Goal: Task Accomplishment & Management: Manage account settings

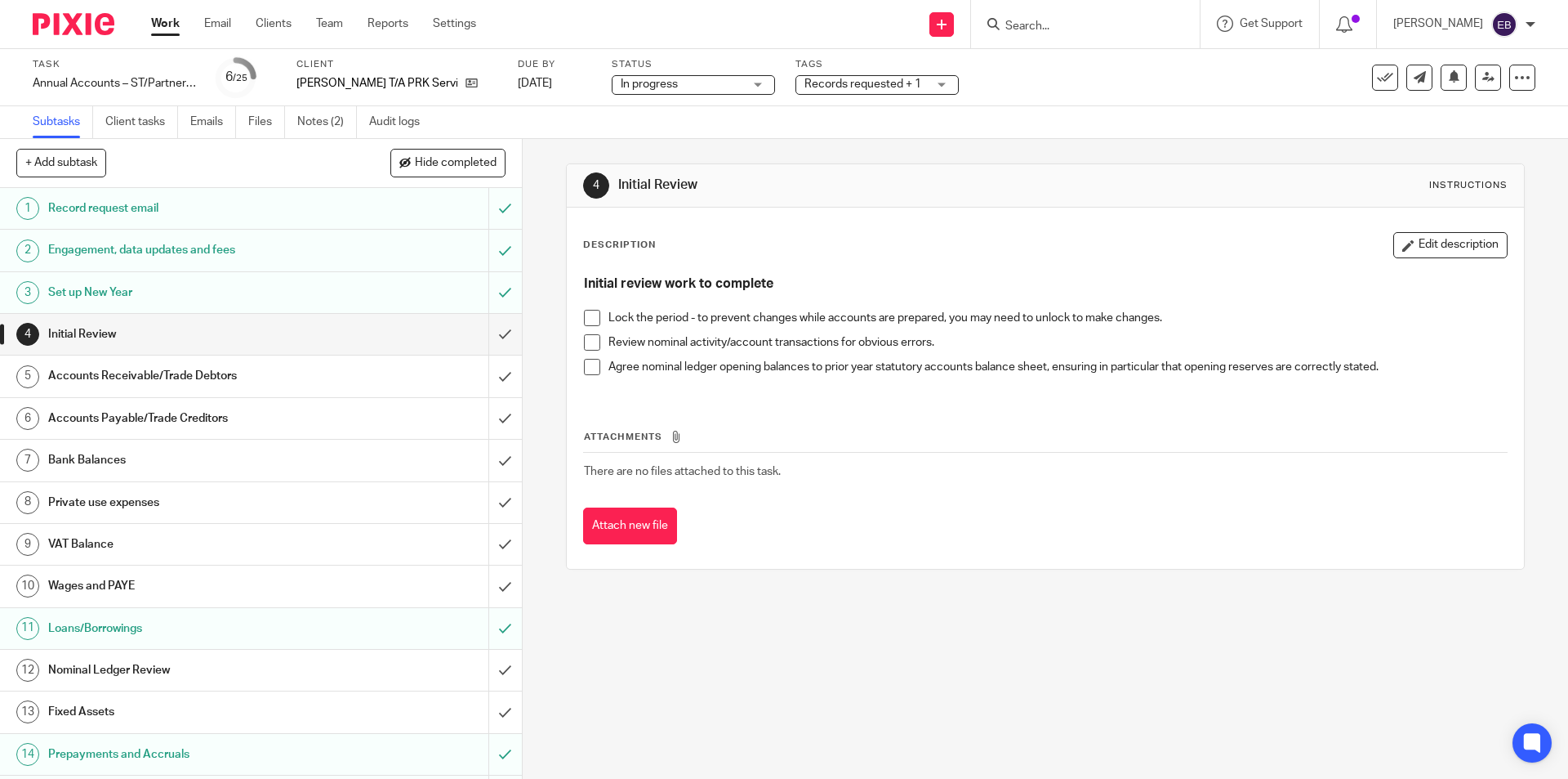
click at [590, 313] on span at bounding box center [592, 317] width 16 height 16
click at [586, 334] on span at bounding box center [592, 342] width 16 height 16
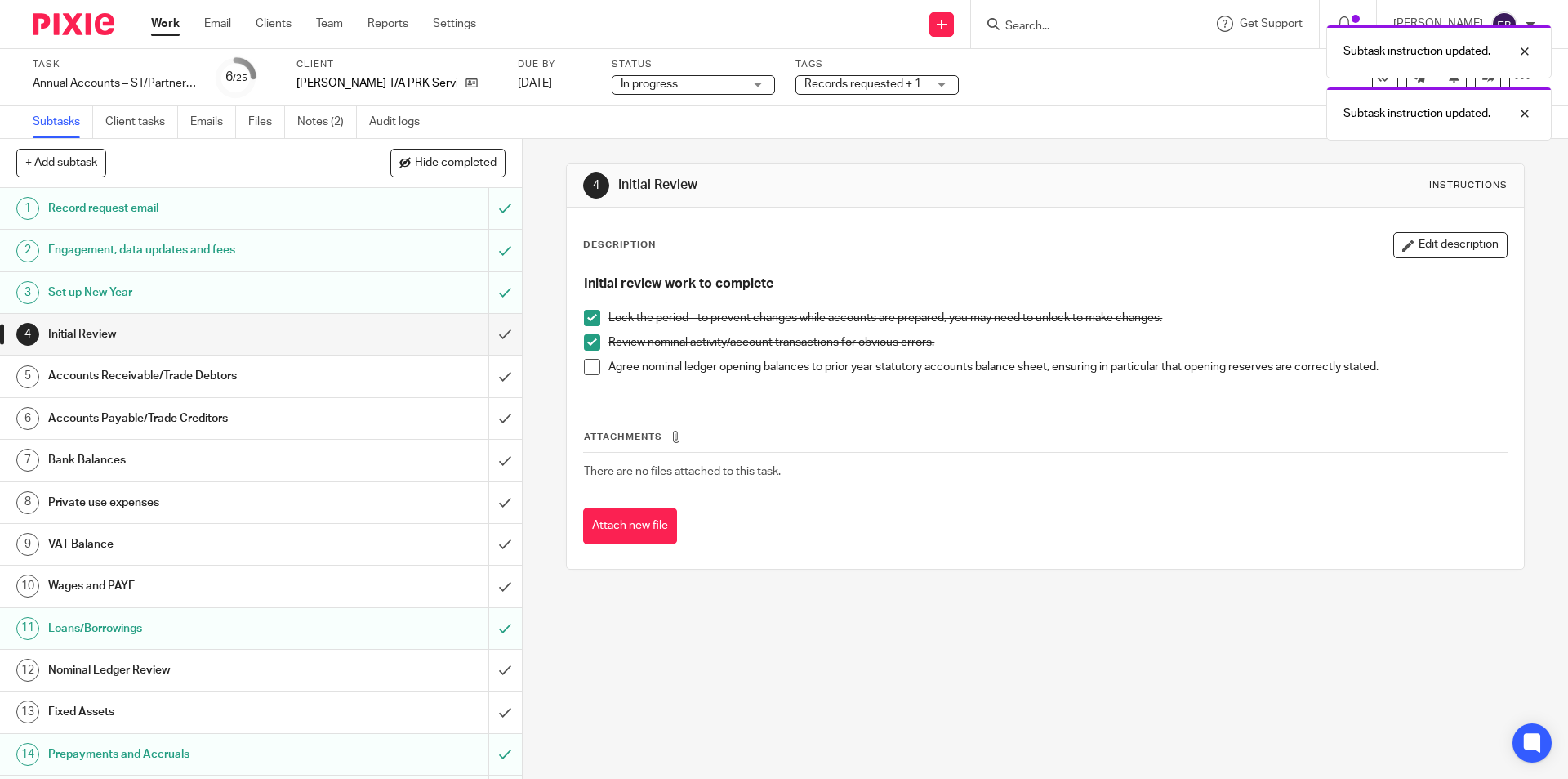
click at [592, 363] on span at bounding box center [592, 367] width 16 height 16
click at [493, 332] on input "submit" at bounding box center [261, 334] width 522 height 41
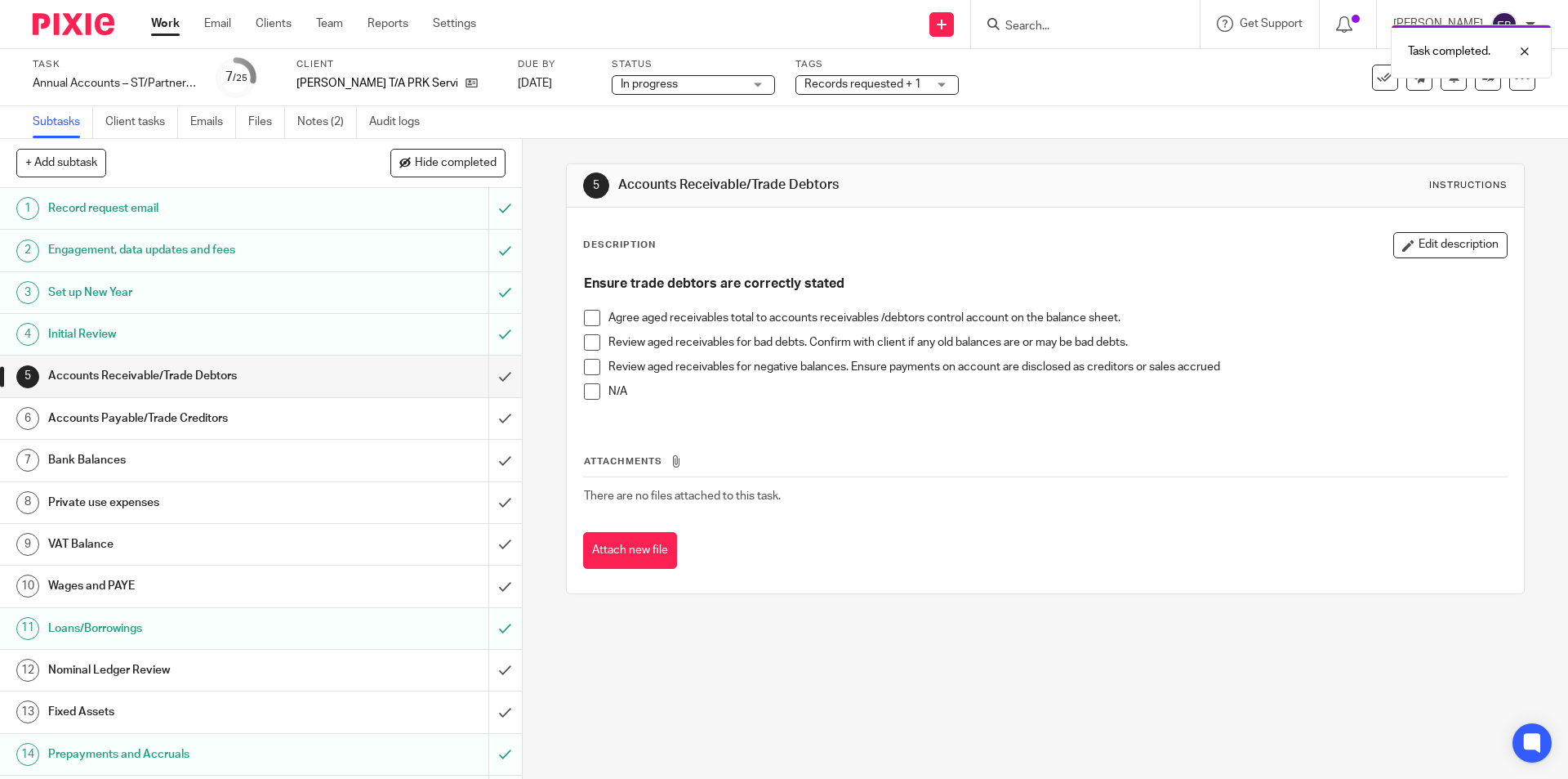
click at [584, 322] on span at bounding box center [592, 317] width 16 height 16
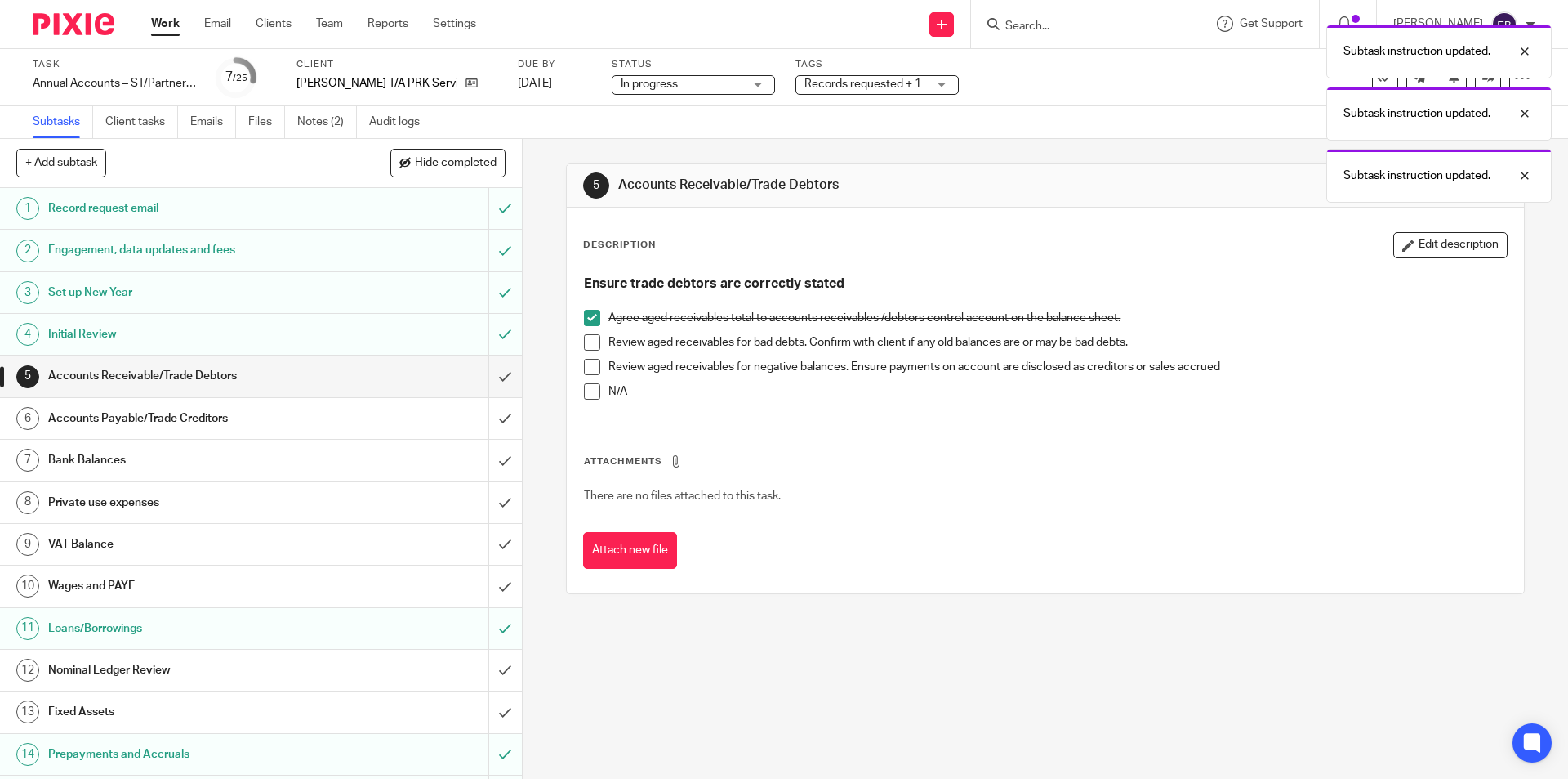
click at [380, 428] on div "Accounts Payable/Trade Creditors" at bounding box center [260, 418] width 424 height 25
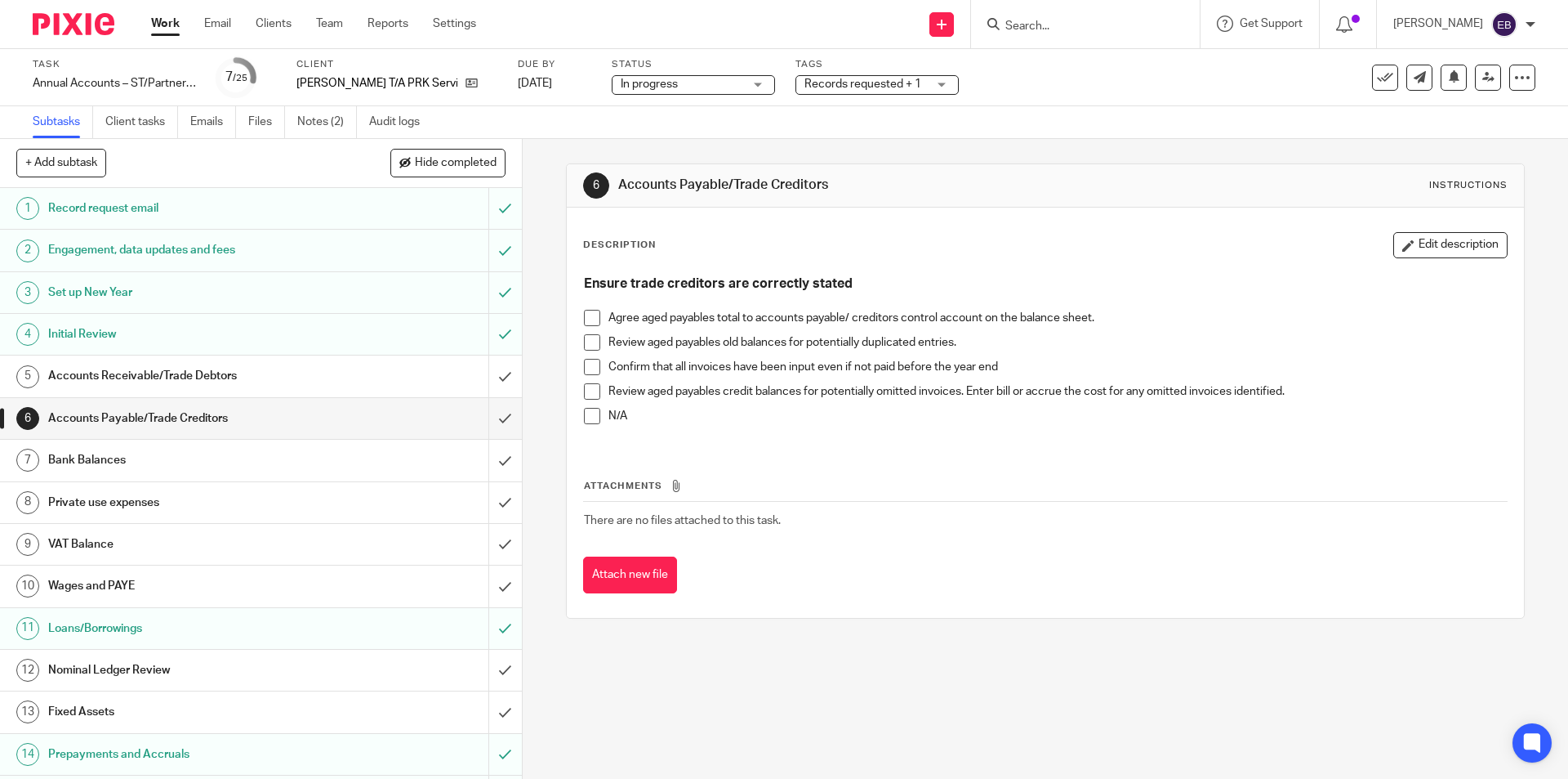
click at [595, 318] on span at bounding box center [592, 317] width 16 height 16
click at [587, 343] on span at bounding box center [592, 342] width 16 height 16
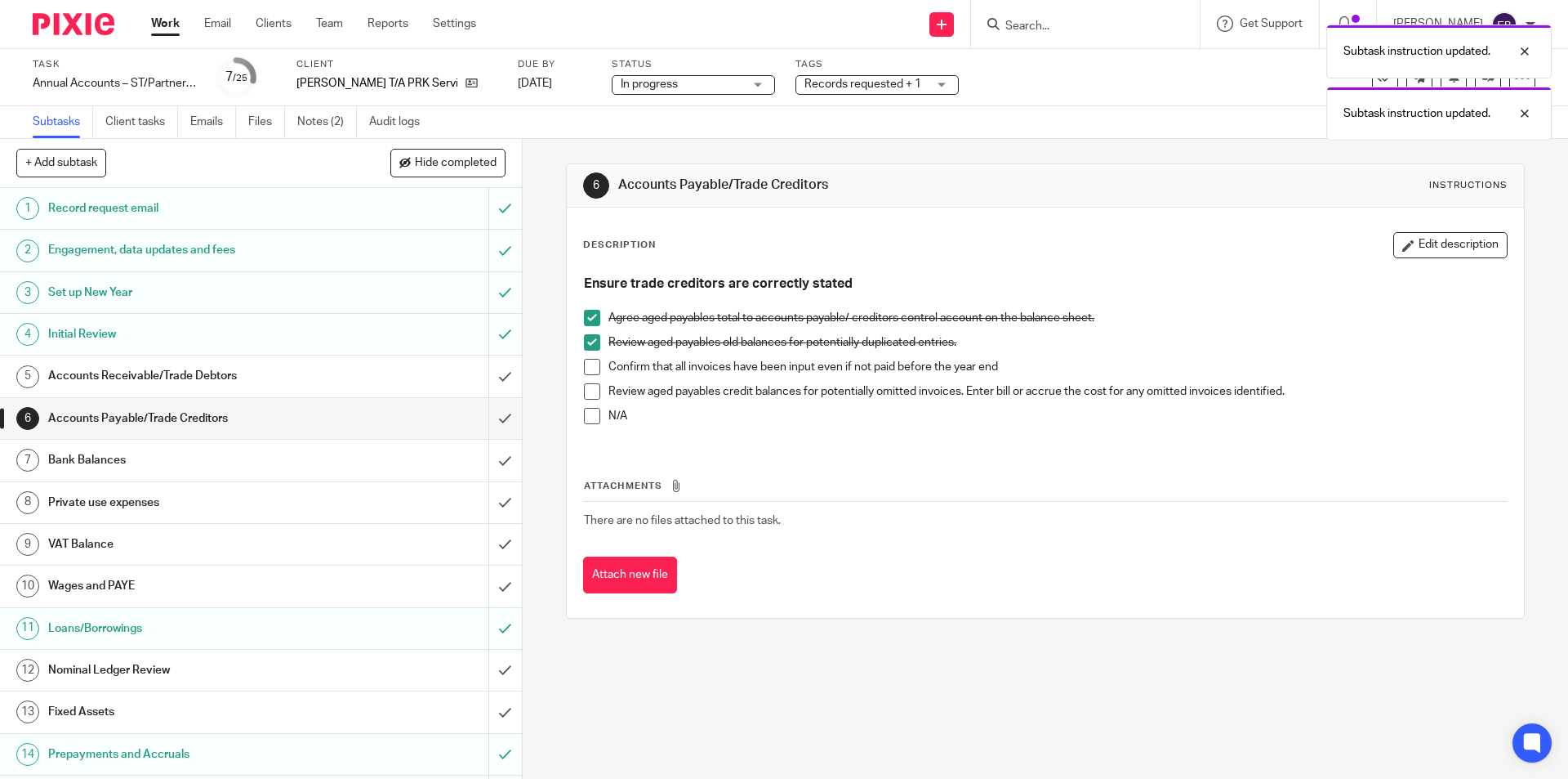
click at [584, 369] on span at bounding box center [592, 367] width 16 height 16
click at [585, 386] on span at bounding box center [592, 391] width 16 height 16
click at [584, 416] on span at bounding box center [592, 416] width 16 height 16
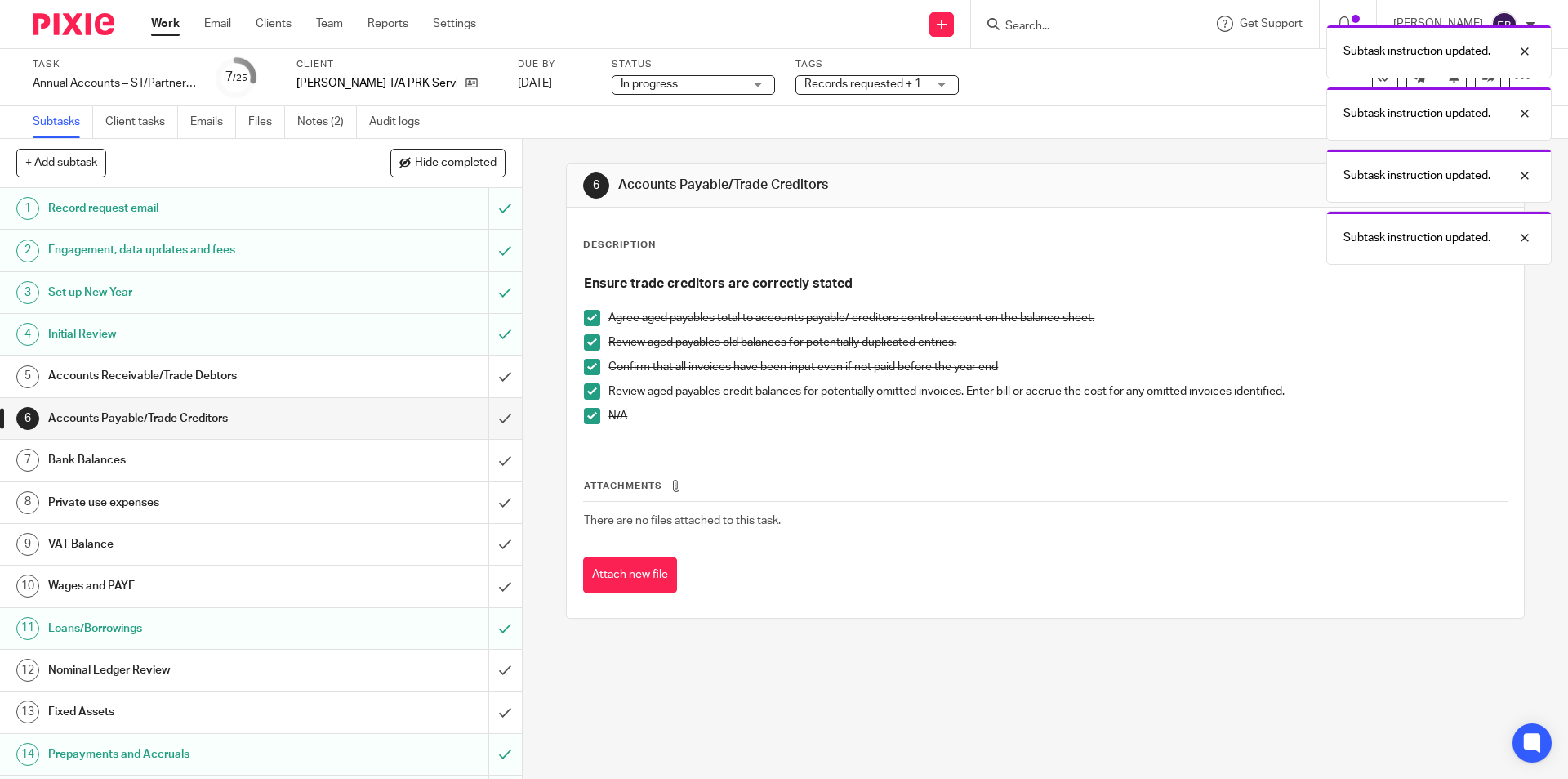
click at [585, 390] on span at bounding box center [592, 391] width 16 height 16
click at [591, 358] on span at bounding box center [592, 367] width 16 height 16
click at [590, 340] on span at bounding box center [592, 342] width 16 height 16
click at [589, 316] on span at bounding box center [592, 317] width 16 height 16
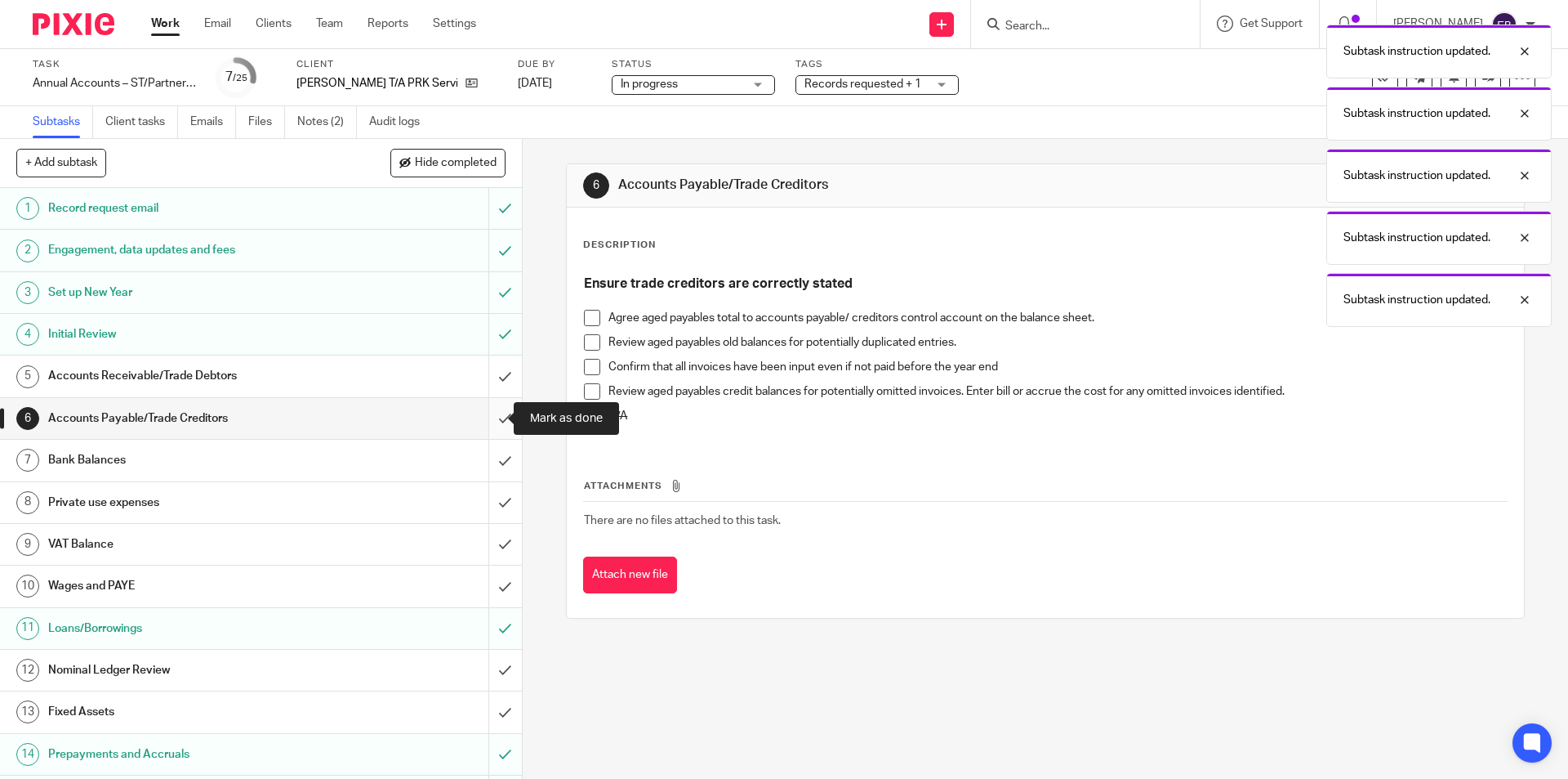
click at [486, 411] on input "submit" at bounding box center [261, 418] width 522 height 41
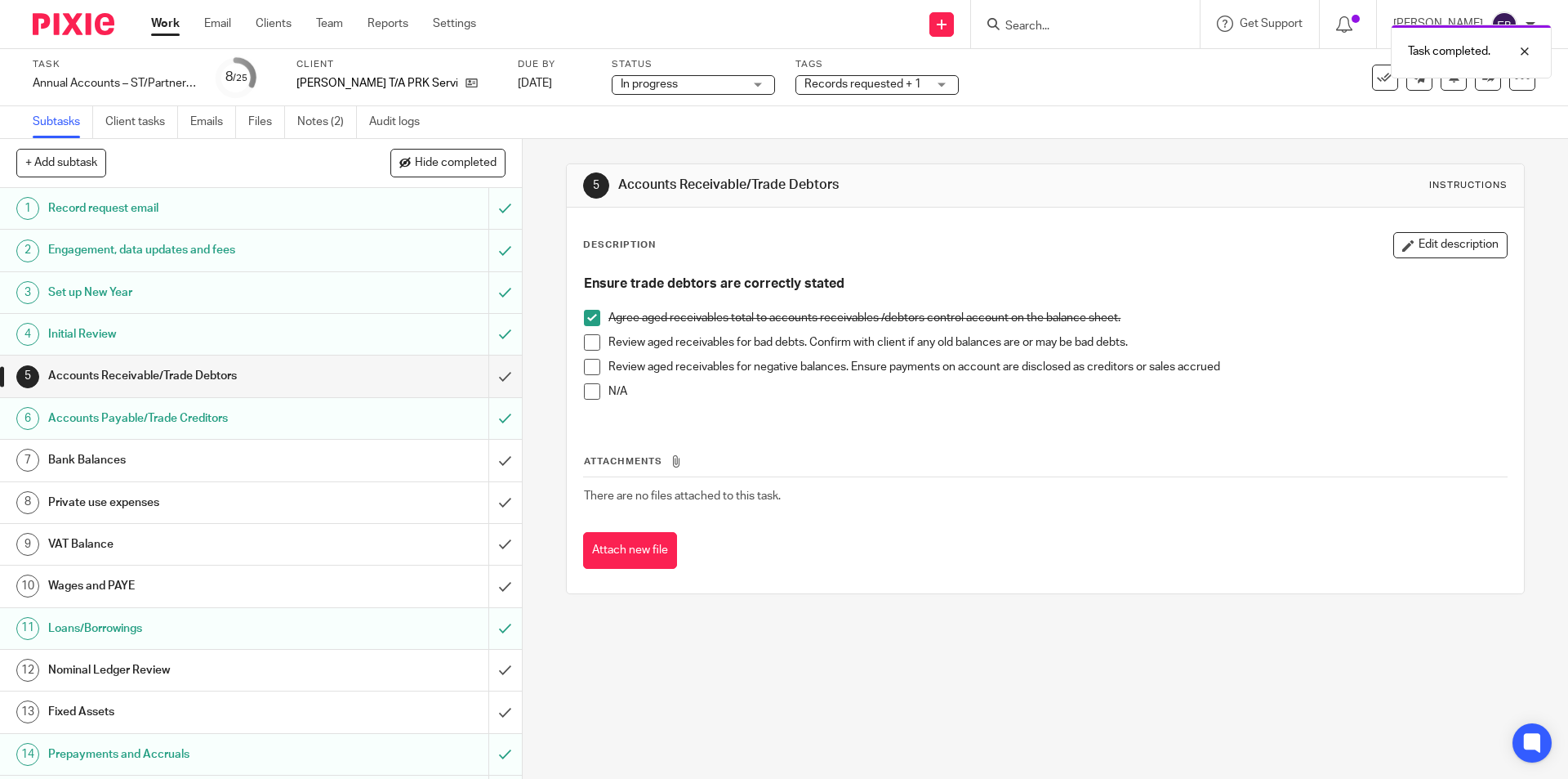
click at [276, 454] on h1 "Bank Balances" at bounding box center [189, 460] width 282 height 25
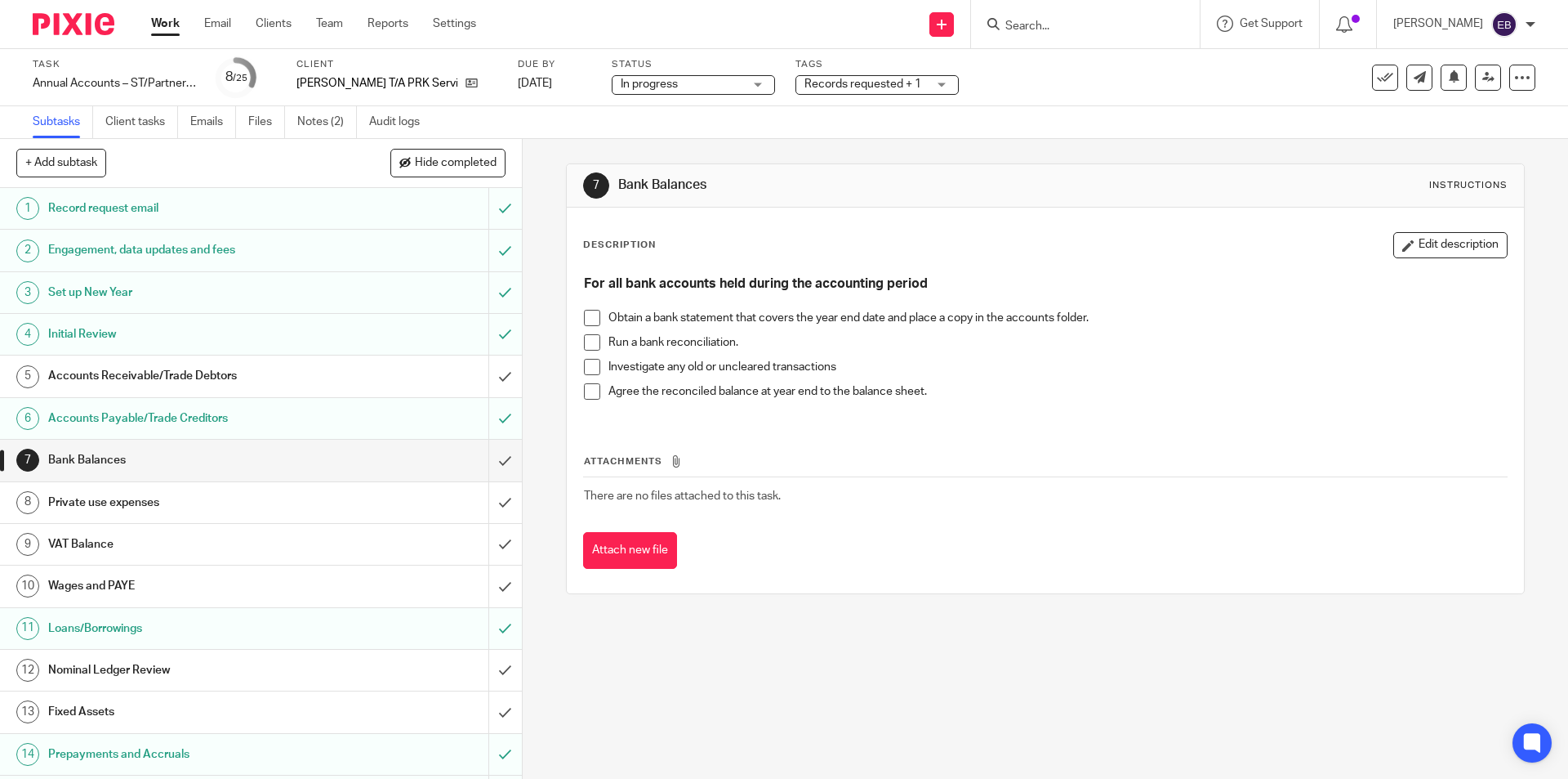
click at [211, 504] on h1 "Private use expenses" at bounding box center [189, 502] width 282 height 25
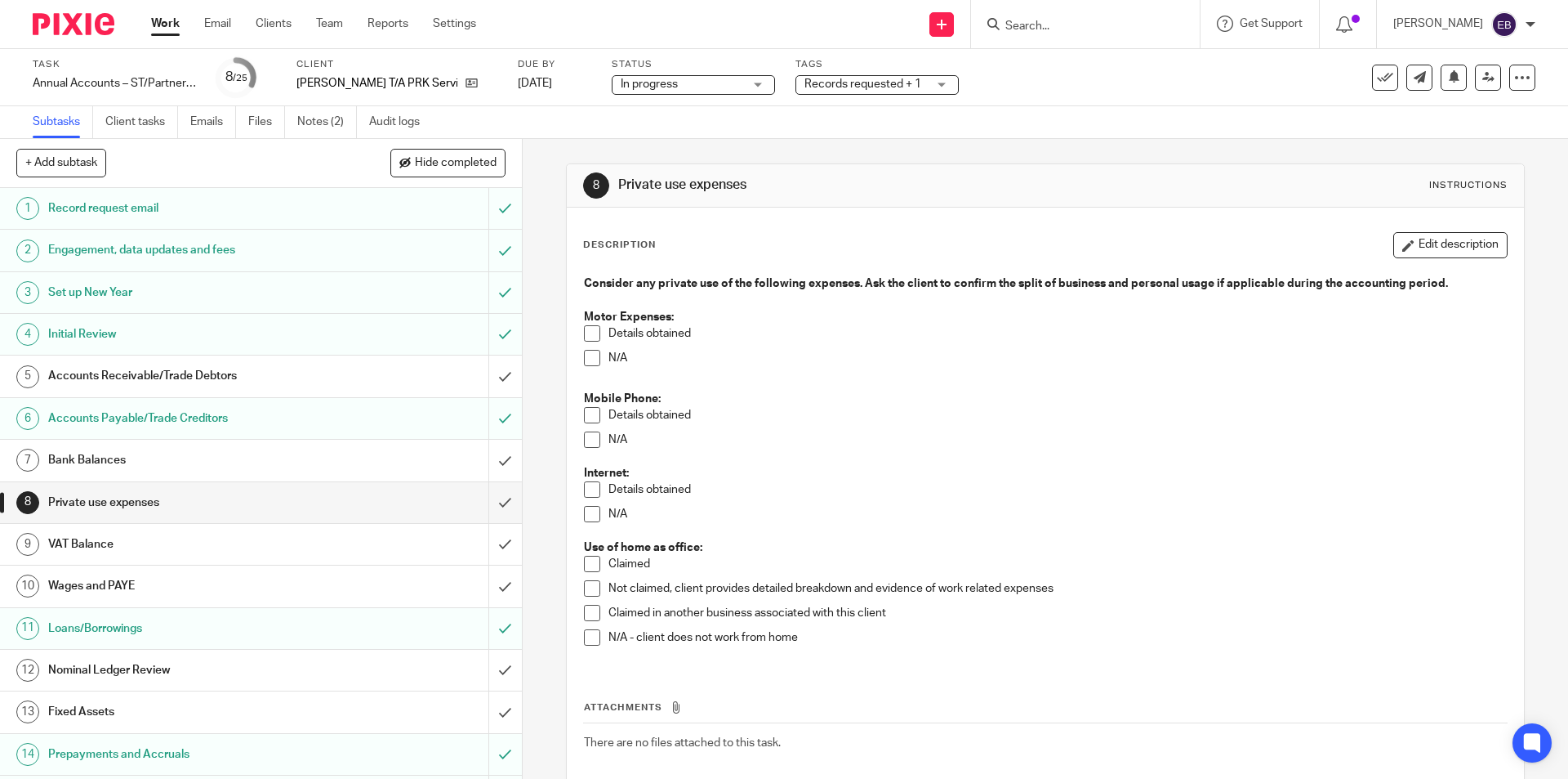
click at [133, 549] on h1 "VAT Balance" at bounding box center [189, 544] width 282 height 25
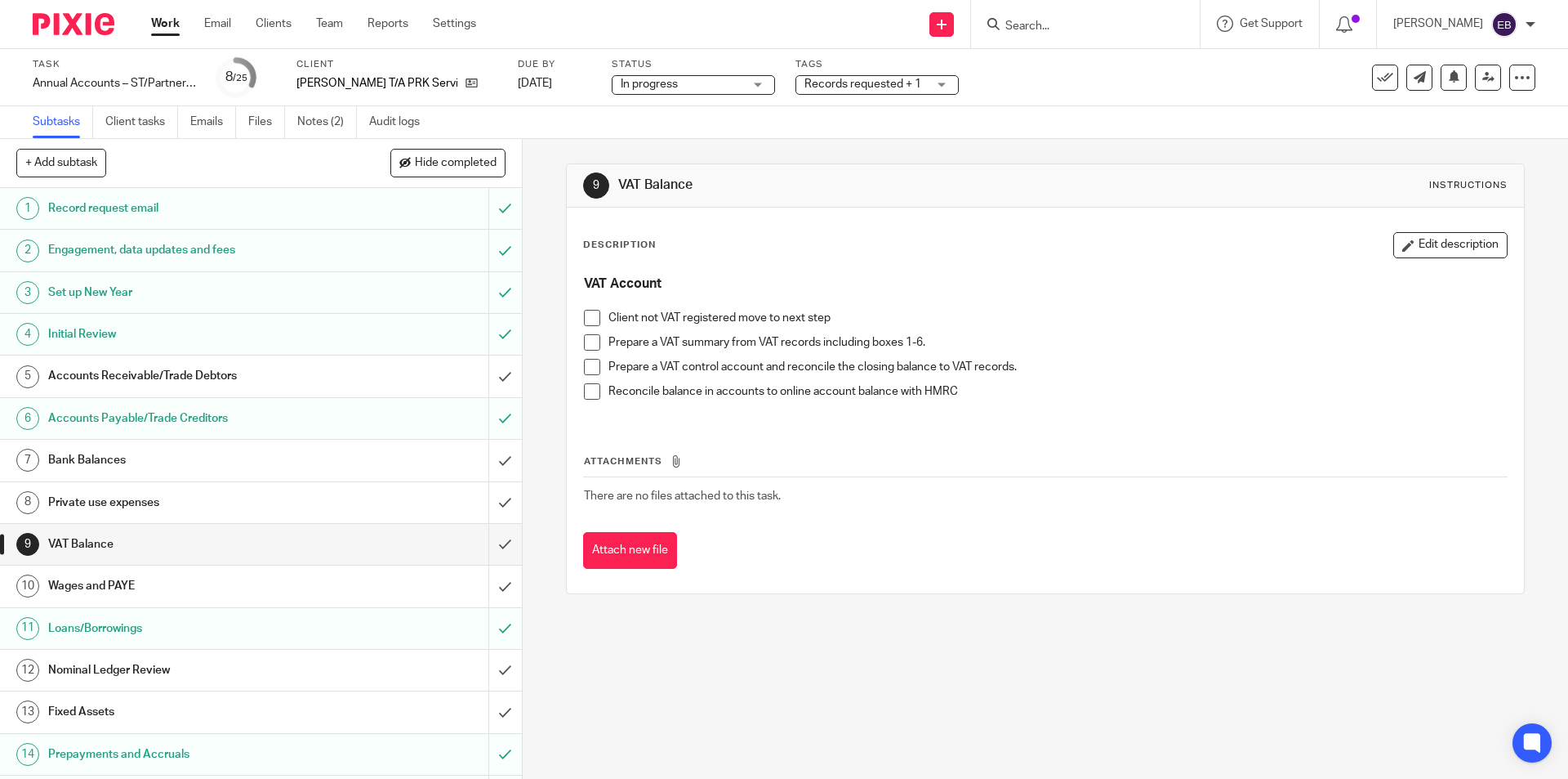
click at [867, 79] on span "Records requested + 1" at bounding box center [862, 84] width 117 height 11
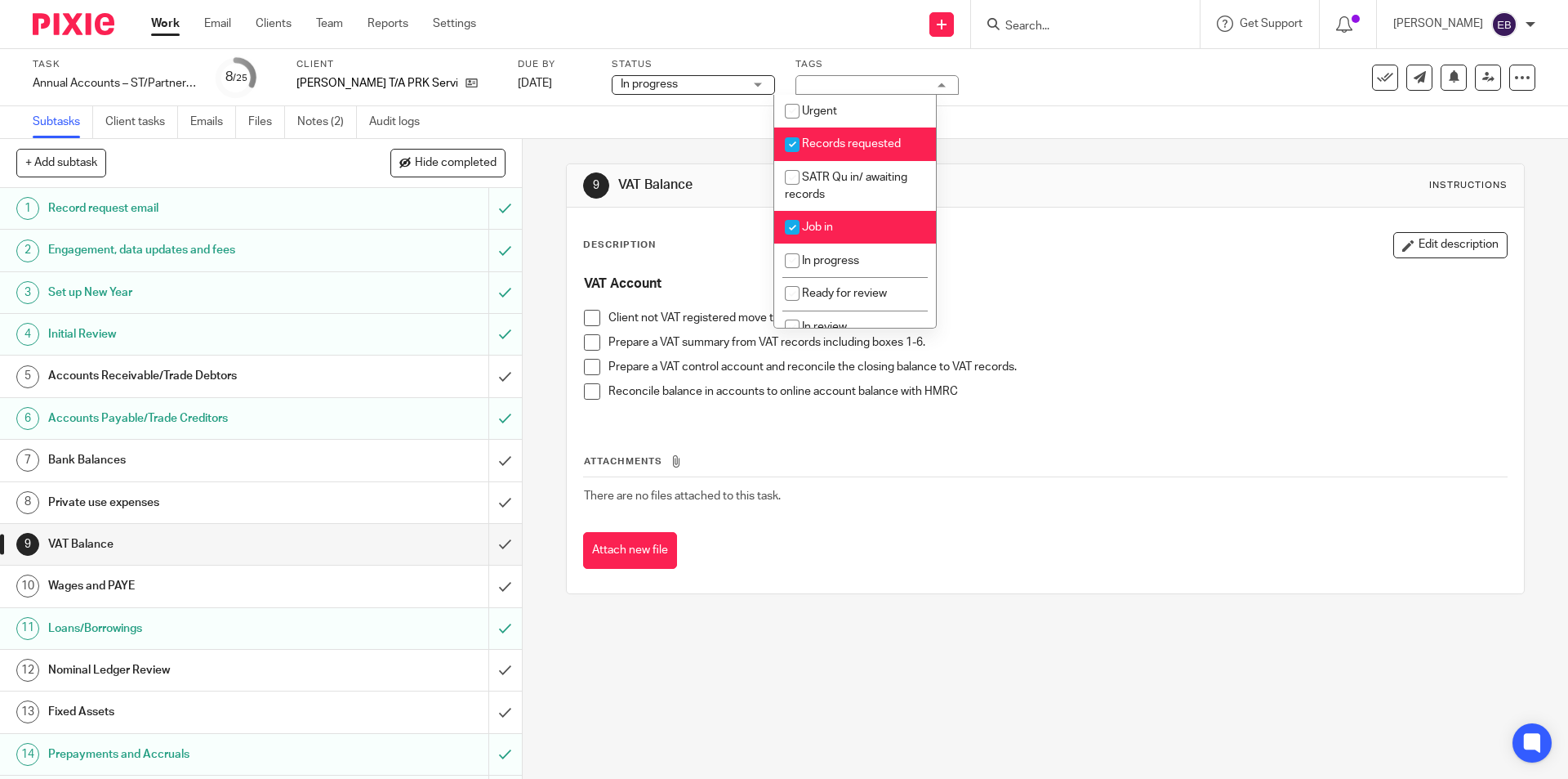
click at [833, 141] on span "Records requested" at bounding box center [851, 144] width 99 height 11
checkbox input "false"
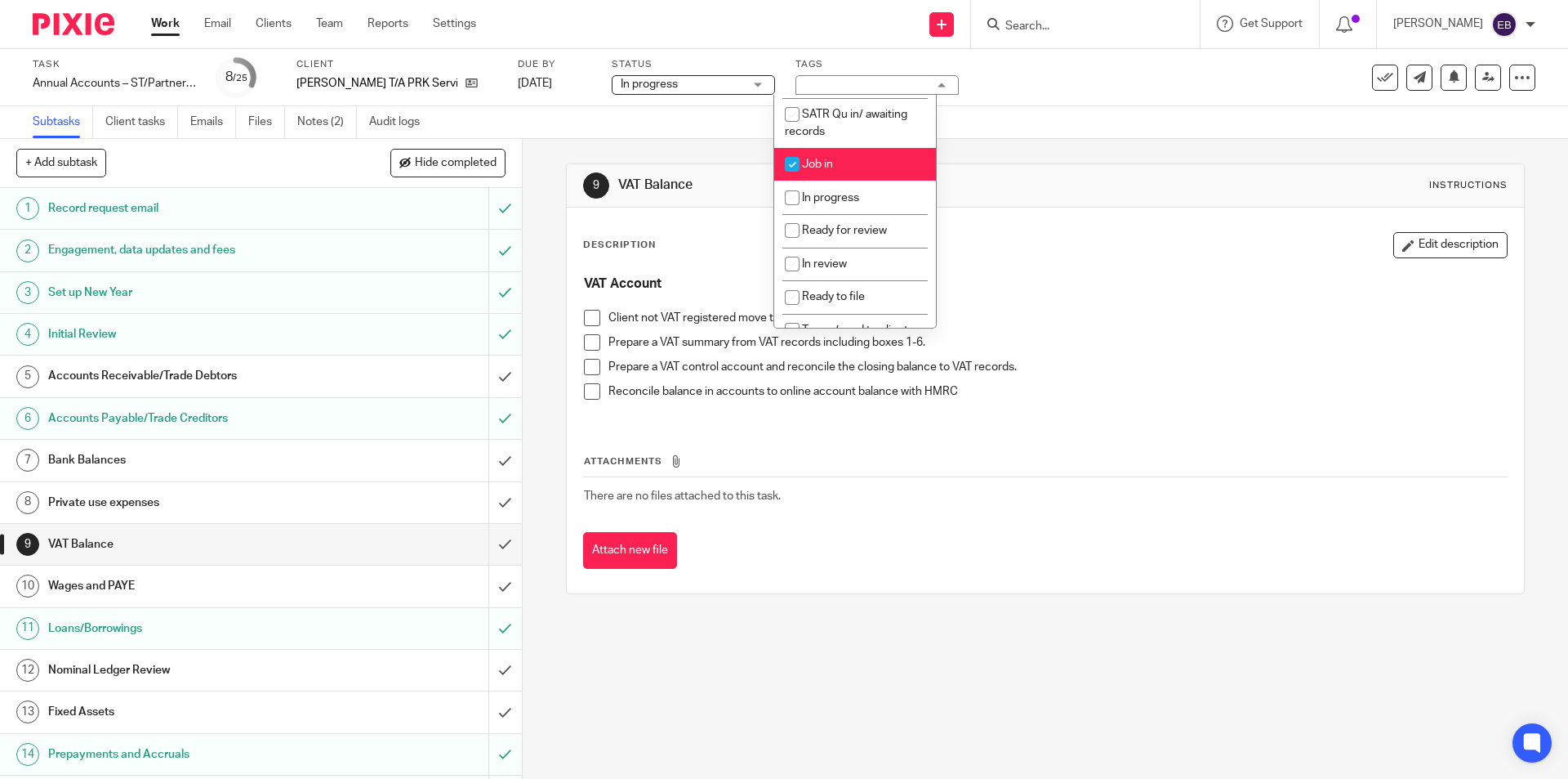
scroll to position [71, 0]
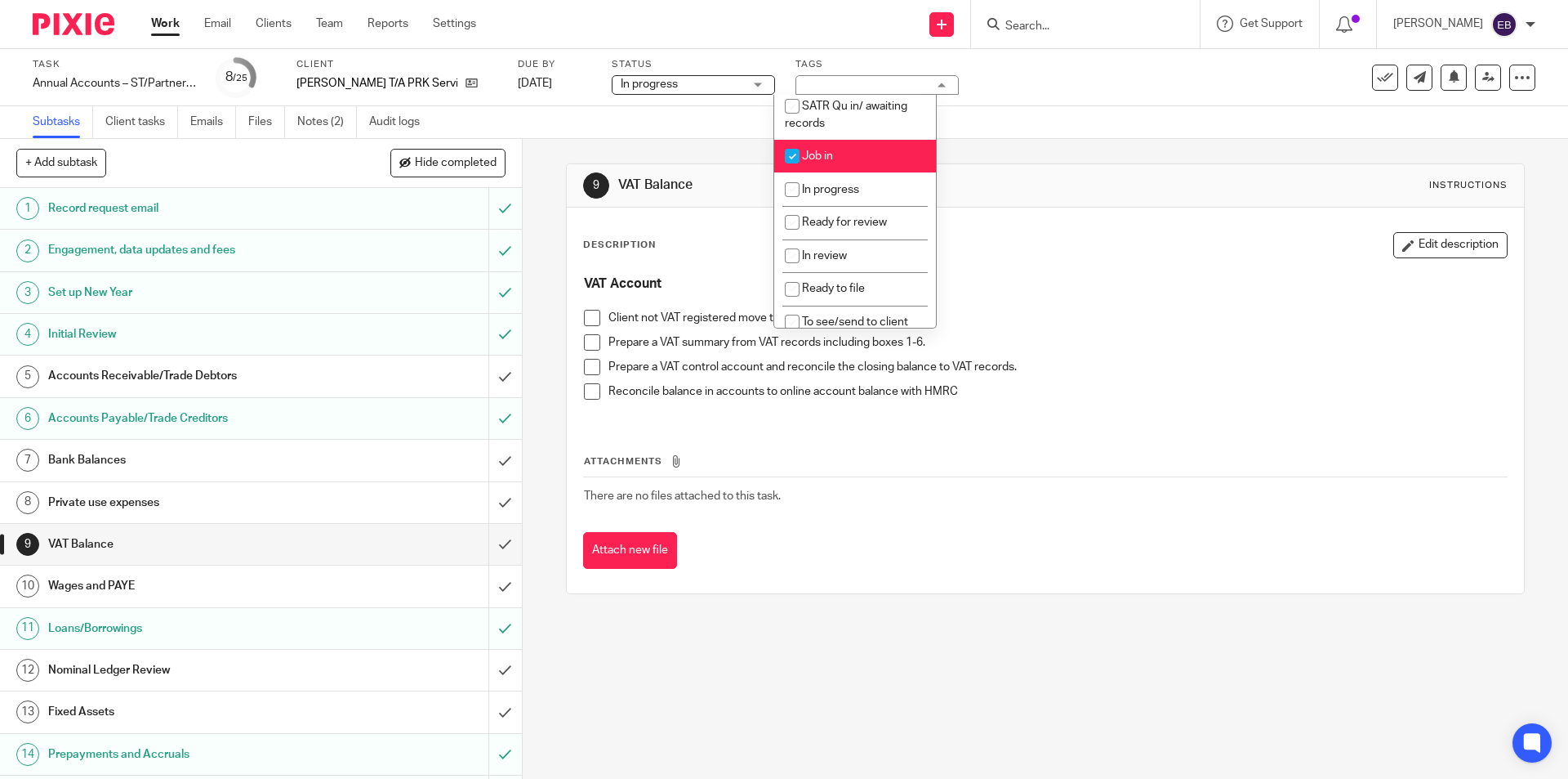
click at [900, 151] on li "Job in" at bounding box center [856, 156] width 162 height 34
checkbox input "false"
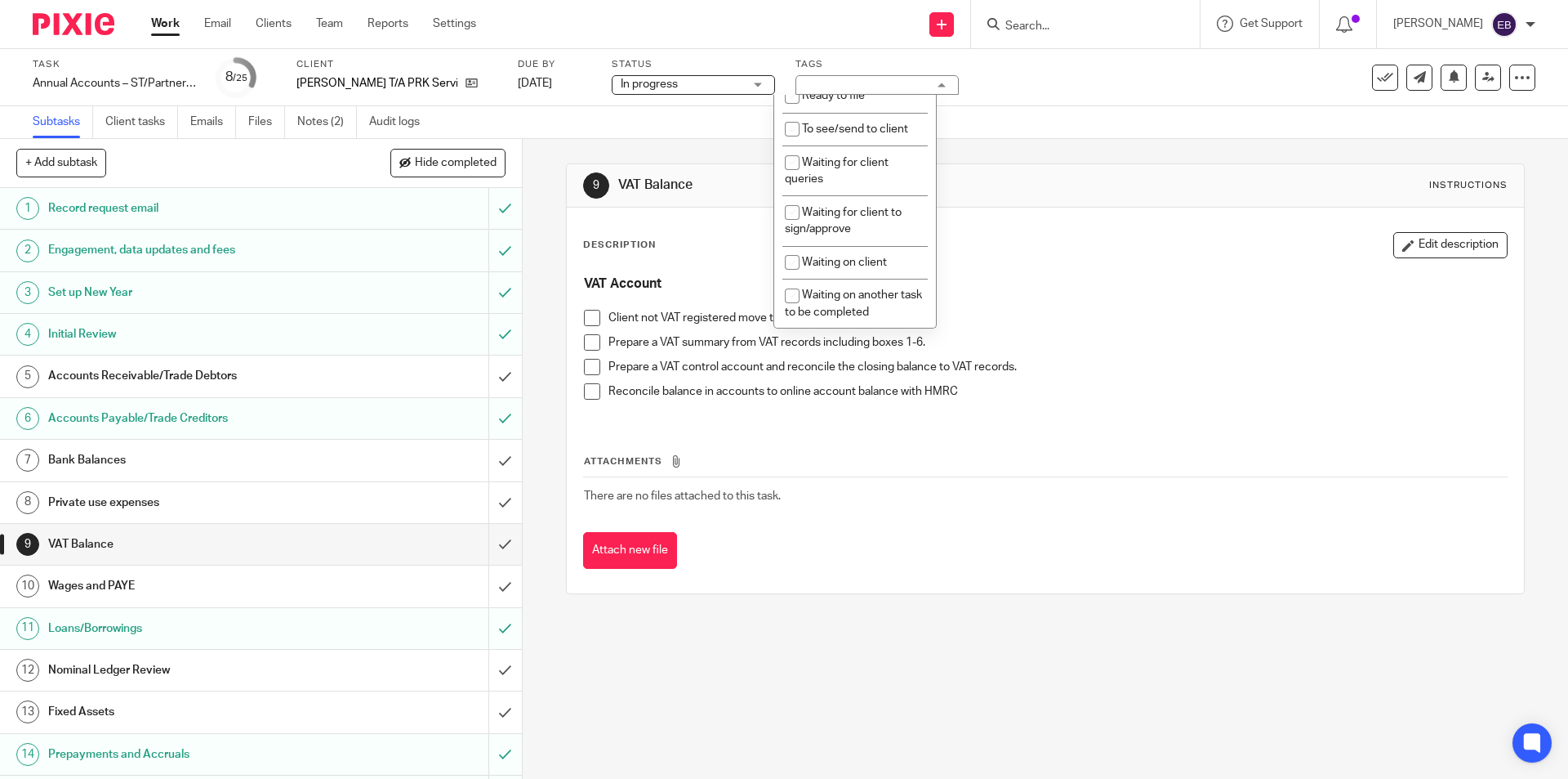
scroll to position [275, 0]
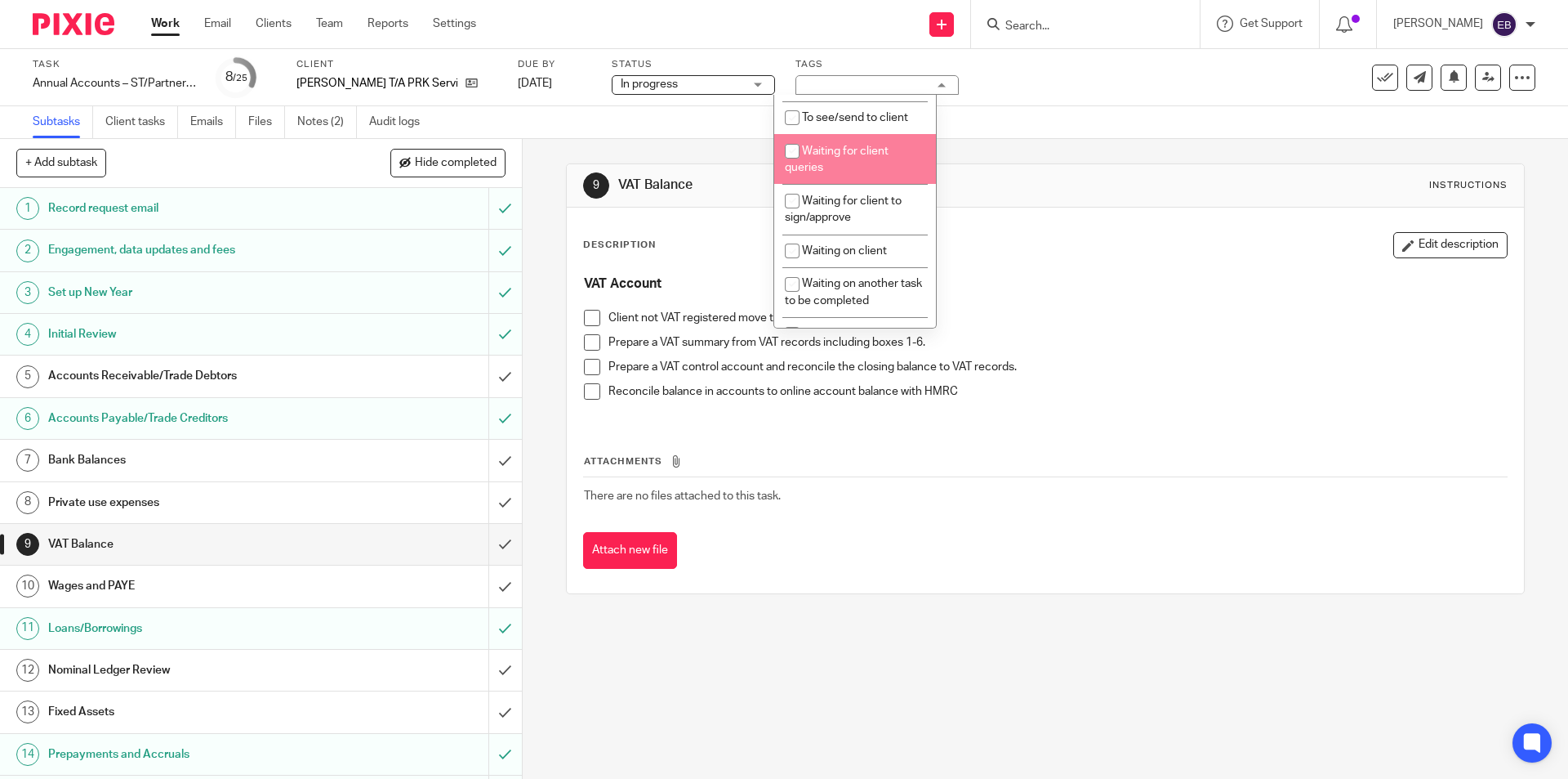
click at [883, 158] on li "Waiting for client queries" at bounding box center [856, 159] width 162 height 50
checkbox input "true"
click at [1016, 115] on div "Subtasks Client tasks Emails Files Notes (2) Audit logs" at bounding box center [784, 123] width 1568 height 33
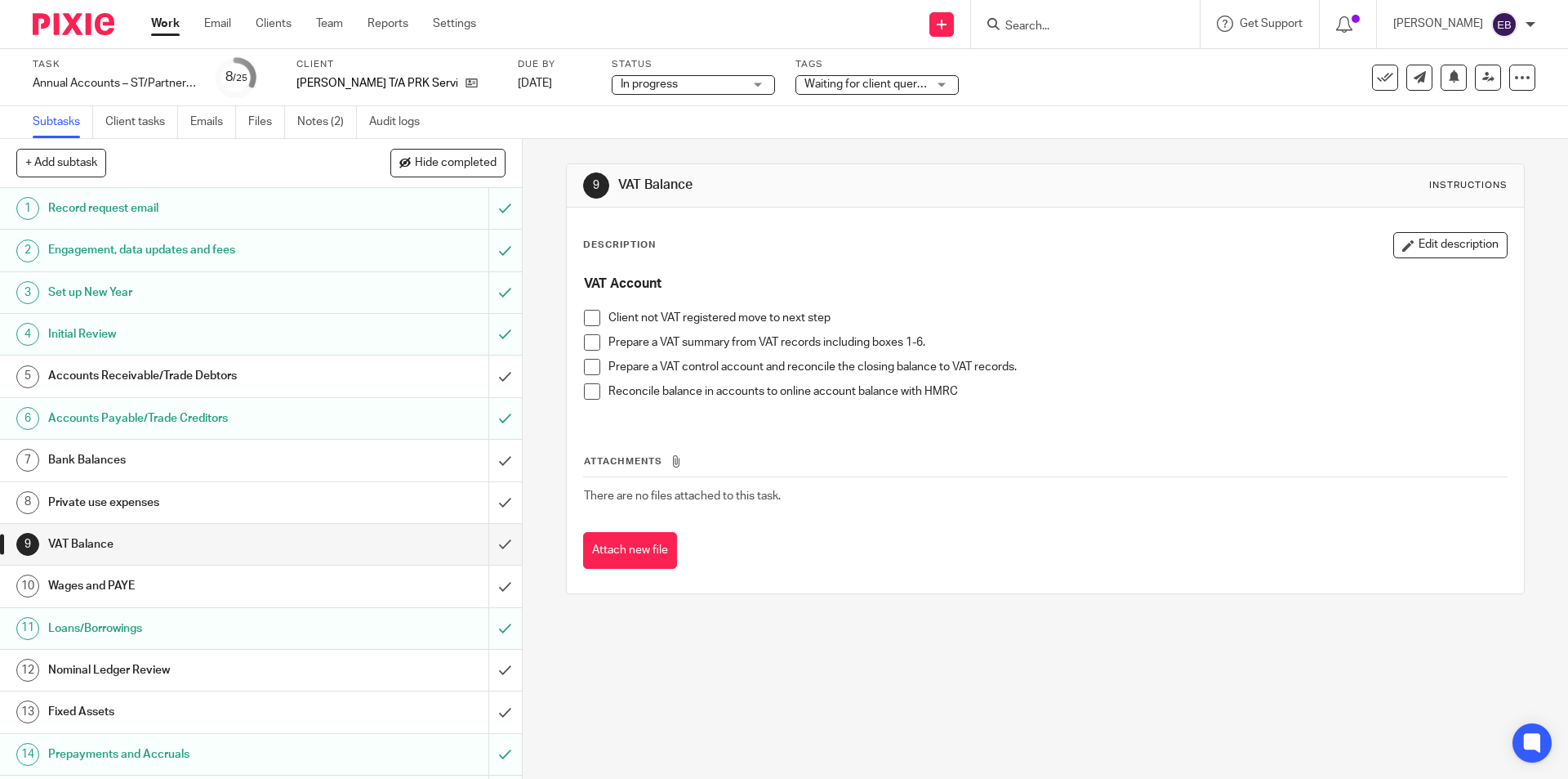
click at [176, 25] on link "Work" at bounding box center [165, 24] width 29 height 16
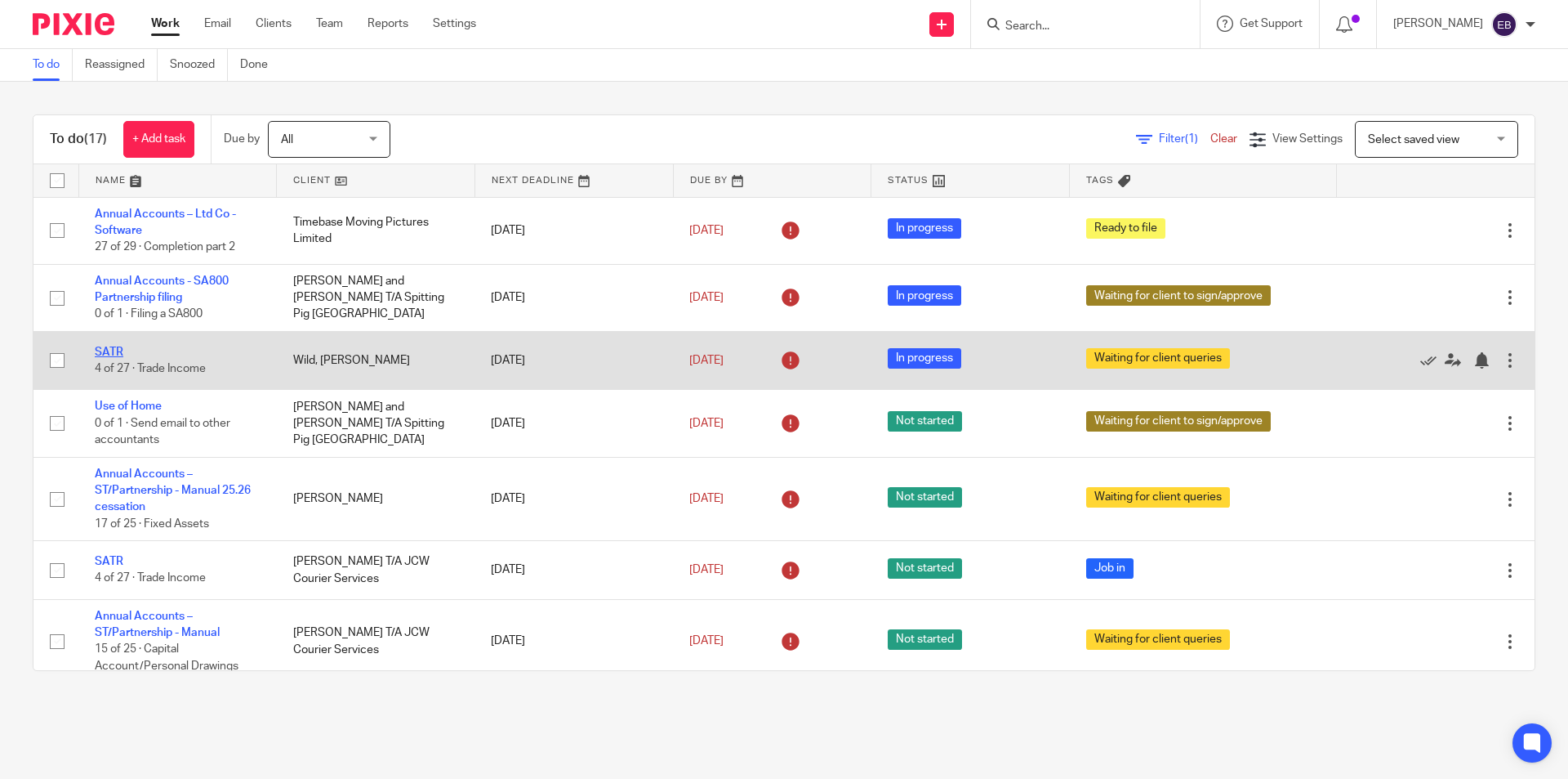
click at [117, 350] on link "SATR" at bounding box center [109, 352] width 29 height 11
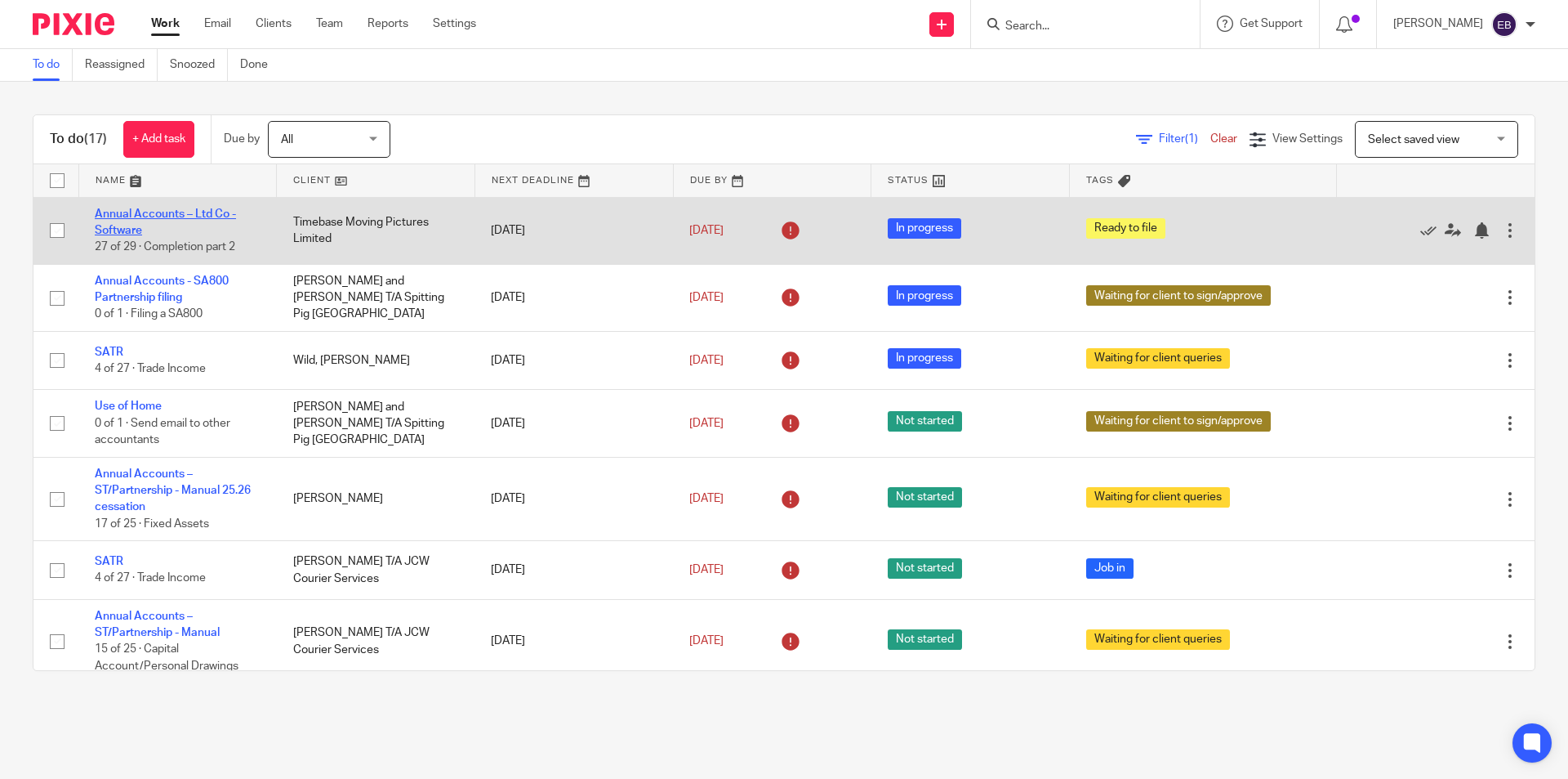
click at [166, 215] on link "Annual Accounts – Ltd Co - Software" at bounding box center [165, 223] width 142 height 28
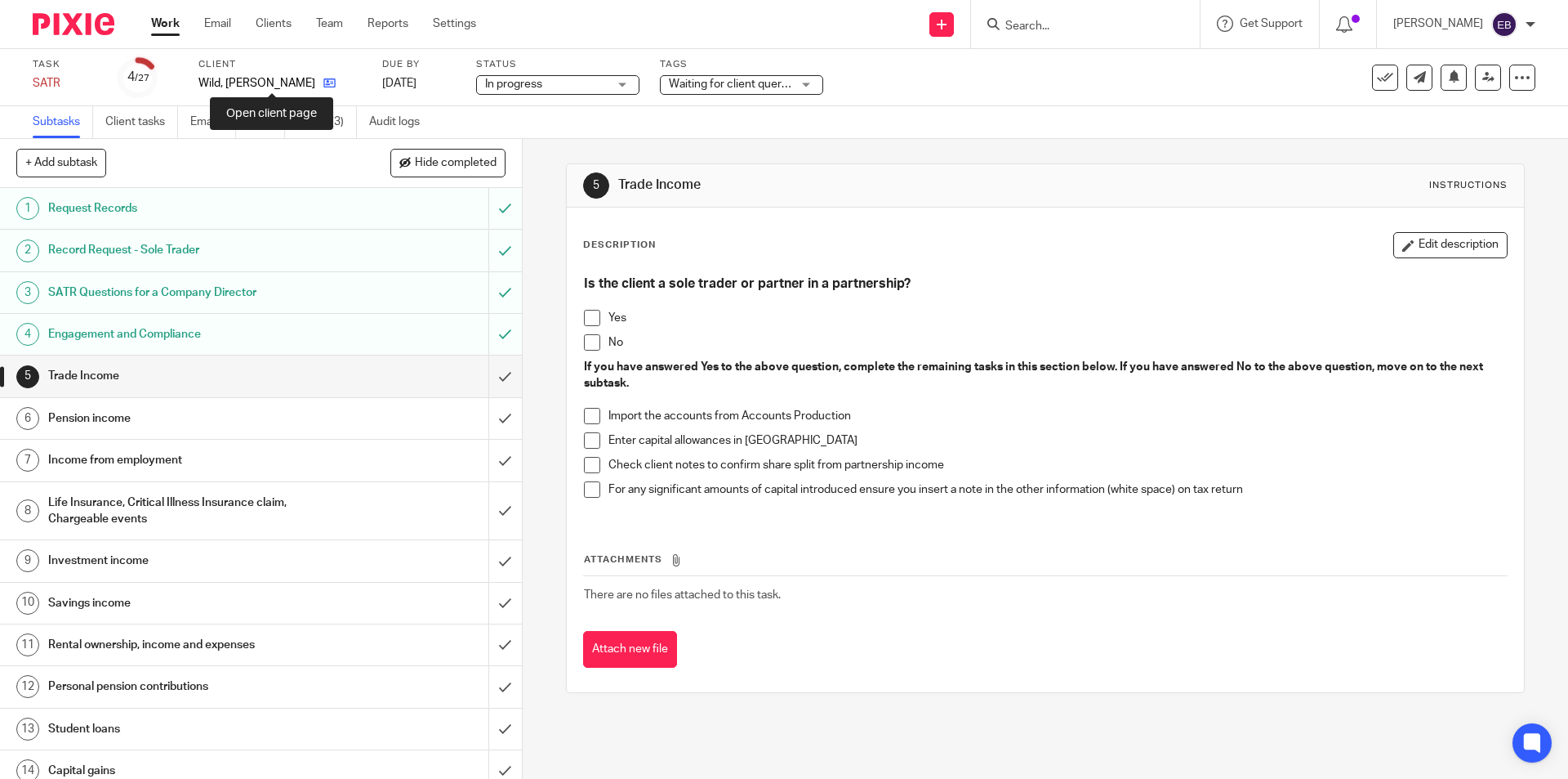
click at [323, 81] on icon at bounding box center [329, 83] width 12 height 12
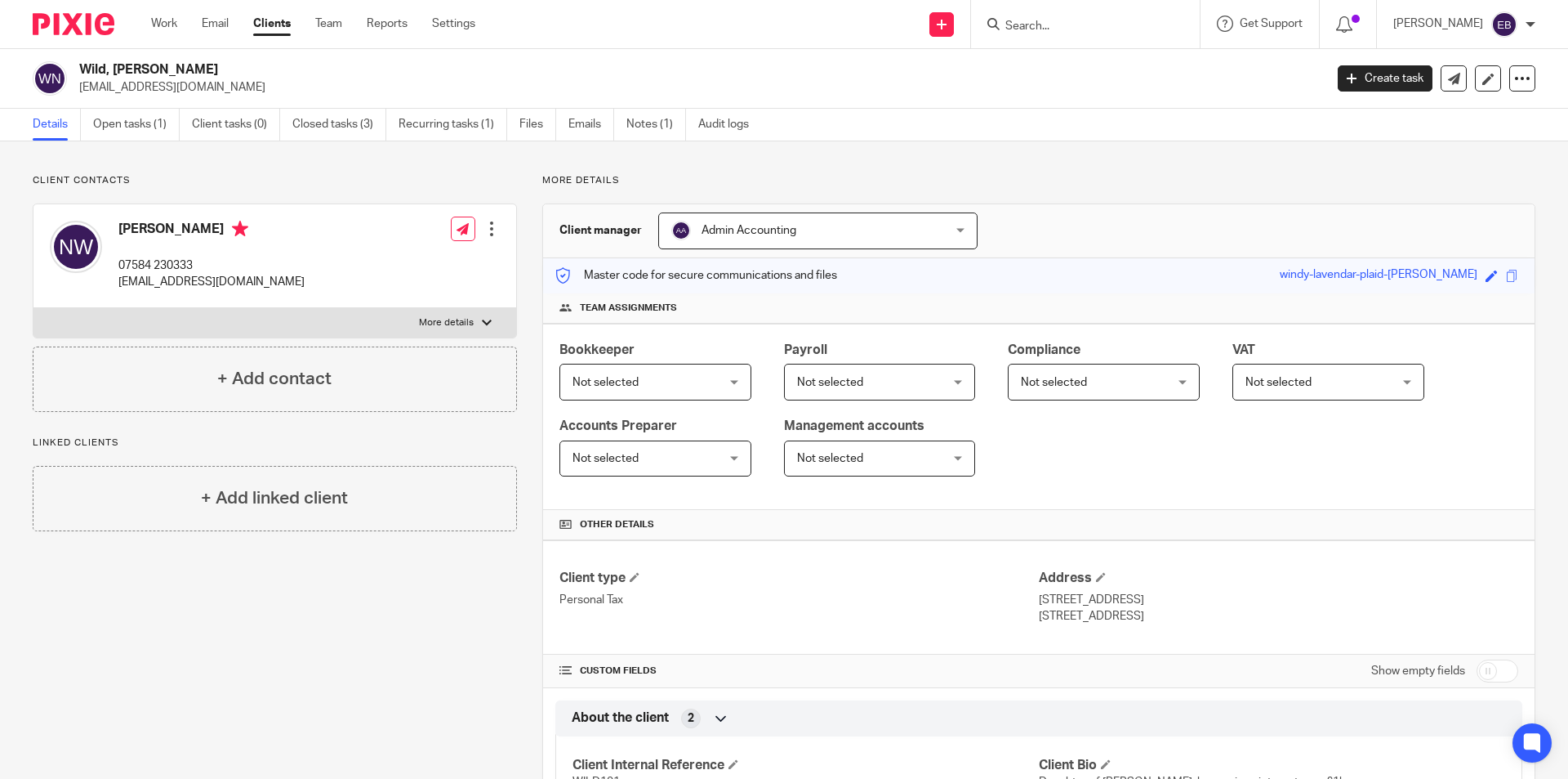
drag, startPoint x: 142, startPoint y: 73, endPoint x: 79, endPoint y: 70, distance: 63.1
click at [79, 70] on div "Wild, [PERSON_NAME] [EMAIL_ADDRESS][DOMAIN_NAME]" at bounding box center [673, 79] width 1281 height 34
click at [80, 70] on h2 "Wild, [PERSON_NAME]" at bounding box center [573, 70] width 987 height 17
drag, startPoint x: 78, startPoint y: 65, endPoint x: 217, endPoint y: 81, distance: 139.9
click at [217, 81] on div "Wild, Nicola nicolamichelle@live.co.uk" at bounding box center [673, 79] width 1281 height 34
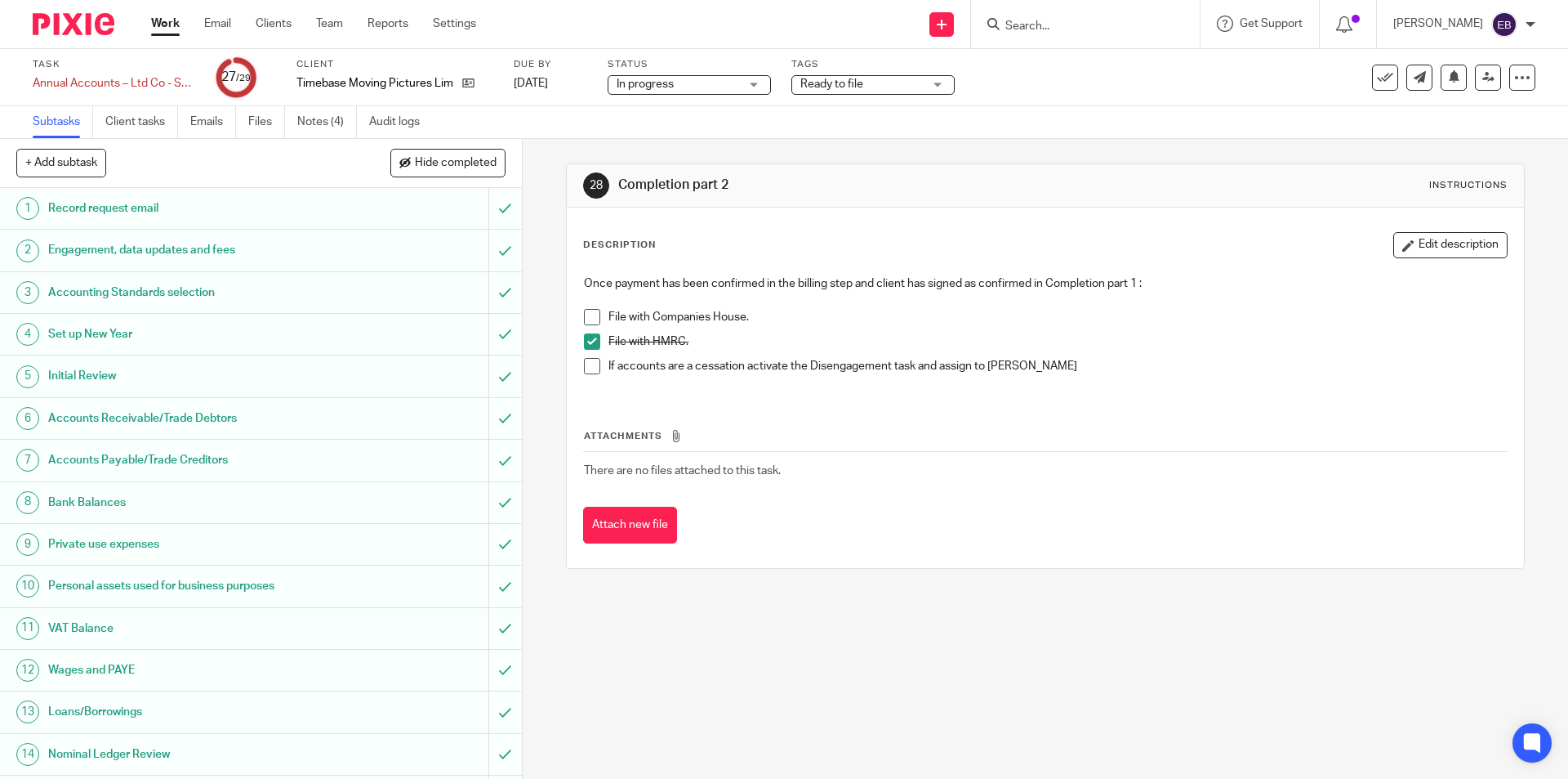
click at [588, 311] on span at bounding box center [592, 317] width 16 height 16
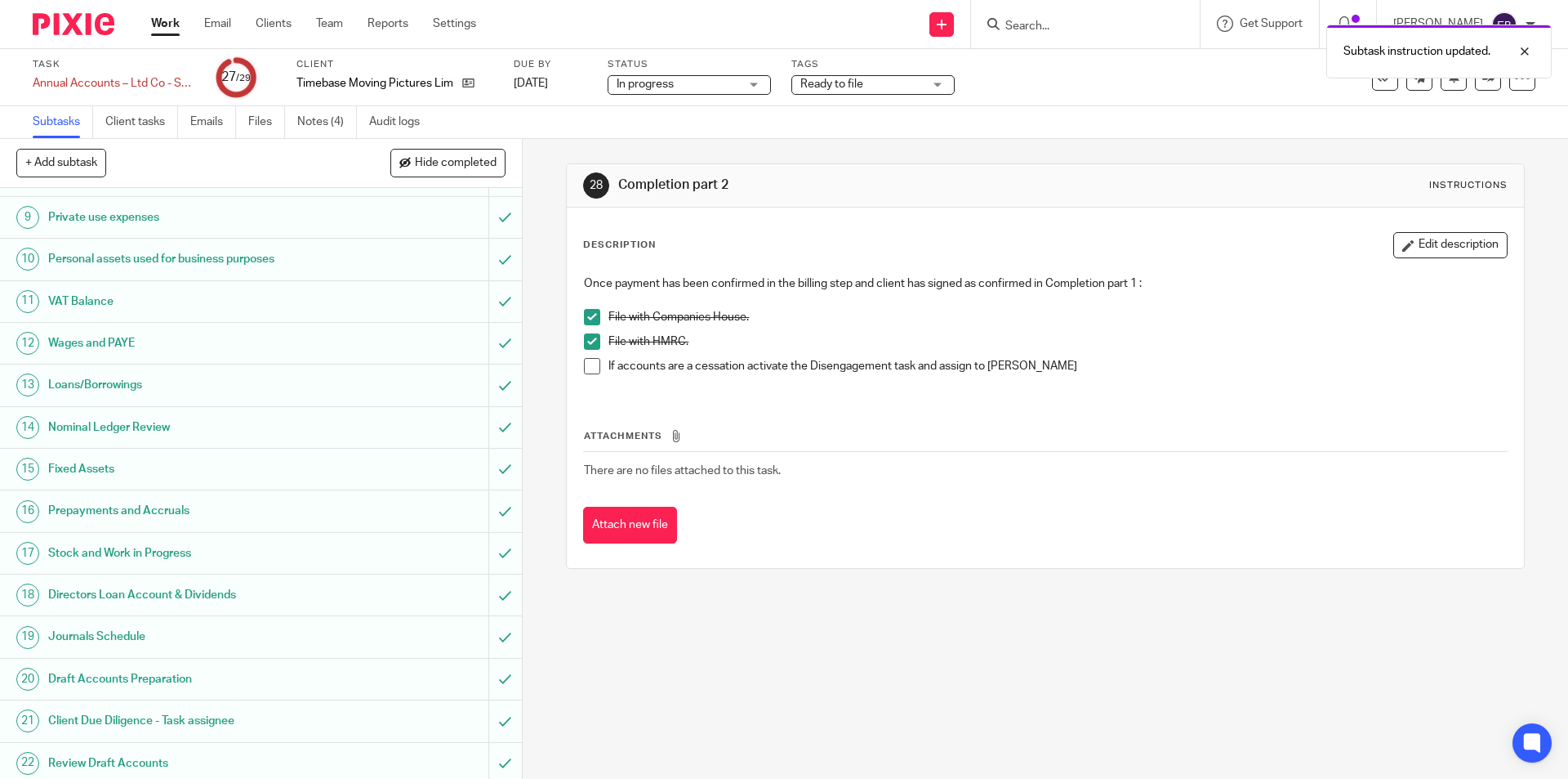
scroll to position [626, 0]
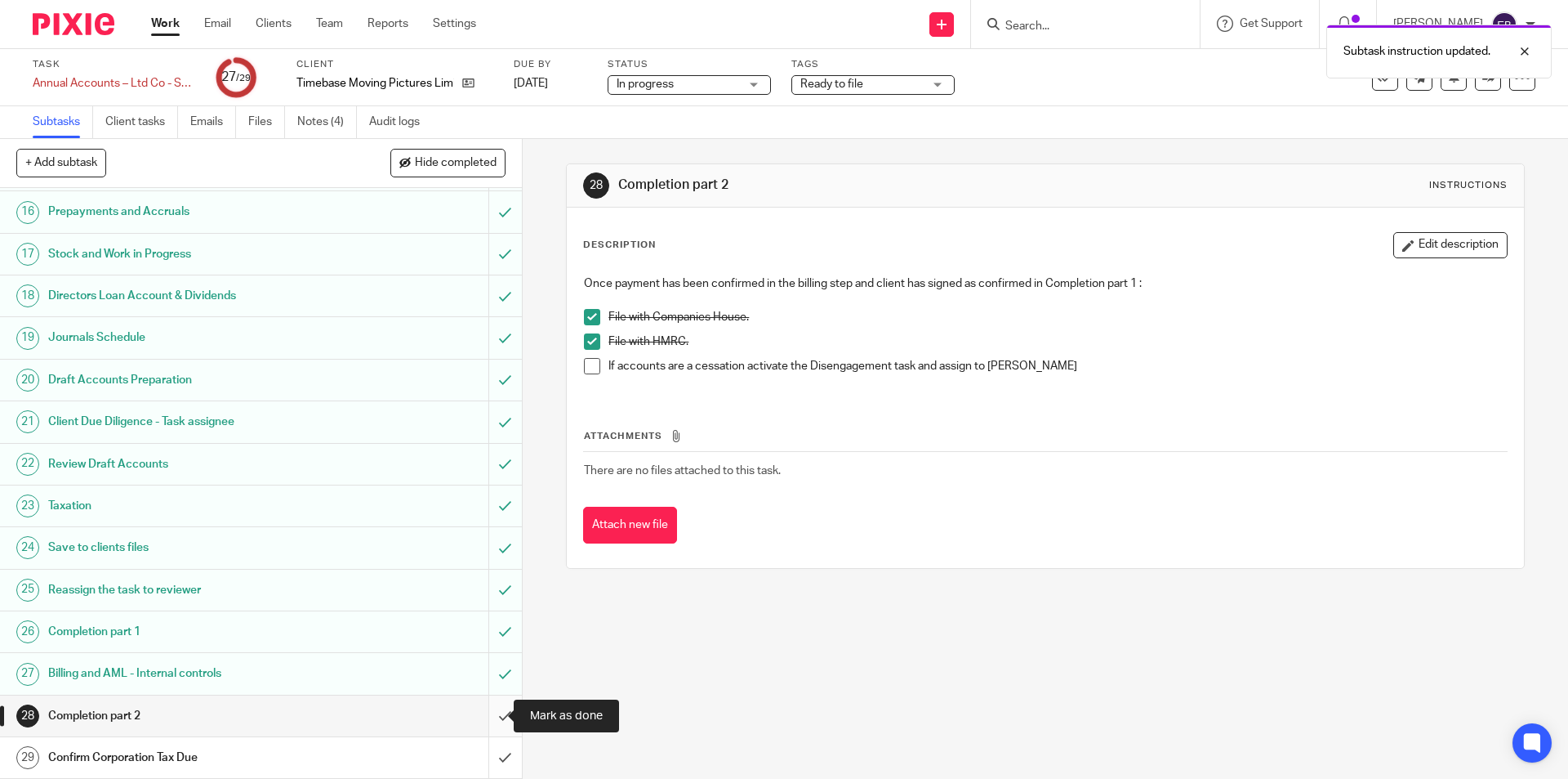
click at [486, 717] on input "submit" at bounding box center [261, 716] width 522 height 41
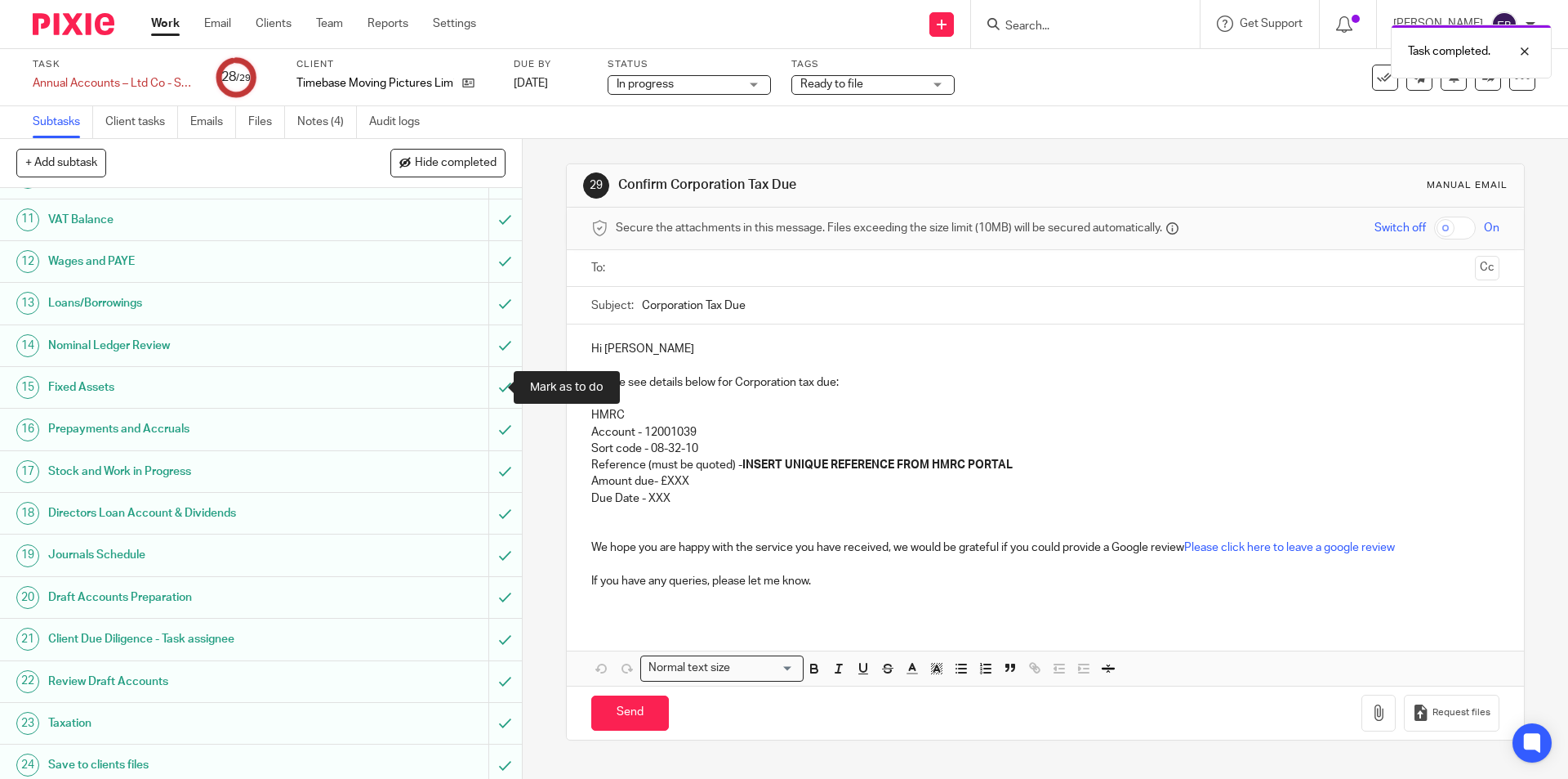
scroll to position [626, 0]
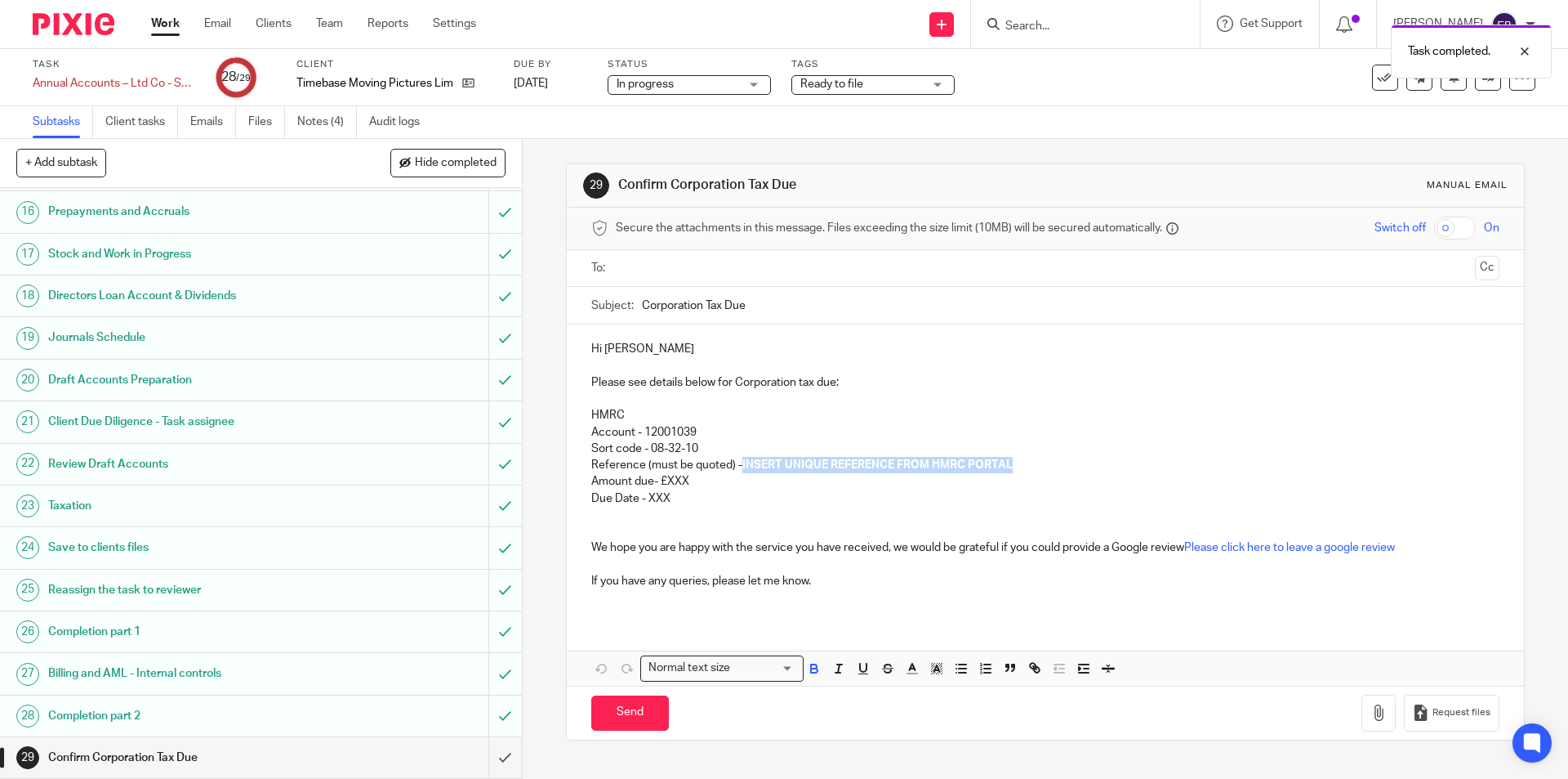
drag, startPoint x: 1036, startPoint y: 468, endPoint x: 739, endPoint y: 463, distance: 297.0
click at [739, 463] on p "Reference (must be quoted) - INSERT UNIQUE REFERENCE FROM HMRC PORTAL" at bounding box center [1045, 465] width 907 height 16
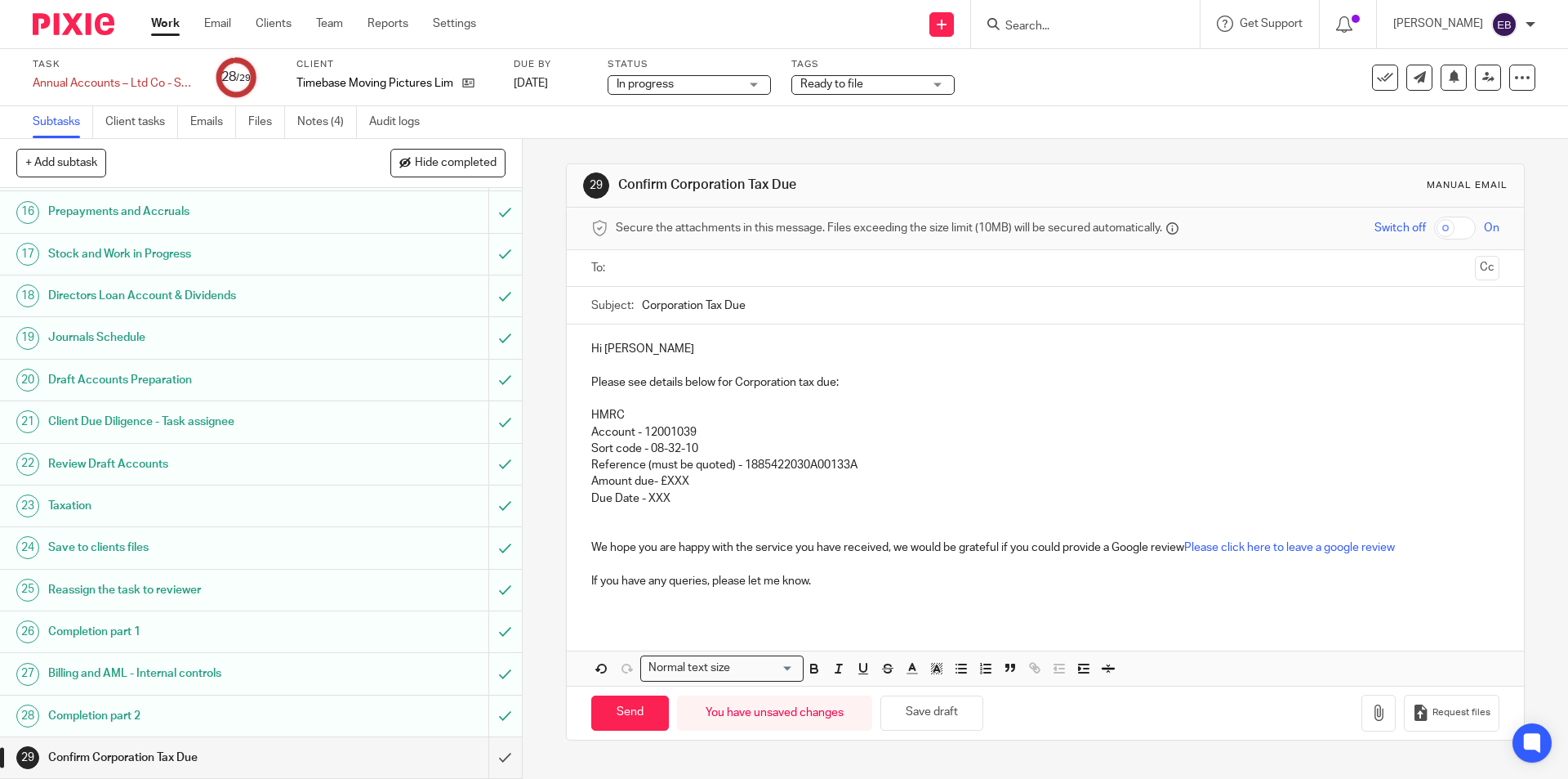
click at [671, 259] on input "text" at bounding box center [1045, 268] width 846 height 19
drag, startPoint x: 685, startPoint y: 485, endPoint x: 663, endPoint y: 488, distance: 22.2
click at [663, 488] on p "Amount due- £XXX" at bounding box center [1045, 485] width 907 height 16
drag, startPoint x: 670, startPoint y: 503, endPoint x: 647, endPoint y: 501, distance: 23.1
click at [647, 501] on p "Due Date - XXX" at bounding box center [1045, 502] width 907 height 16
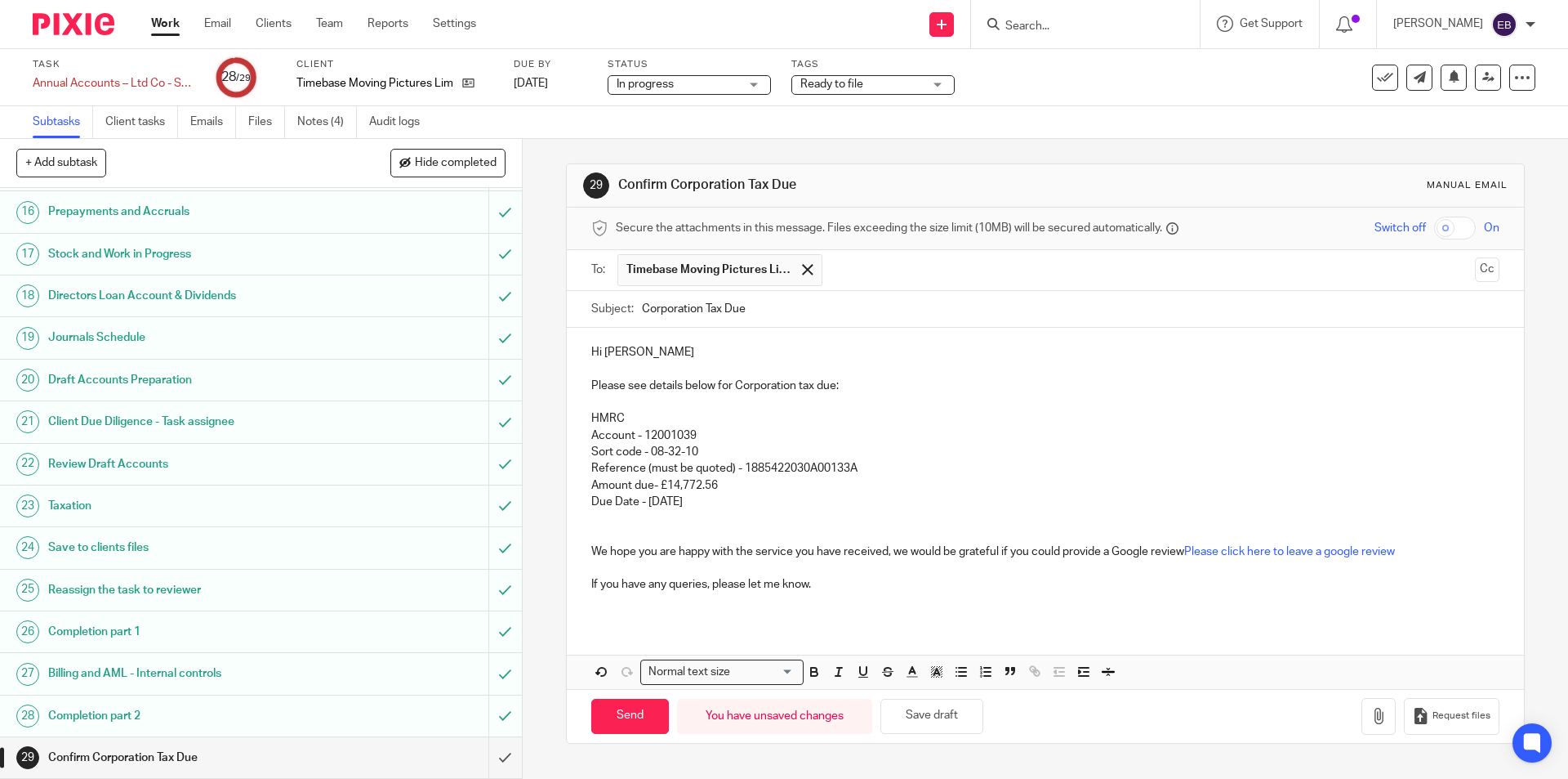
click at [738, 557] on p "We hope you are happy with the service you have received, we would be grateful …" at bounding box center [1045, 552] width 907 height 16
click at [656, 396] on p at bounding box center [1045, 402] width 907 height 16
click at [652, 432] on p "Account - 12001039" at bounding box center [1045, 435] width 907 height 16
click at [618, 371] on p at bounding box center [1045, 369] width 907 height 16
click at [625, 403] on p at bounding box center [1045, 402] width 907 height 16
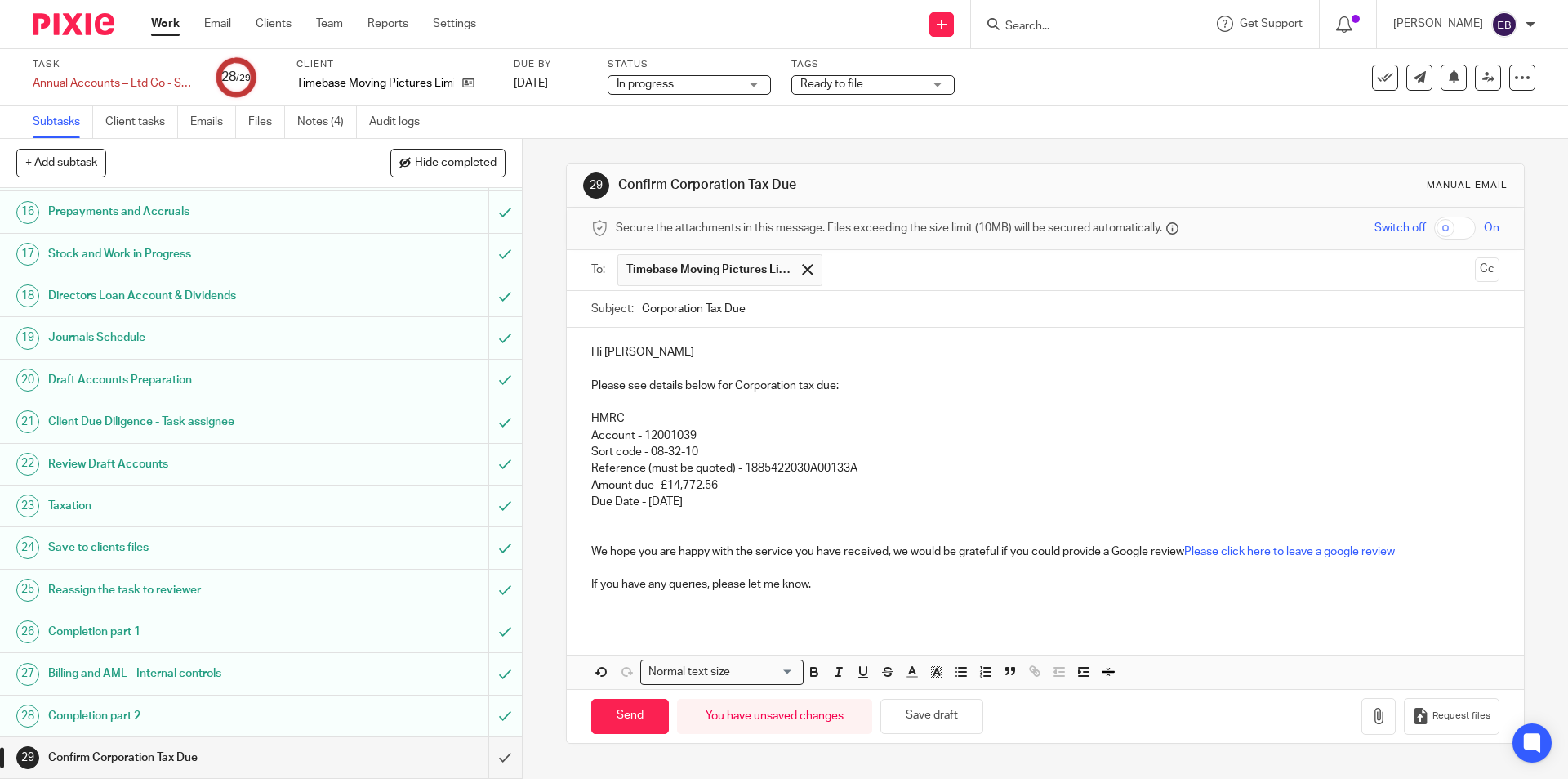
click at [629, 441] on p "Account - 12001039" at bounding box center [1045, 435] width 907 height 16
click at [630, 479] on p "Amount due- £14,772.56" at bounding box center [1045, 485] width 907 height 16
click at [627, 506] on p "Due Date - 01/10/2025" at bounding box center [1045, 502] width 907 height 16
click at [651, 548] on p "We hope you are happy with the service you have received, we would be grateful …" at bounding box center [1045, 552] width 907 height 16
drag, startPoint x: 637, startPoint y: 527, endPoint x: 637, endPoint y: 538, distance: 11.0
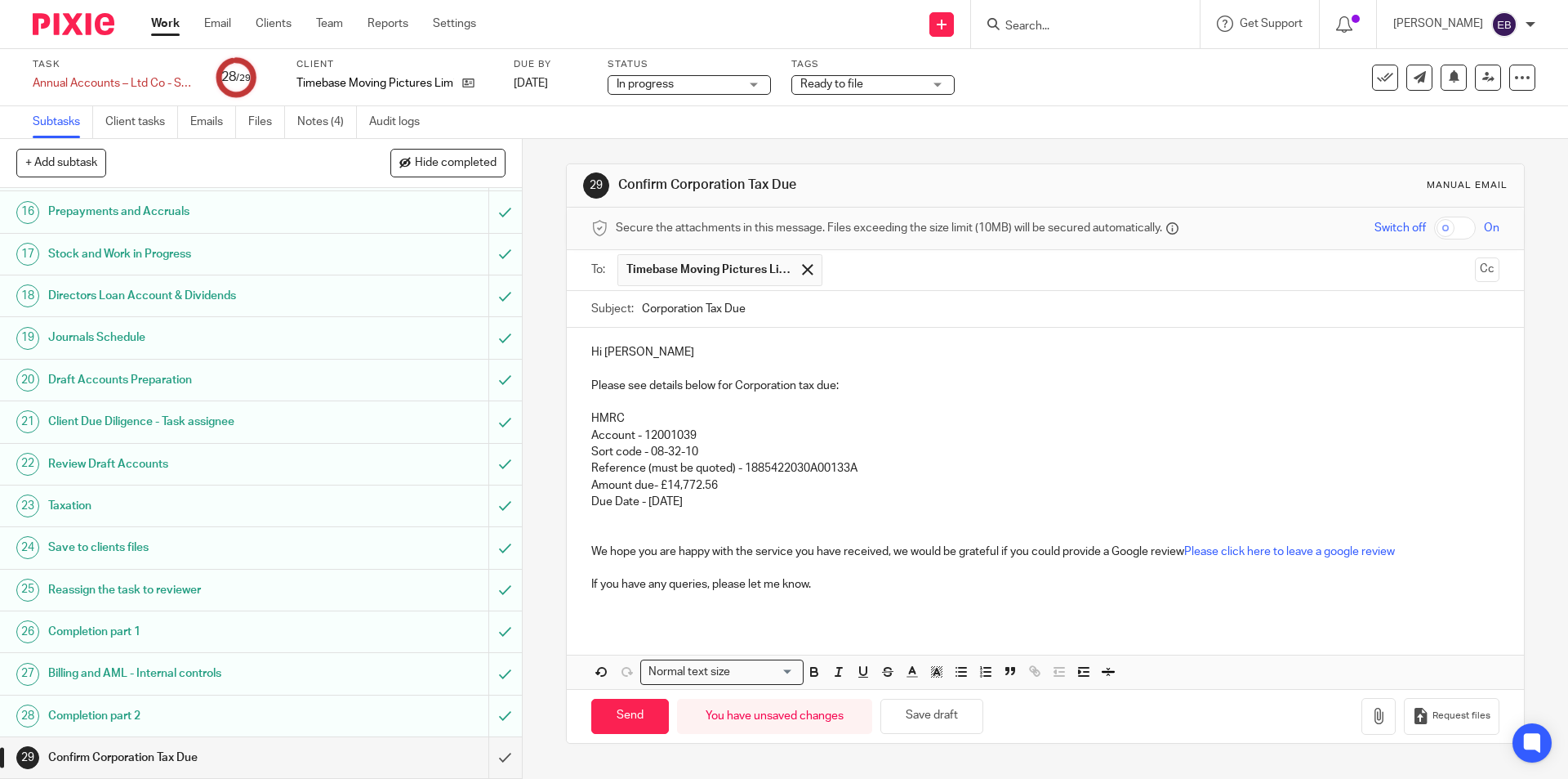
click at [637, 526] on p at bounding box center [1045, 526] width 907 height 34
click at [643, 565] on p at bounding box center [1045, 568] width 907 height 16
click at [593, 534] on p at bounding box center [1045, 526] width 907 height 34
click at [592, 511] on p at bounding box center [1045, 526] width 907 height 34
click at [626, 722] on input "Send" at bounding box center [630, 716] width 78 height 35
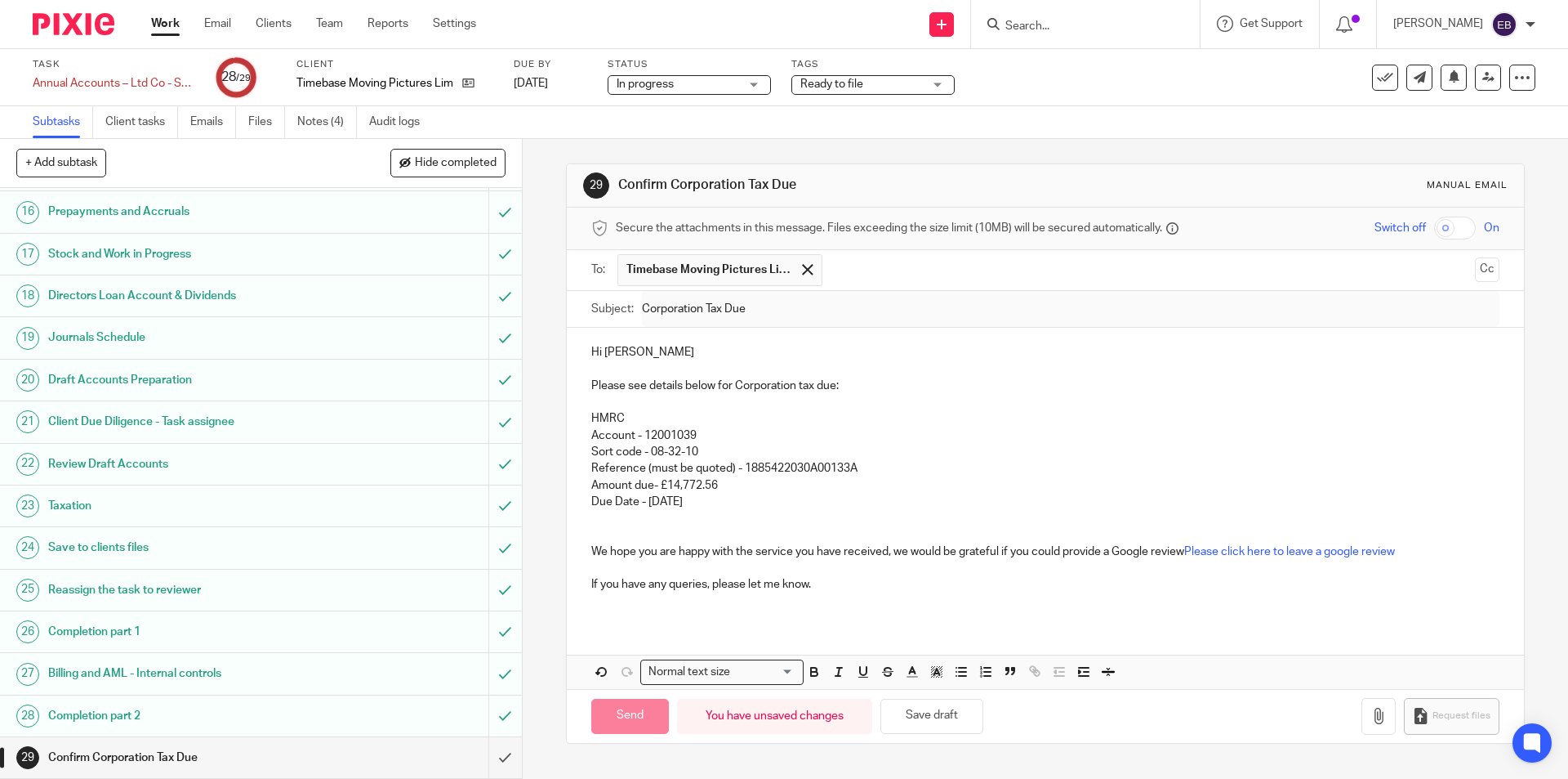
type input "Sent"
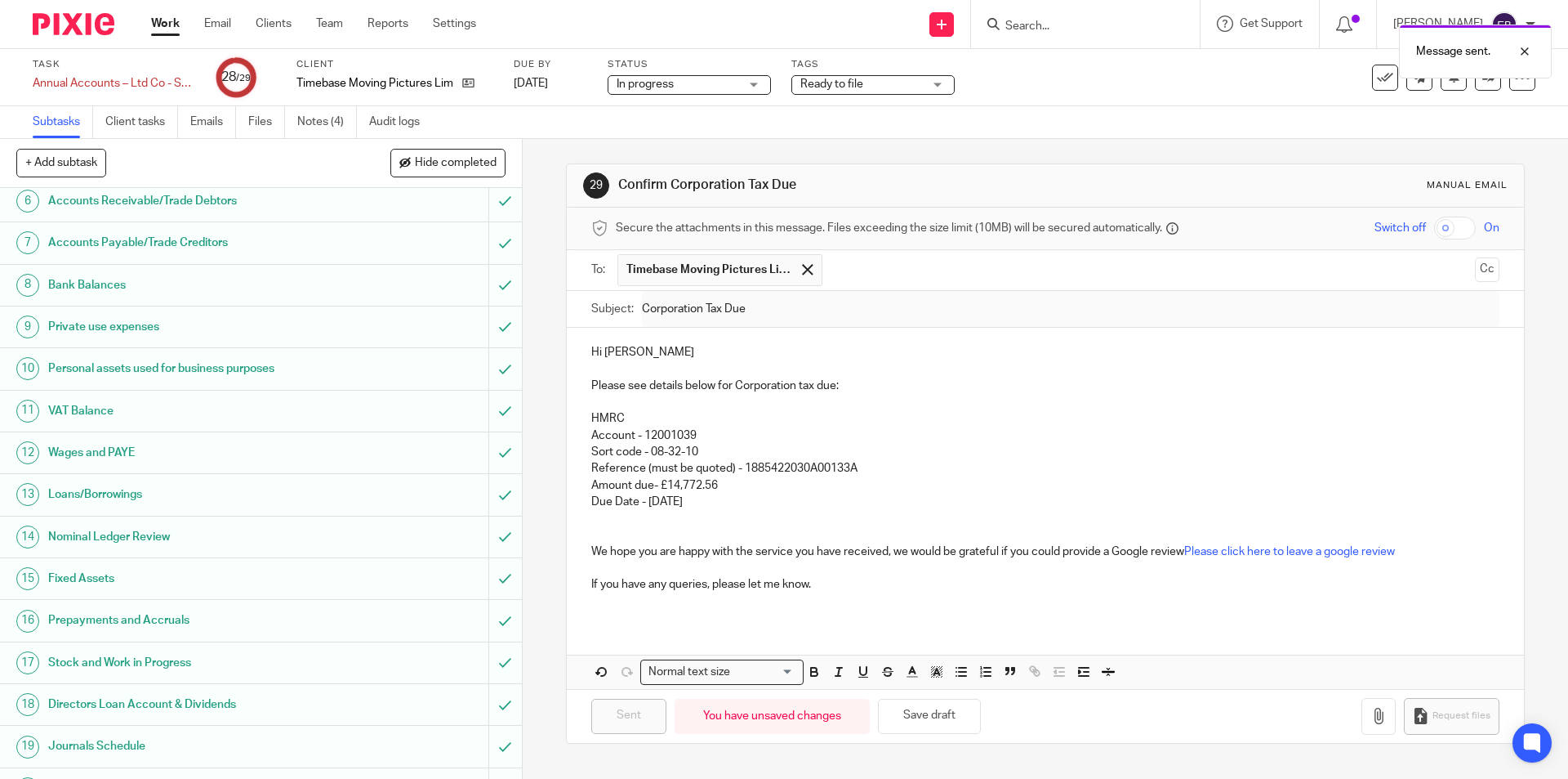
scroll to position [0, 0]
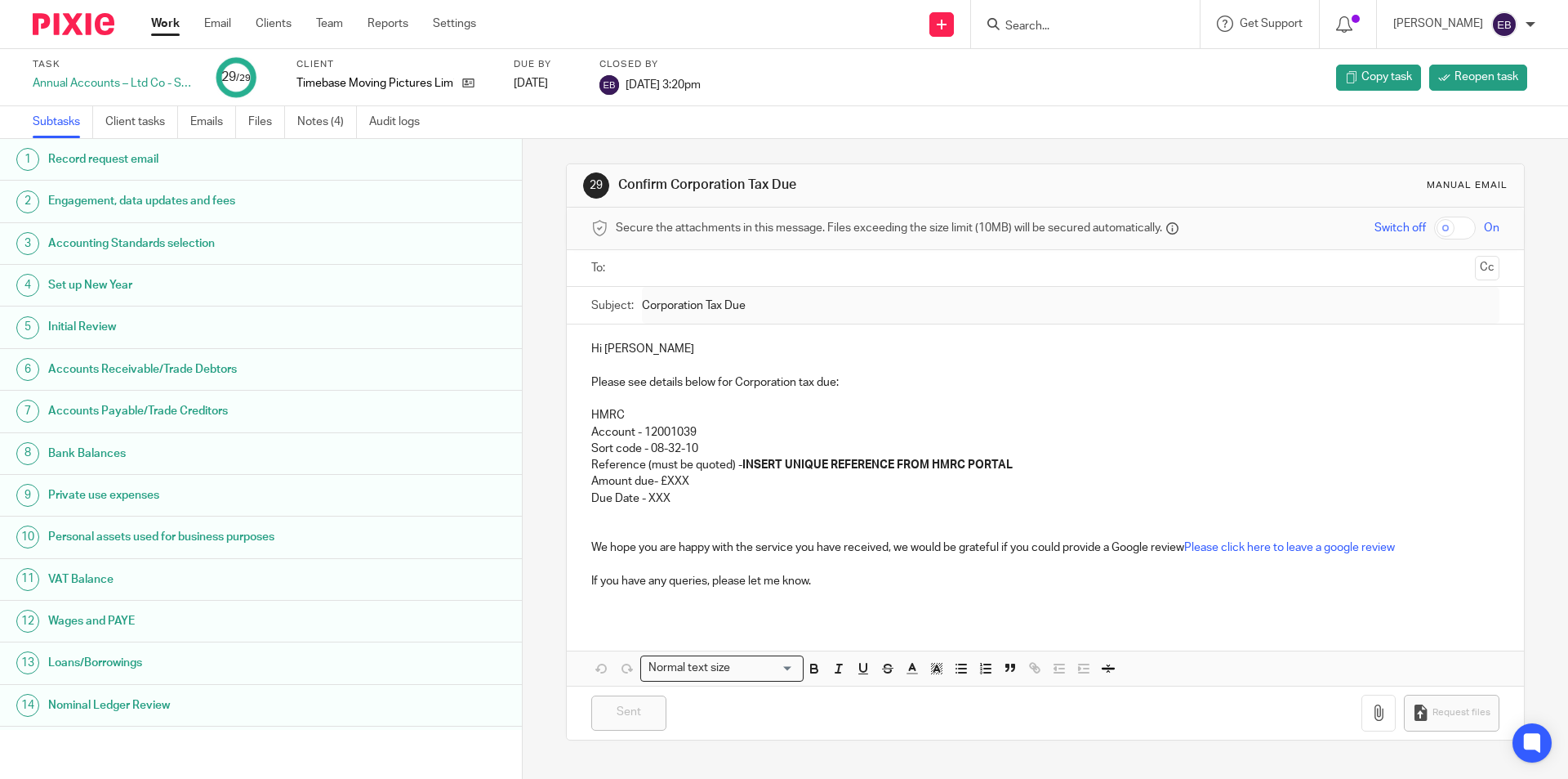
click at [167, 32] on link "Work" at bounding box center [165, 24] width 29 height 16
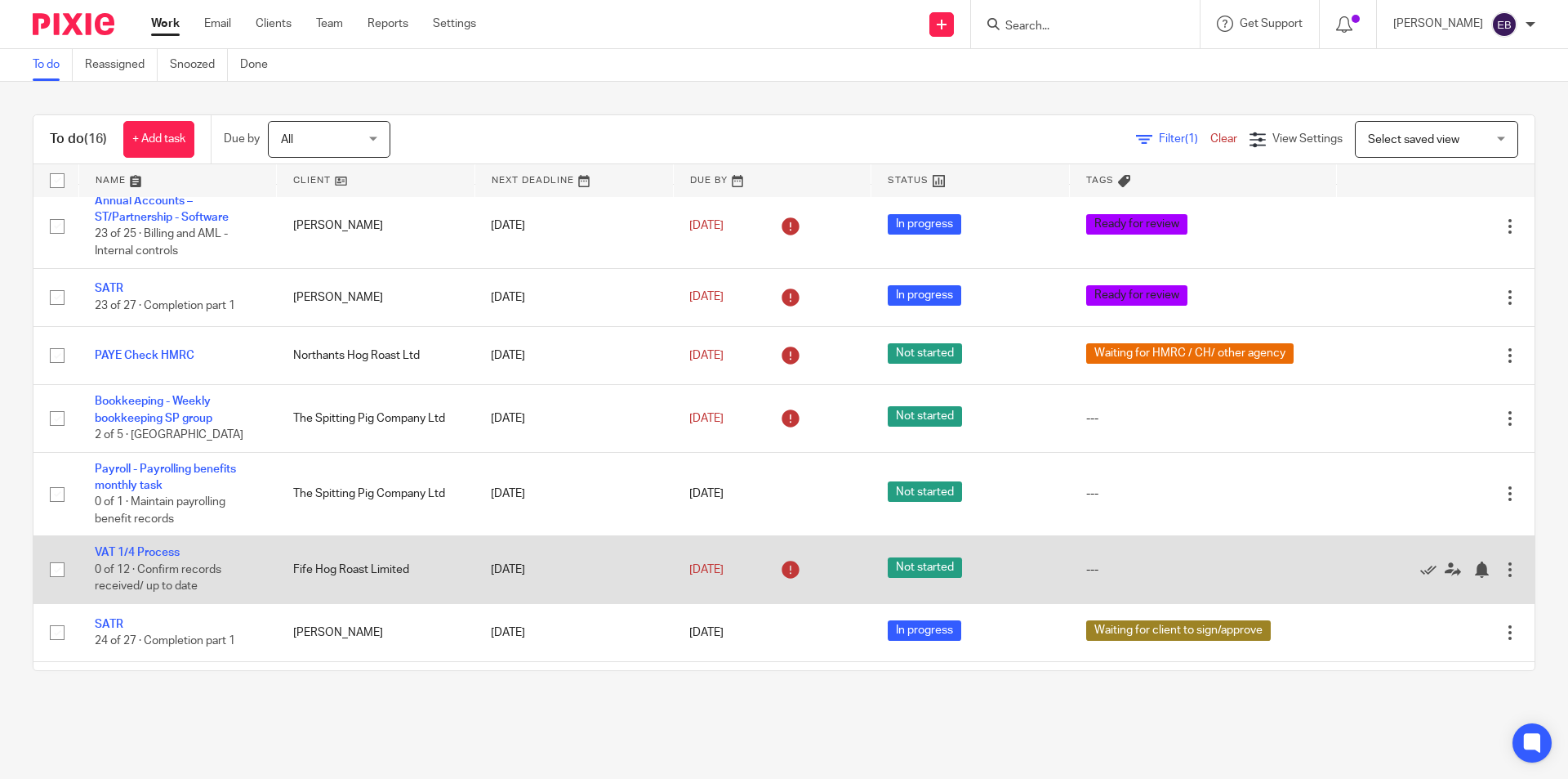
scroll to position [624, 0]
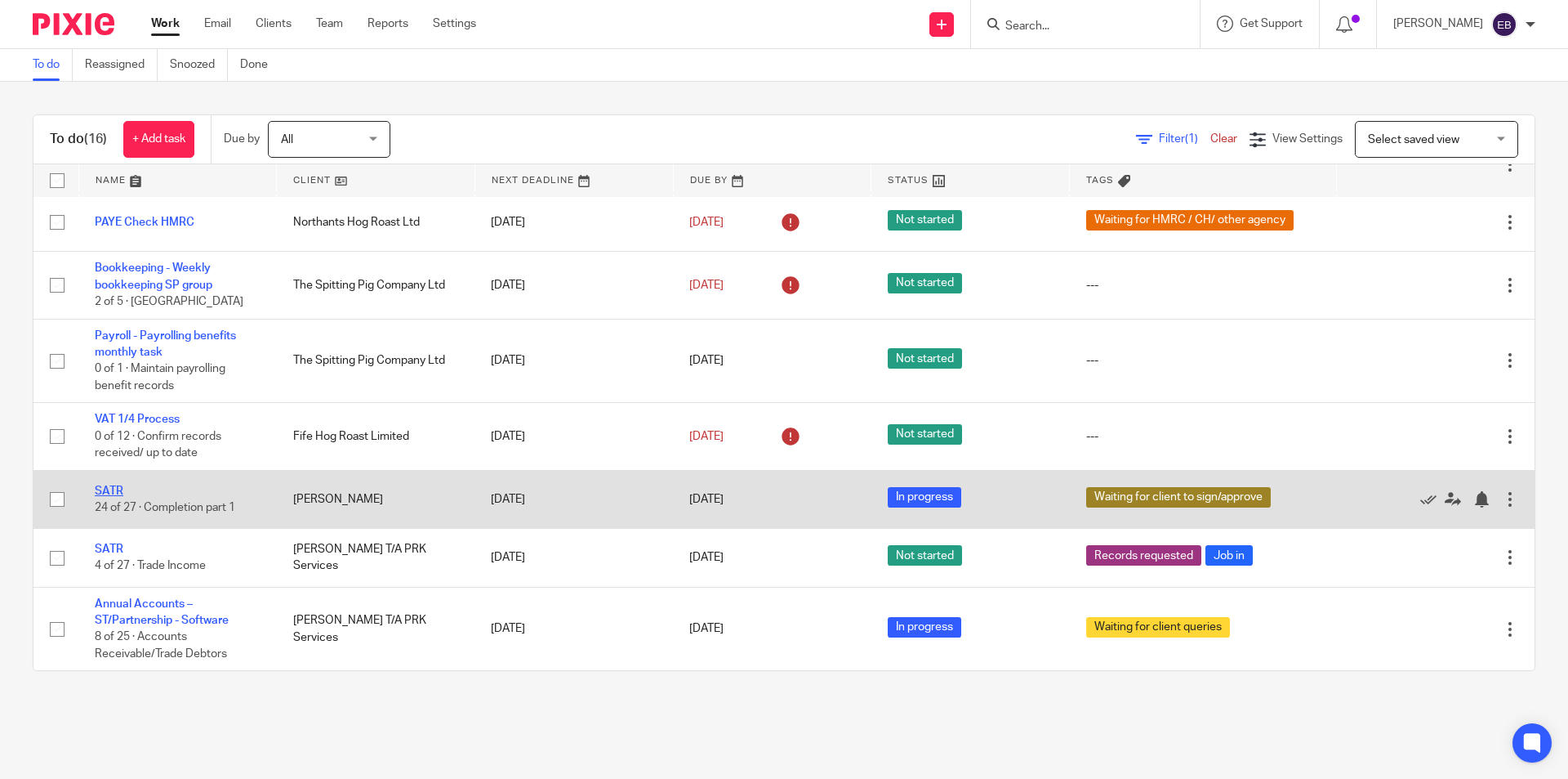
click at [110, 489] on link "SATR" at bounding box center [109, 491] width 29 height 11
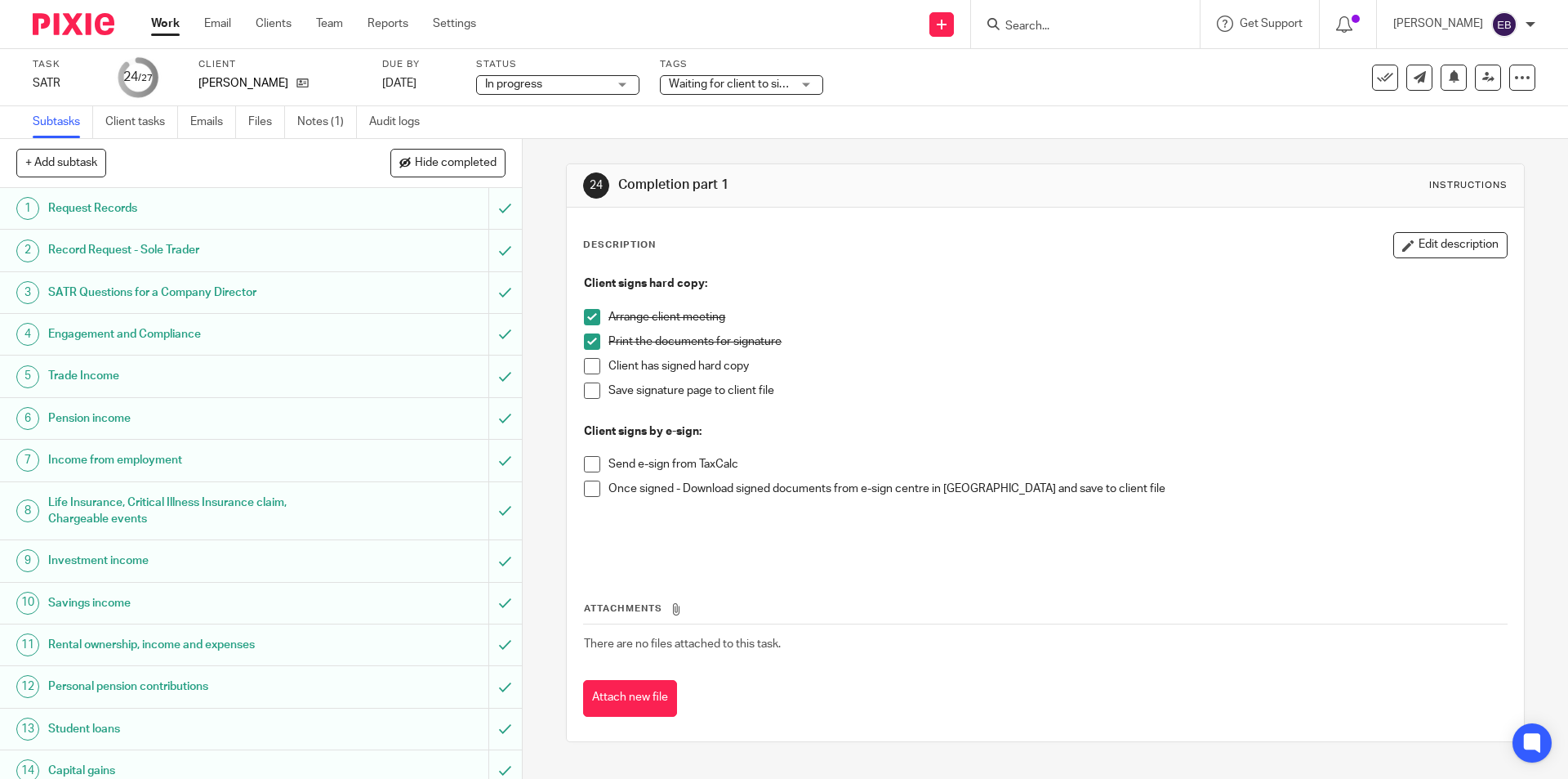
click at [586, 390] on span at bounding box center [592, 390] width 16 height 16
click at [586, 370] on span at bounding box center [592, 366] width 16 height 16
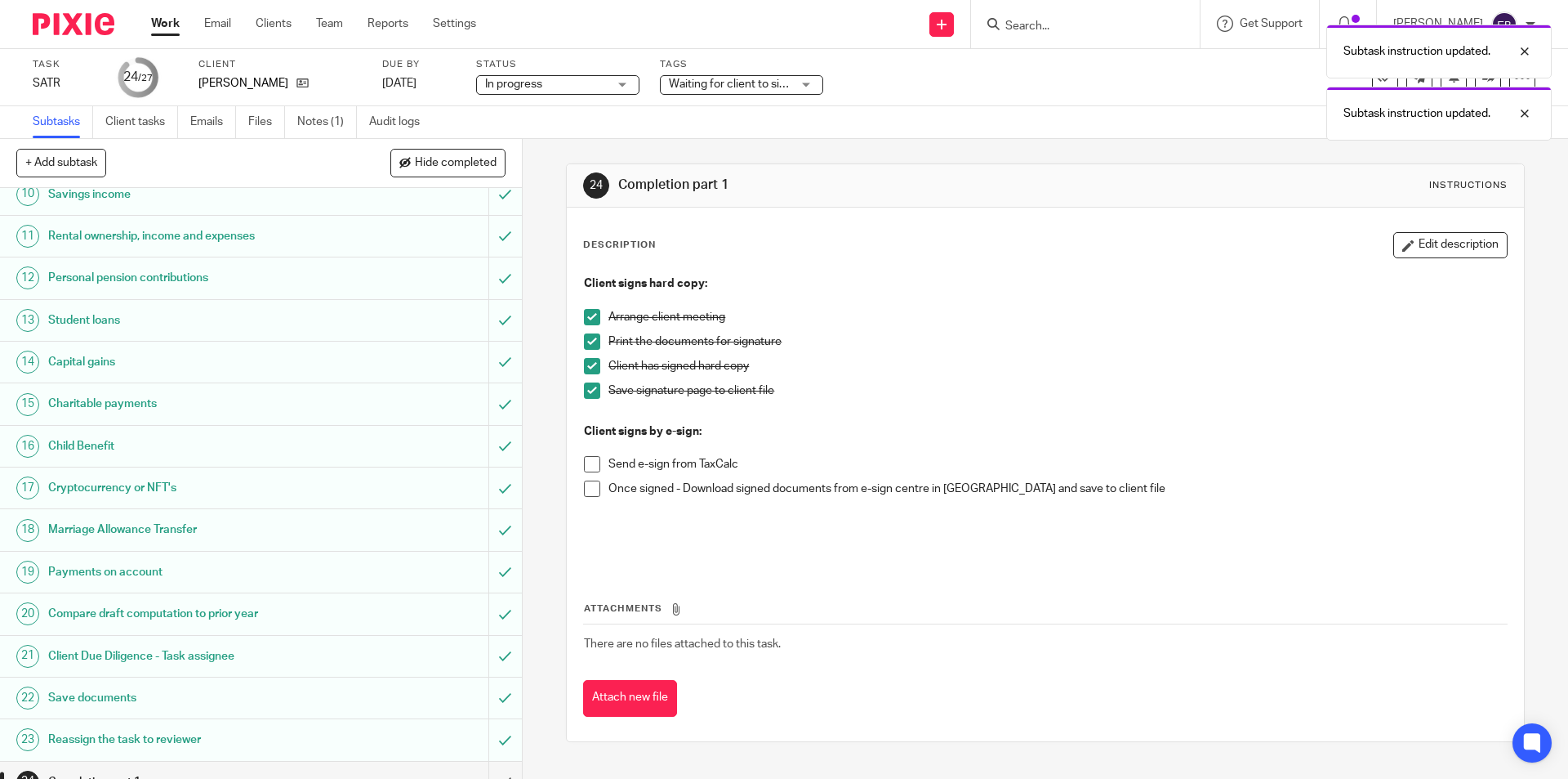
scroll to position [559, 0]
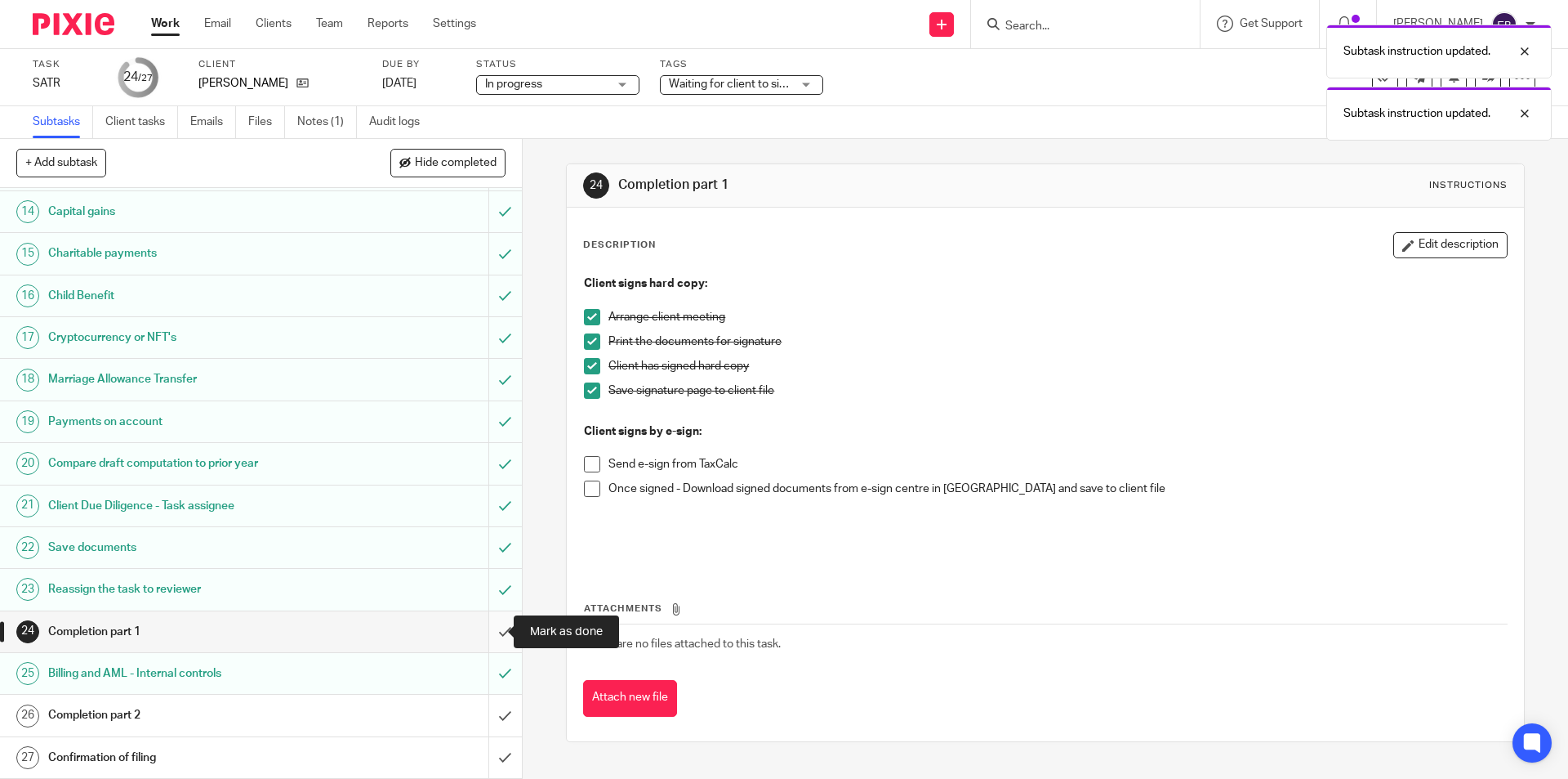
click at [478, 636] on input "submit" at bounding box center [261, 632] width 522 height 41
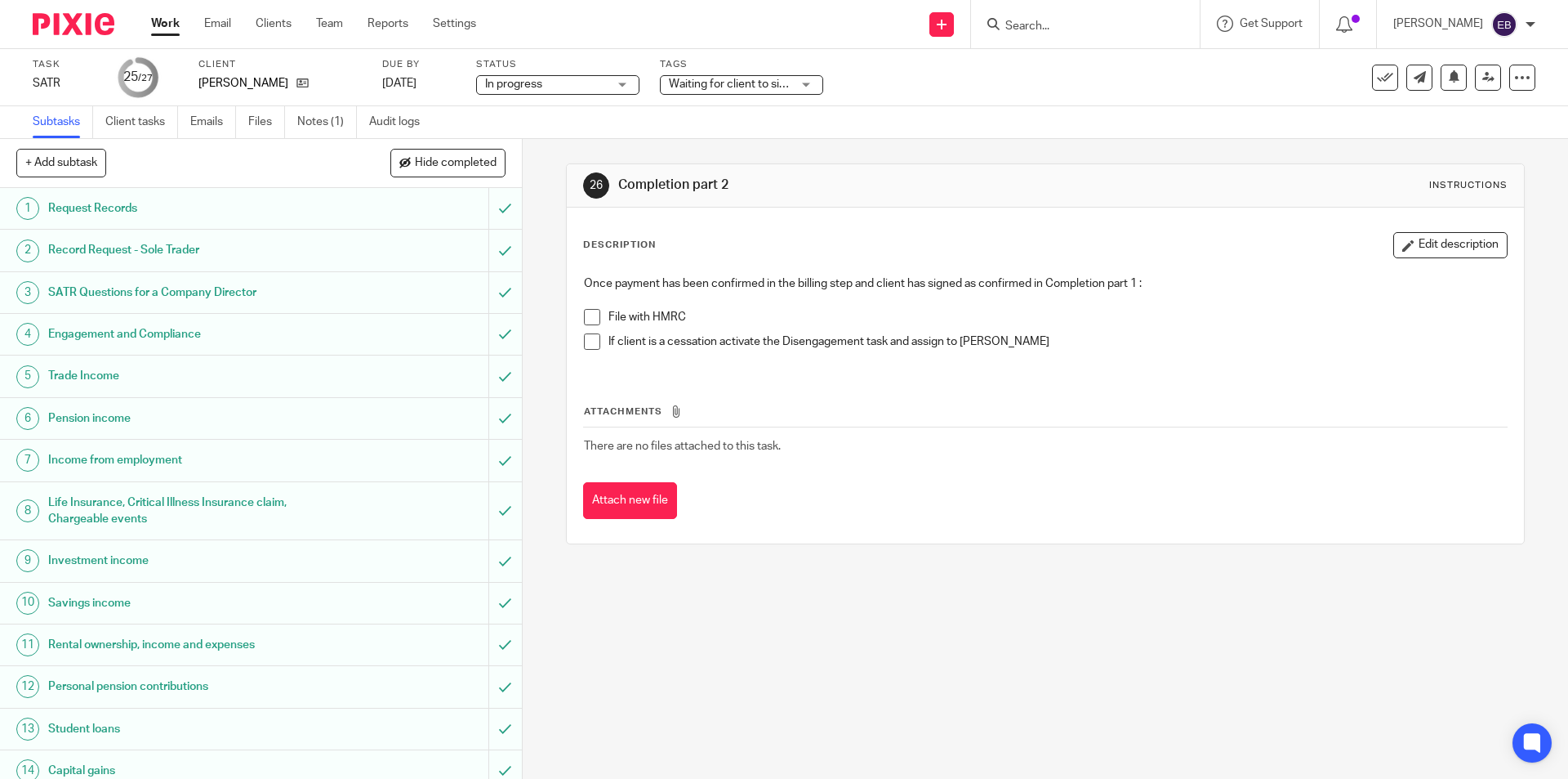
click at [586, 313] on span at bounding box center [592, 317] width 16 height 16
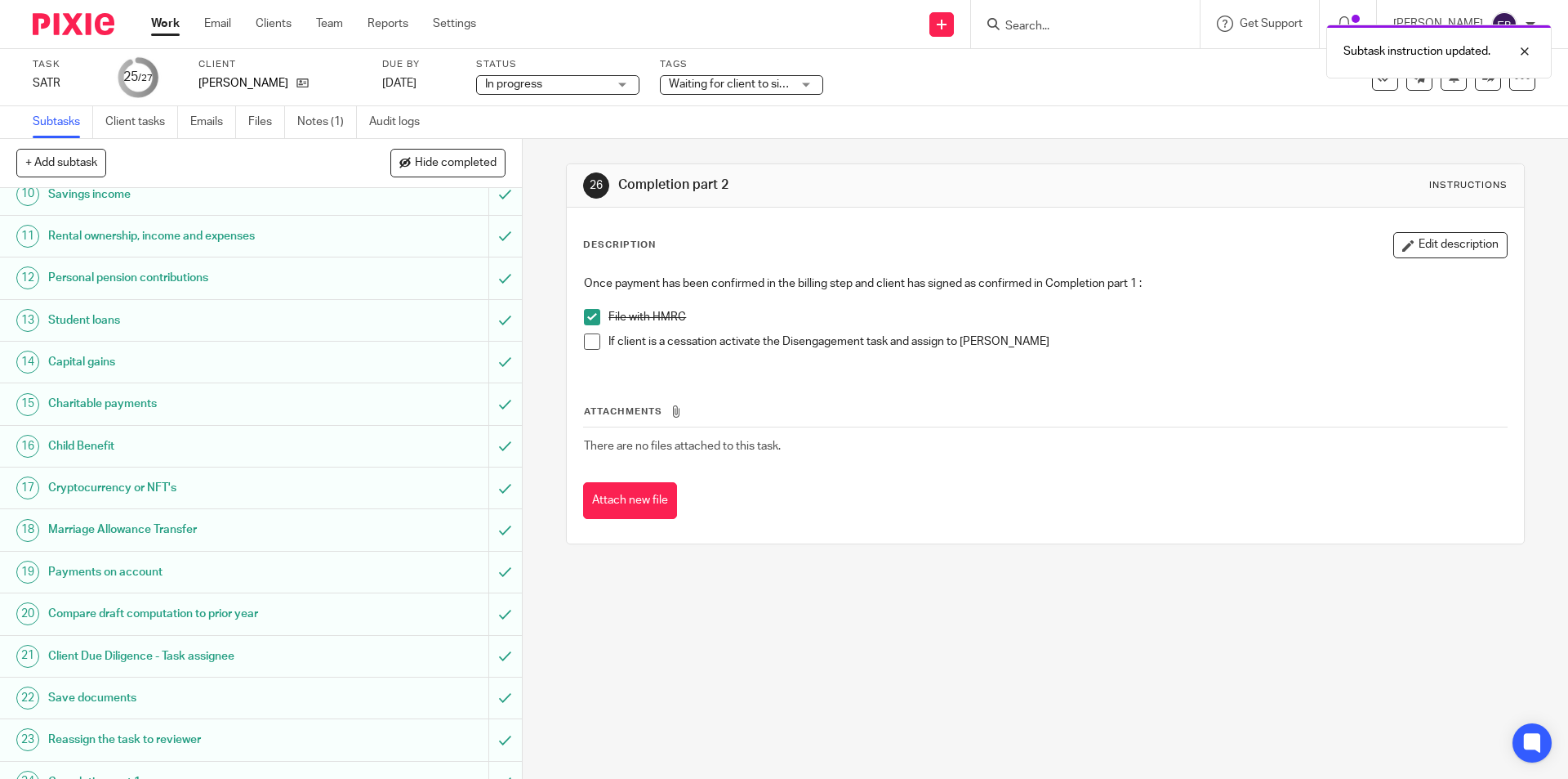
scroll to position [559, 0]
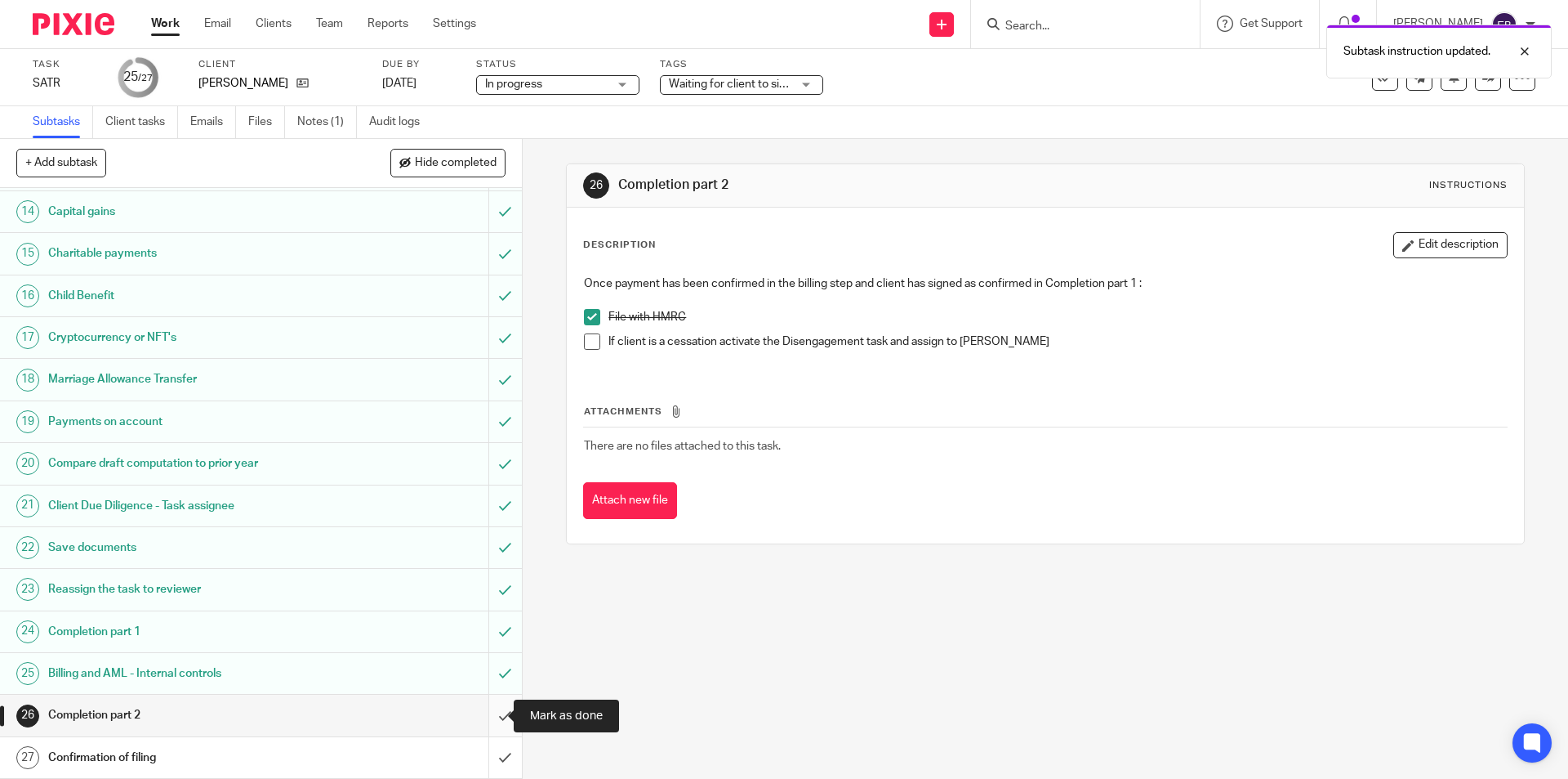
click at [482, 718] on input "submit" at bounding box center [261, 715] width 522 height 41
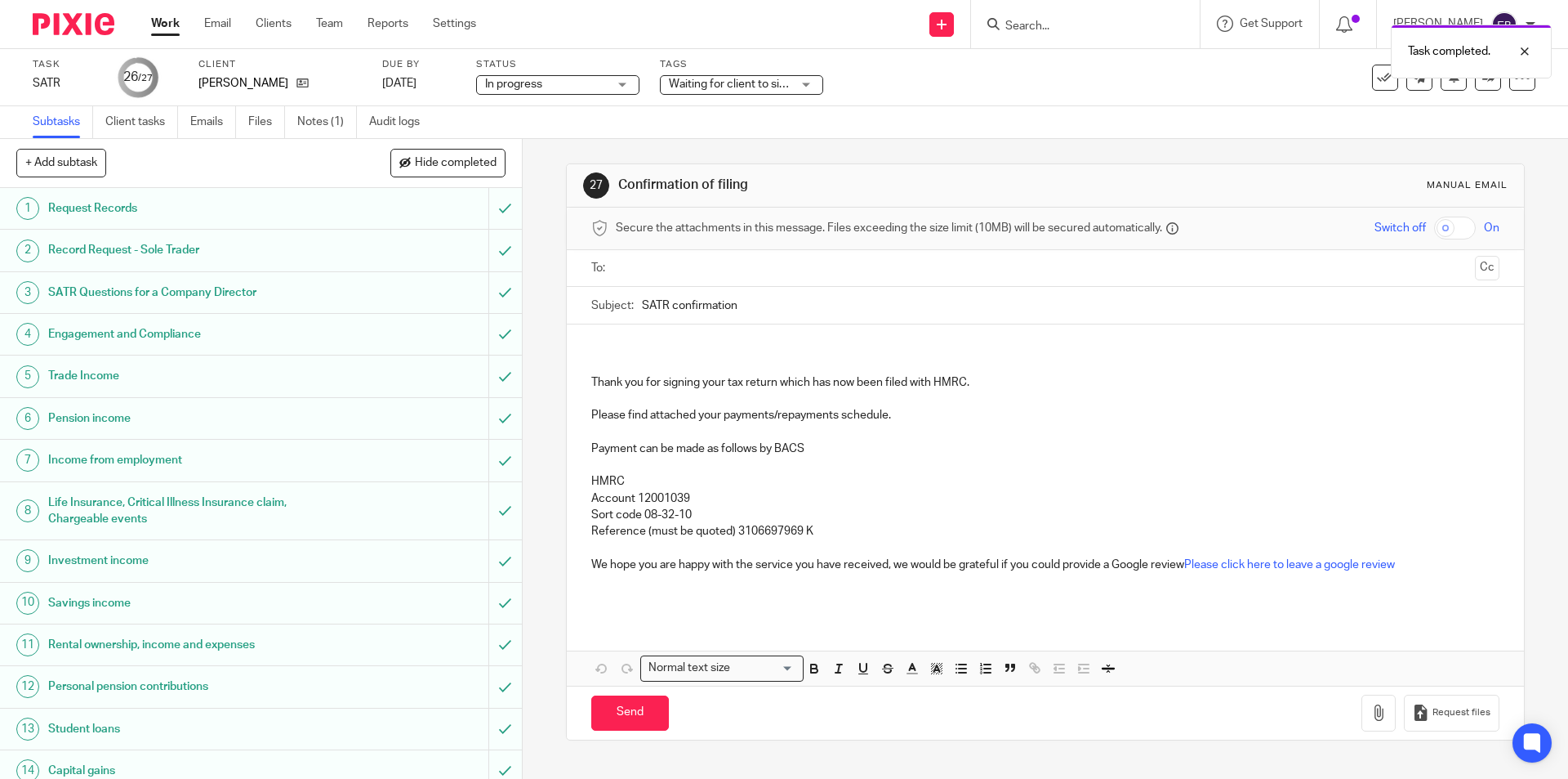
click at [662, 272] on input "text" at bounding box center [1045, 268] width 846 height 19
click at [639, 343] on div "Thank you for signing your tax return which has now been filed with HMRC. Pleas…" at bounding box center [1045, 474] width 956 height 293
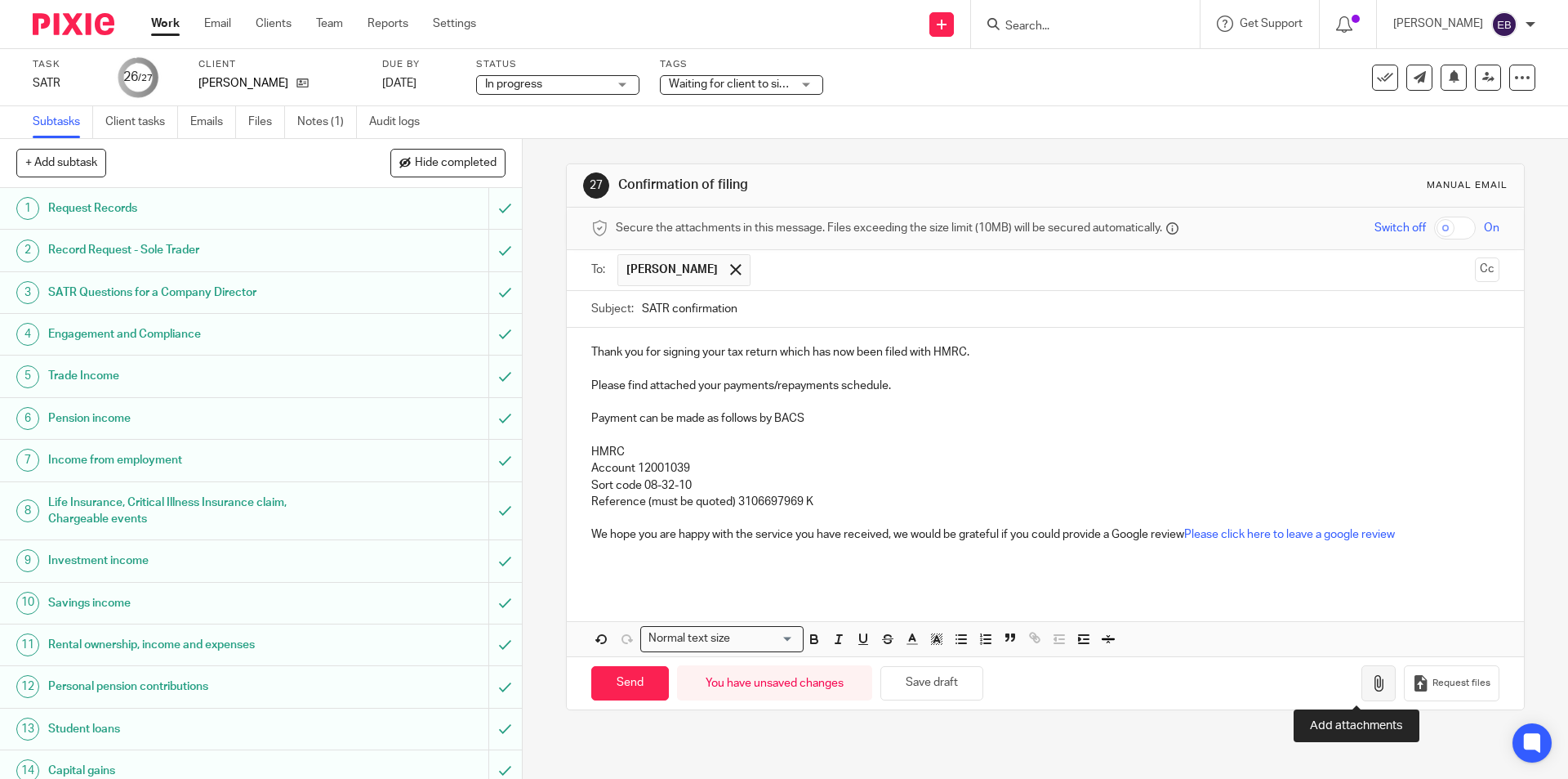
click at [1370, 689] on icon "button" at bounding box center [1378, 683] width 16 height 16
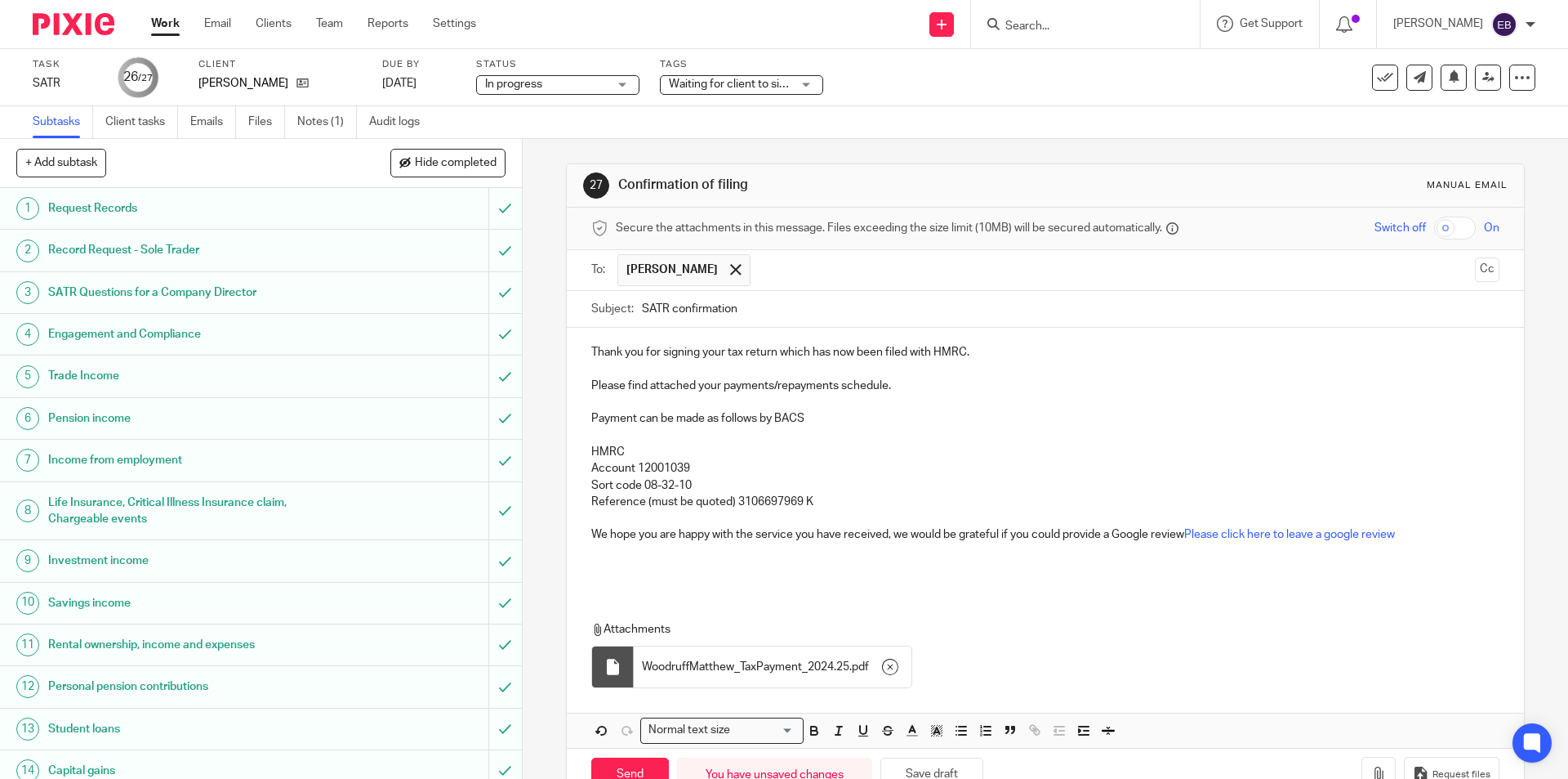
scroll to position [48, 0]
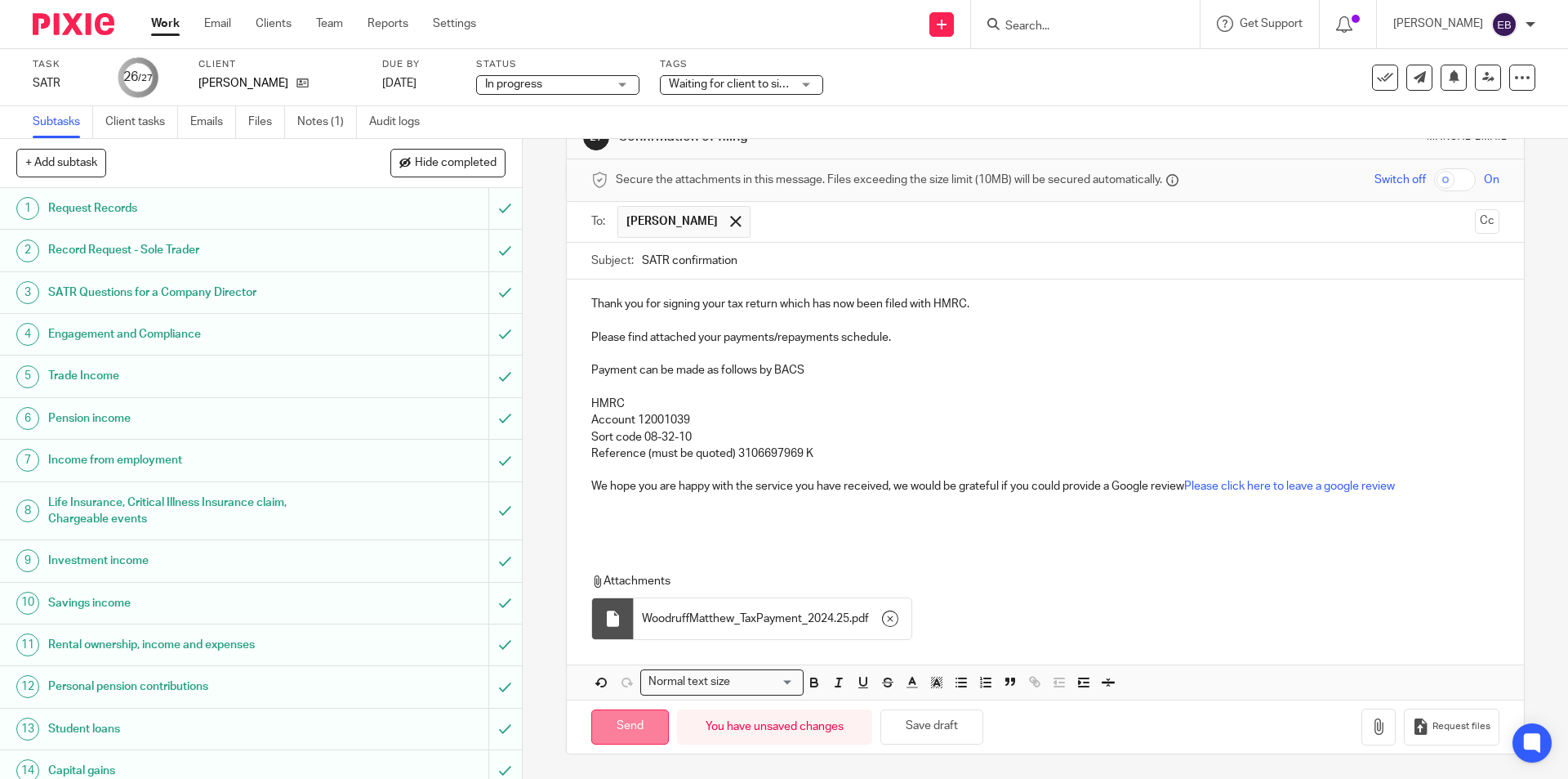
click at [639, 720] on input "Send" at bounding box center [630, 727] width 78 height 35
type input "Sent"
click at [158, 26] on link "Work" at bounding box center [165, 24] width 29 height 16
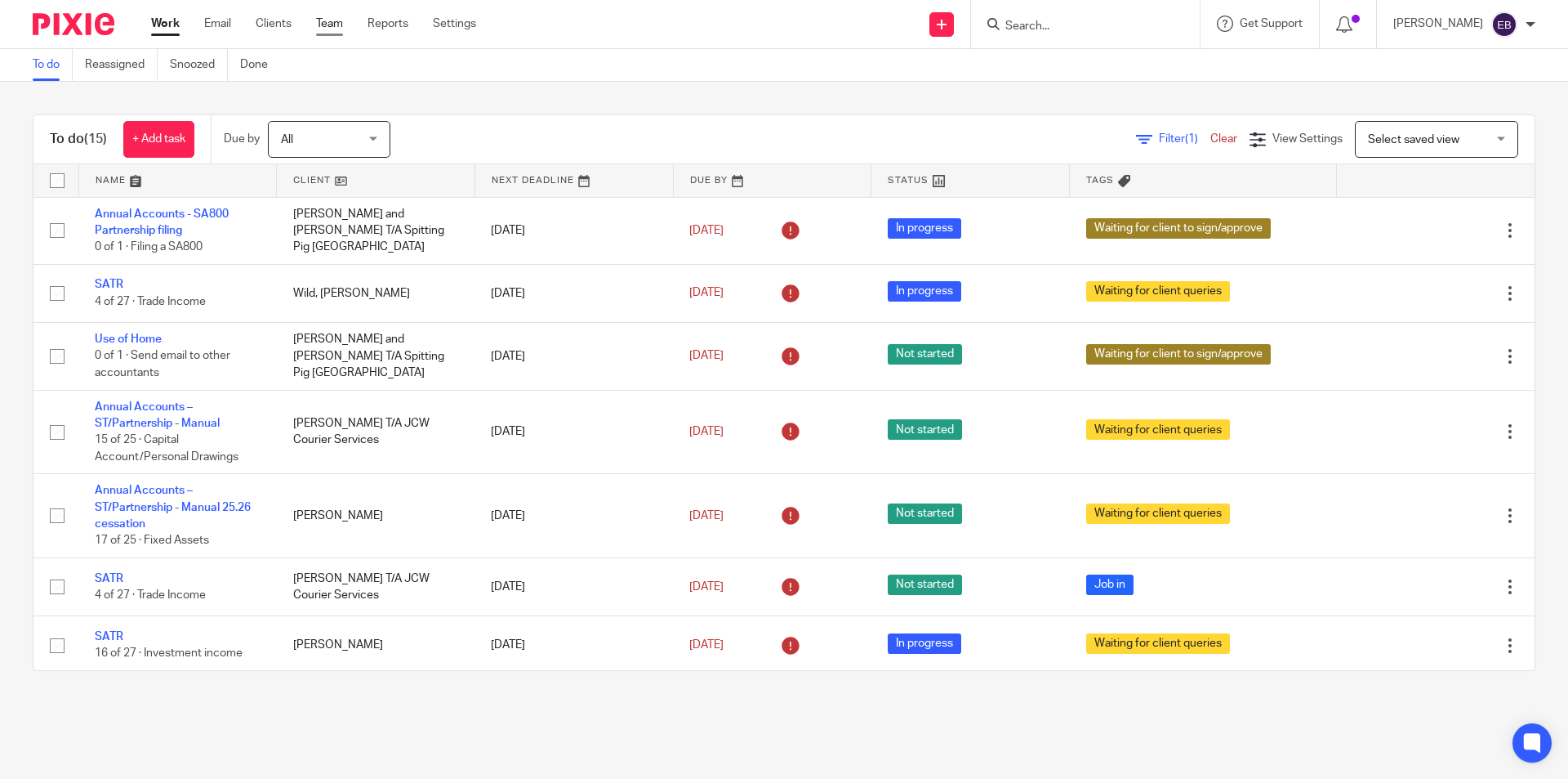
click at [330, 22] on link "Team" at bounding box center [329, 24] width 27 height 16
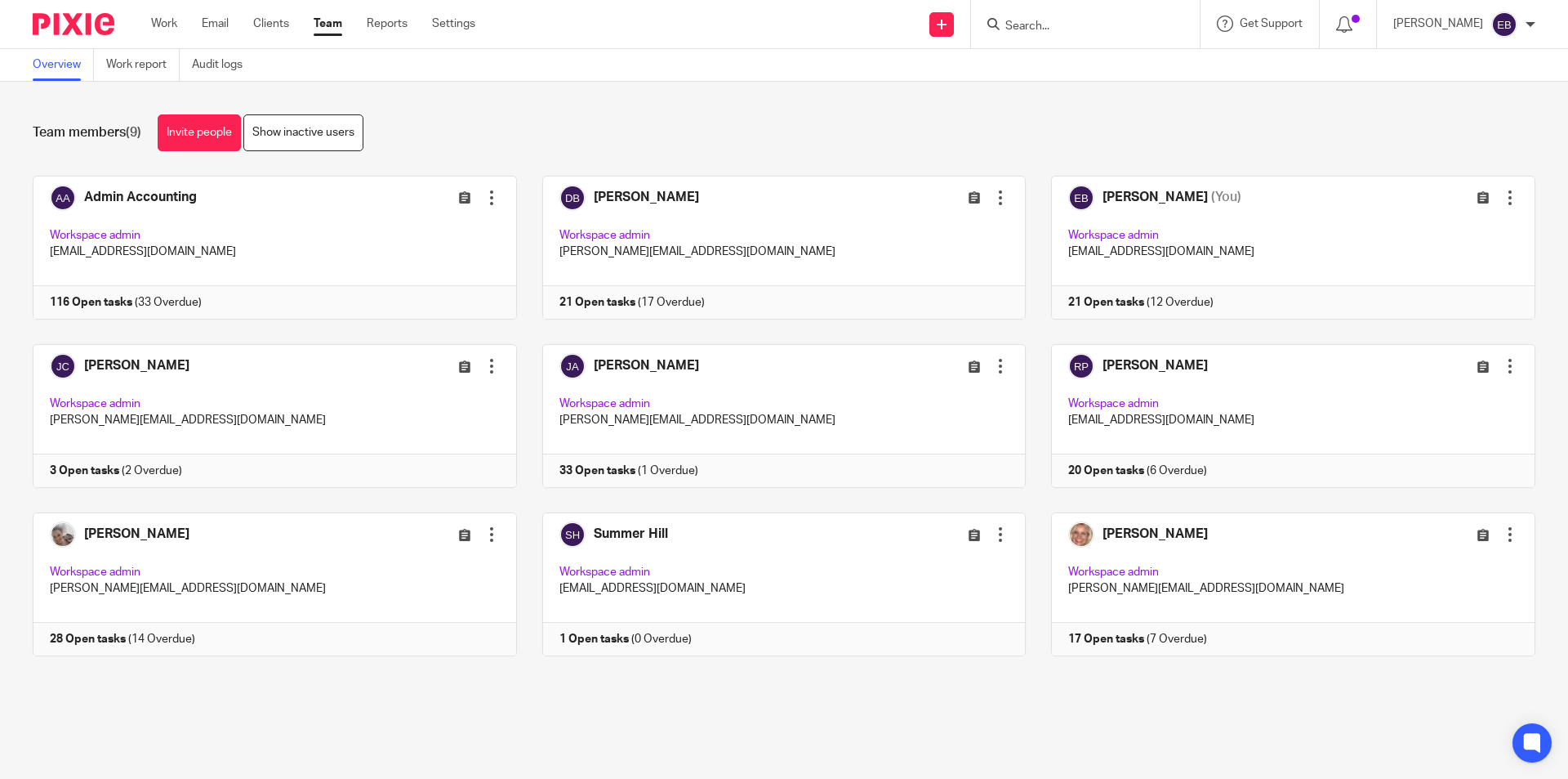
click at [258, 228] on link at bounding box center [262, 248] width 510 height 144
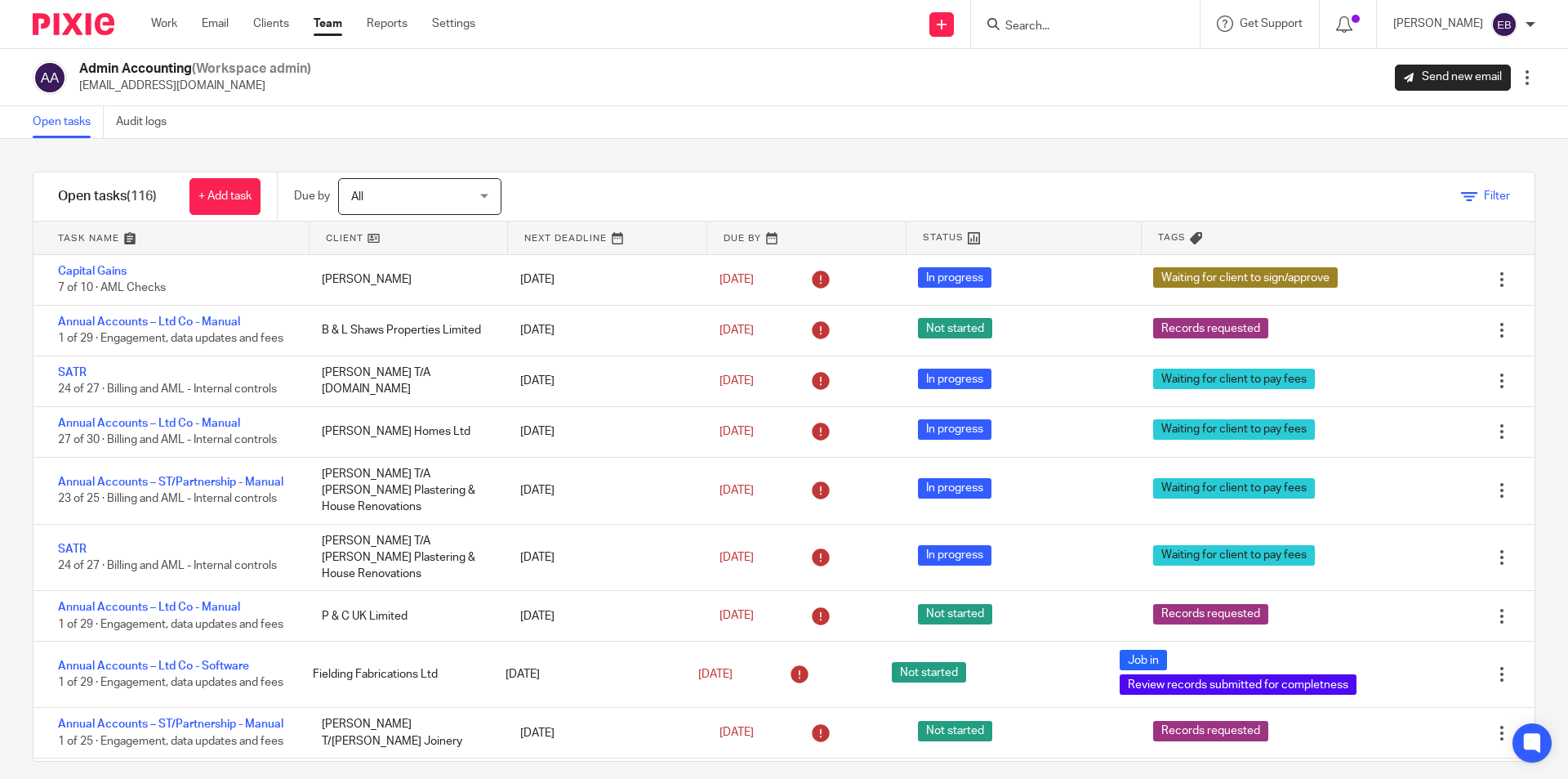
click at [1484, 200] on span "Filter" at bounding box center [1497, 196] width 26 height 11
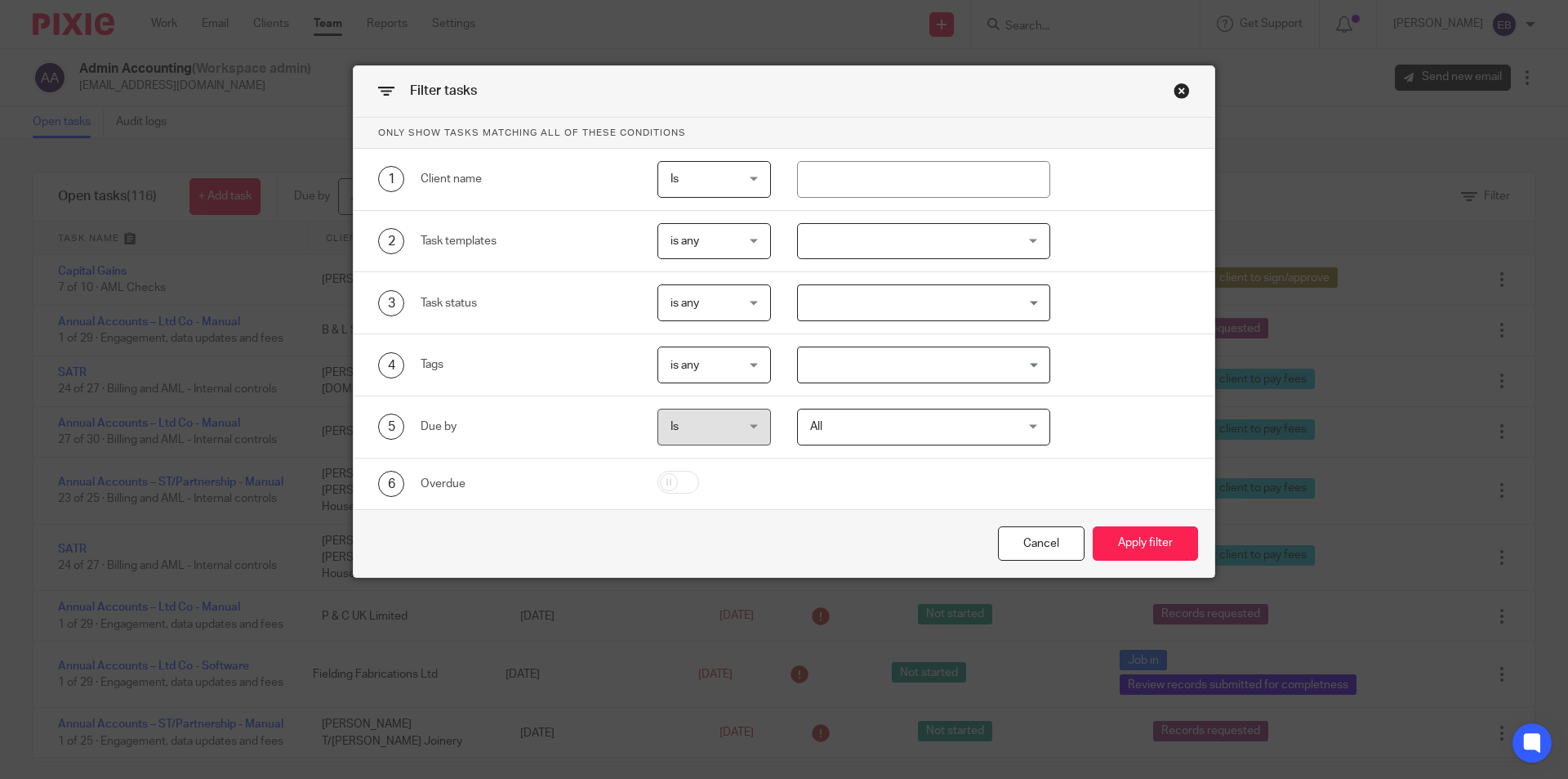
click at [698, 238] on span "is any" at bounding box center [711, 241] width 80 height 34
click at [851, 236] on div at bounding box center [923, 241] width 254 height 37
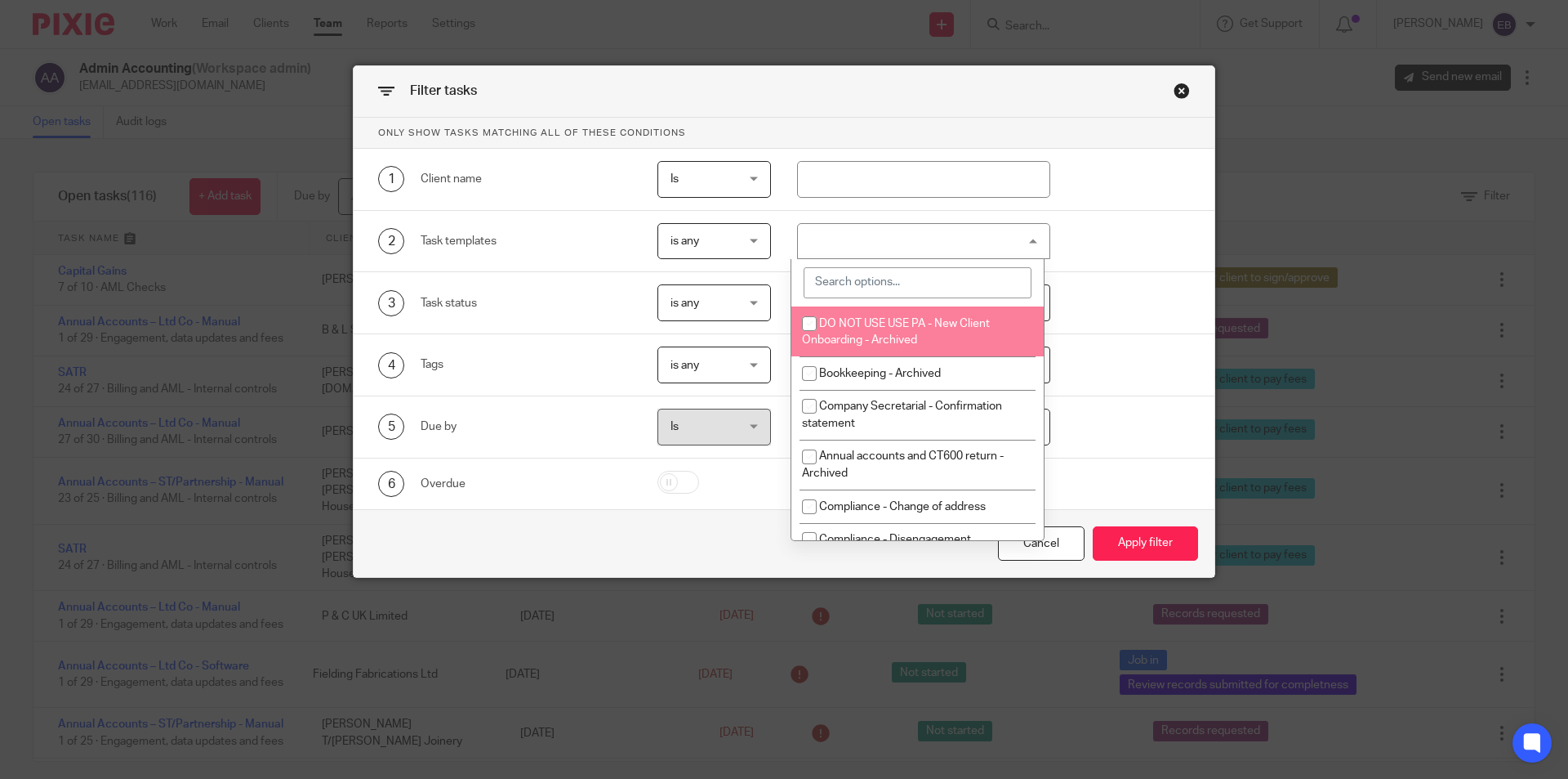
click at [523, 297] on div "Task status" at bounding box center [526, 303] width 212 height 16
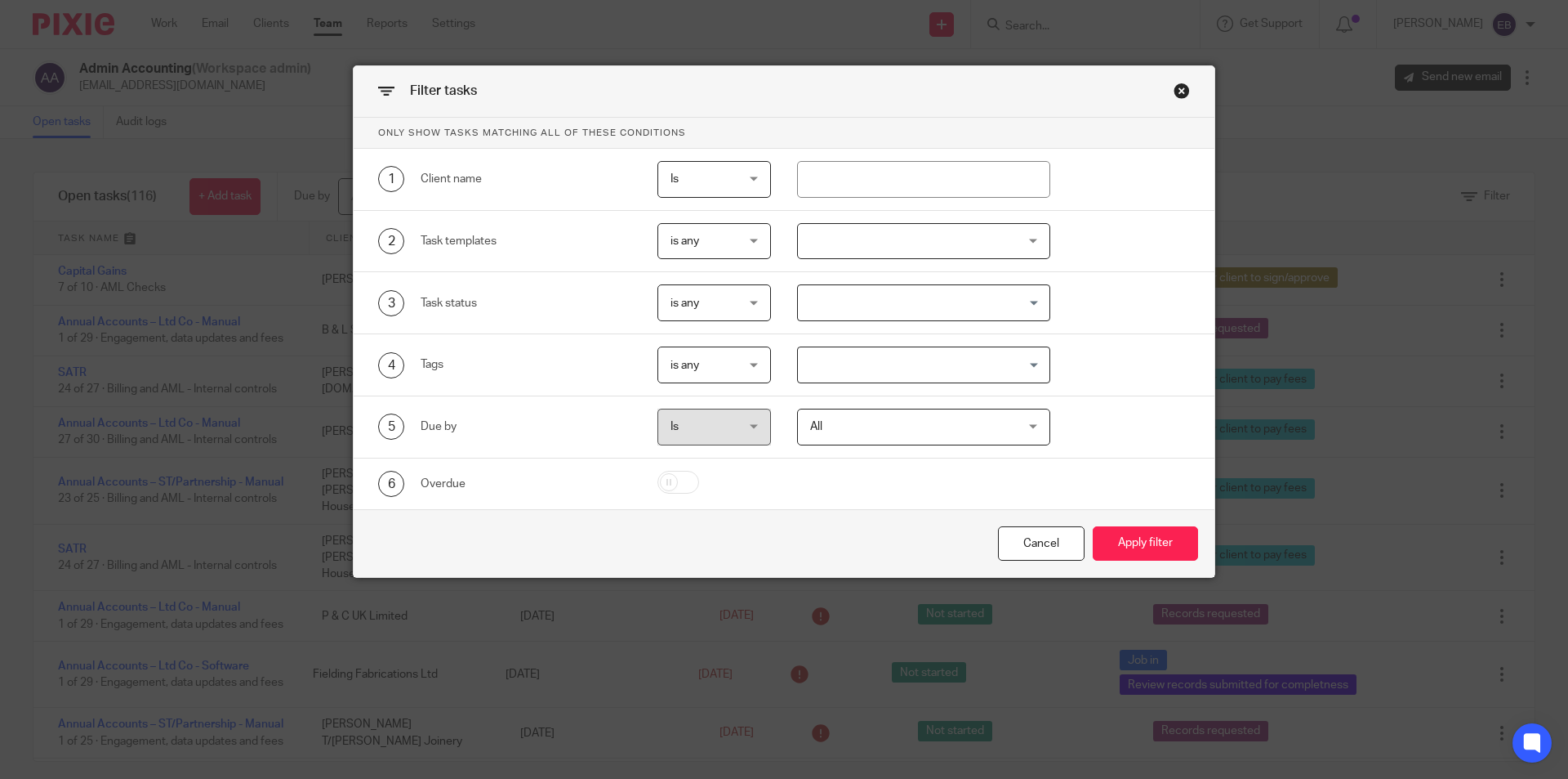
click at [839, 241] on div at bounding box center [923, 241] width 254 height 37
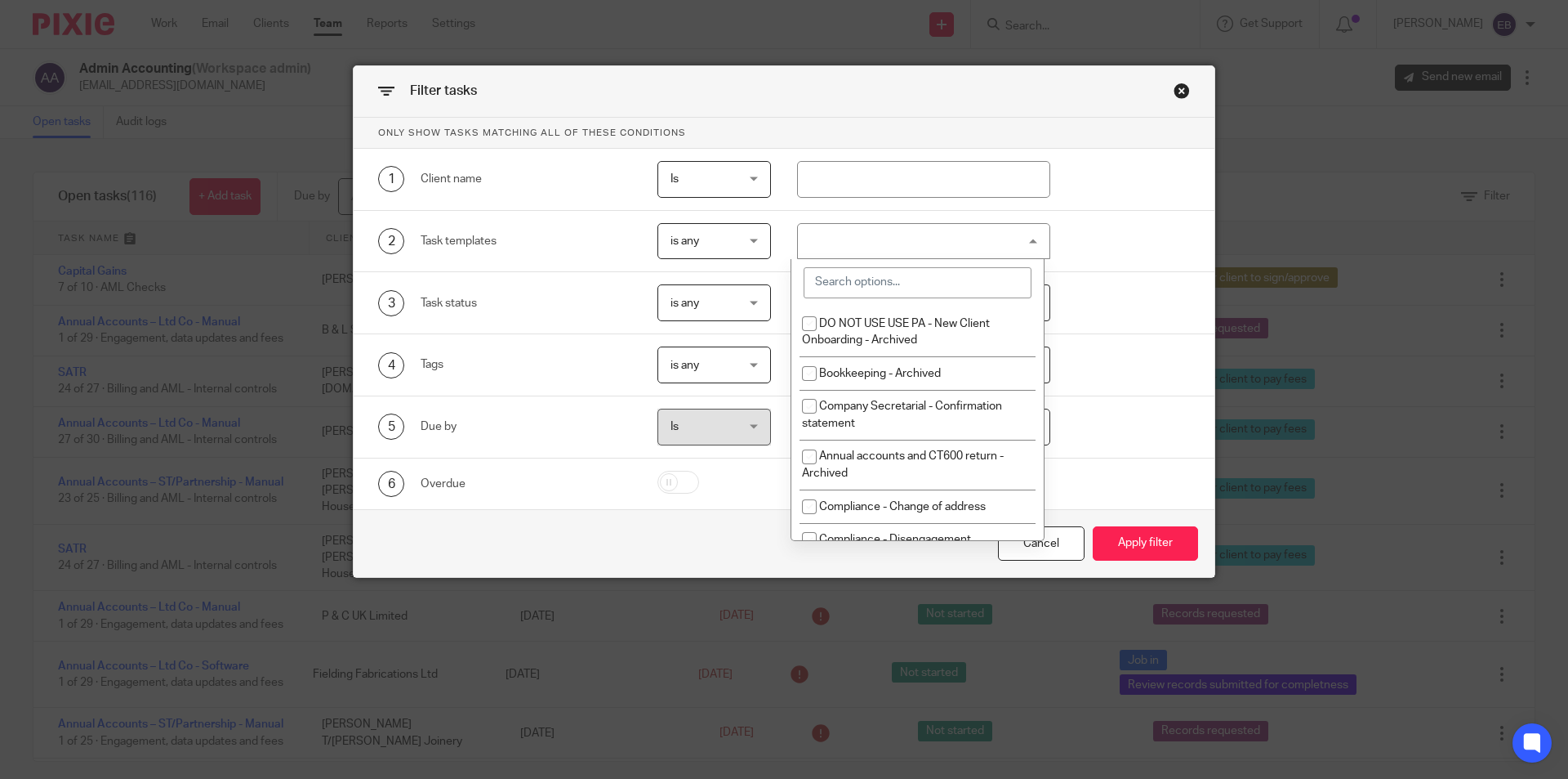
click at [836, 286] on input "search" at bounding box center [917, 282] width 228 height 31
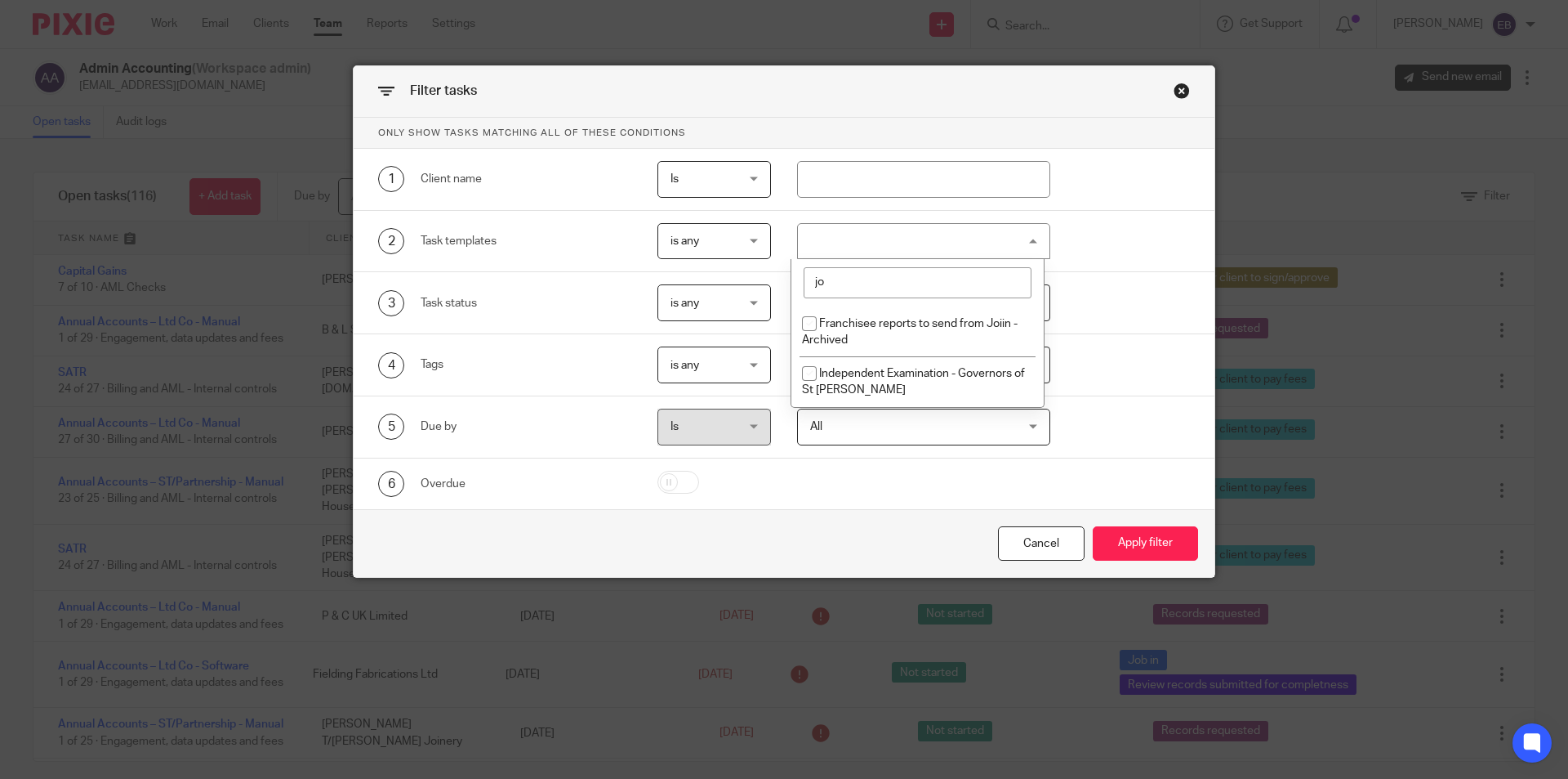
type input "job"
click at [436, 310] on div "Task status" at bounding box center [526, 303] width 212 height 16
click at [806, 365] on input "Search for option" at bounding box center [920, 364] width 242 height 29
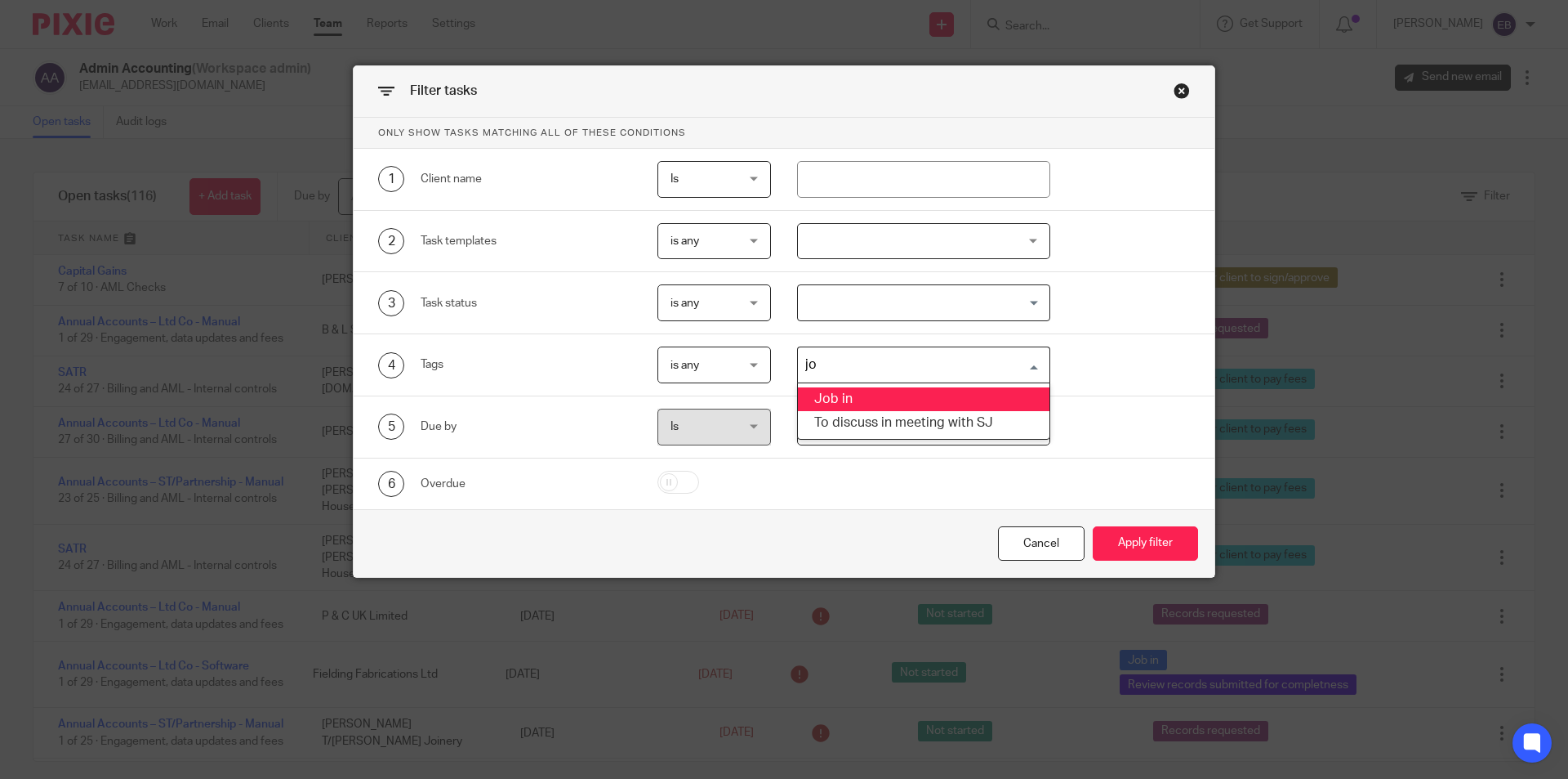
type input "job"
click at [851, 394] on li "Job in" at bounding box center [923, 399] width 253 height 24
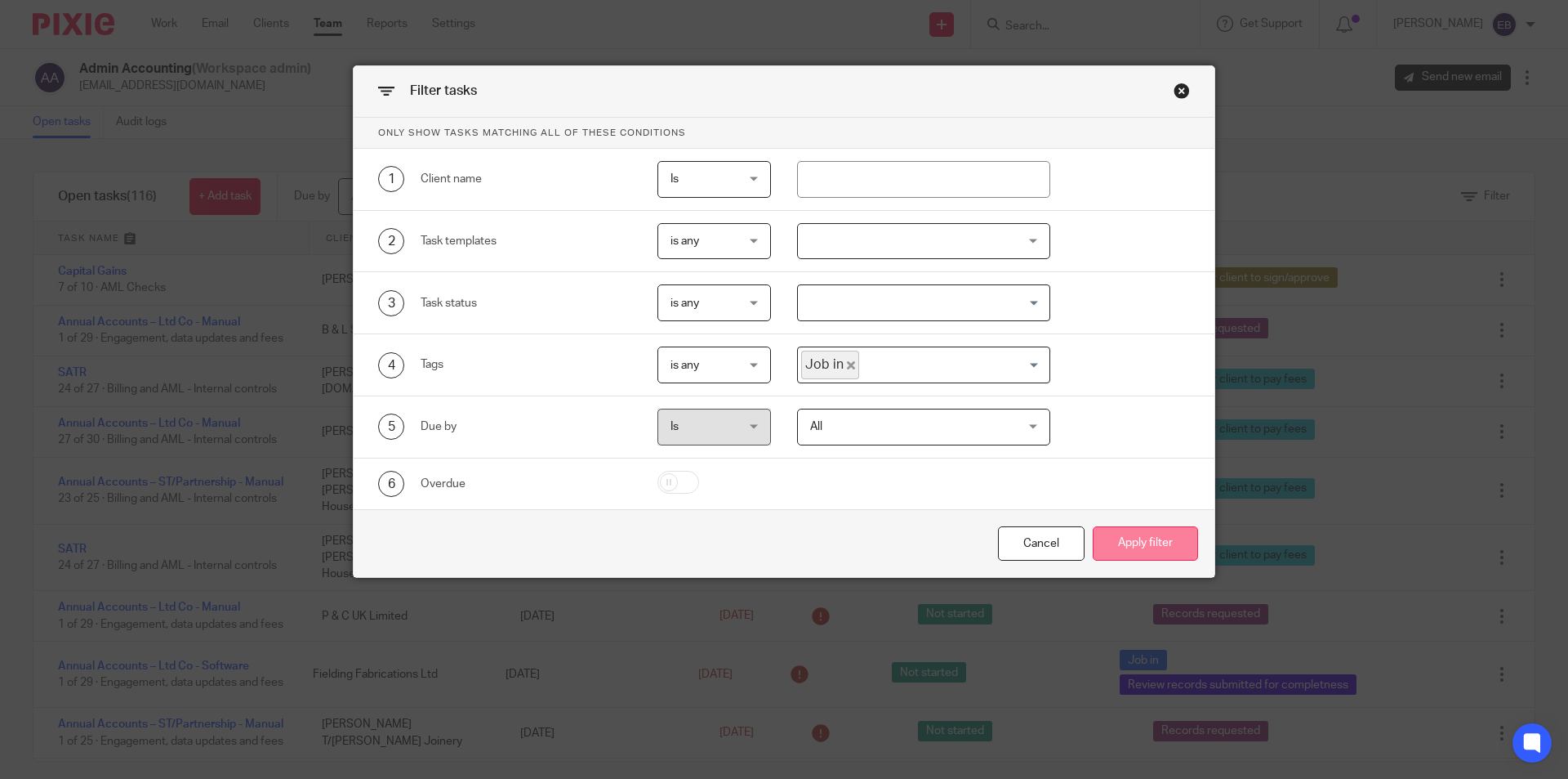
click at [1180, 552] on button "Apply filter" at bounding box center [1145, 543] width 106 height 35
click at [1157, 539] on button "Apply filter" at bounding box center [1145, 543] width 106 height 35
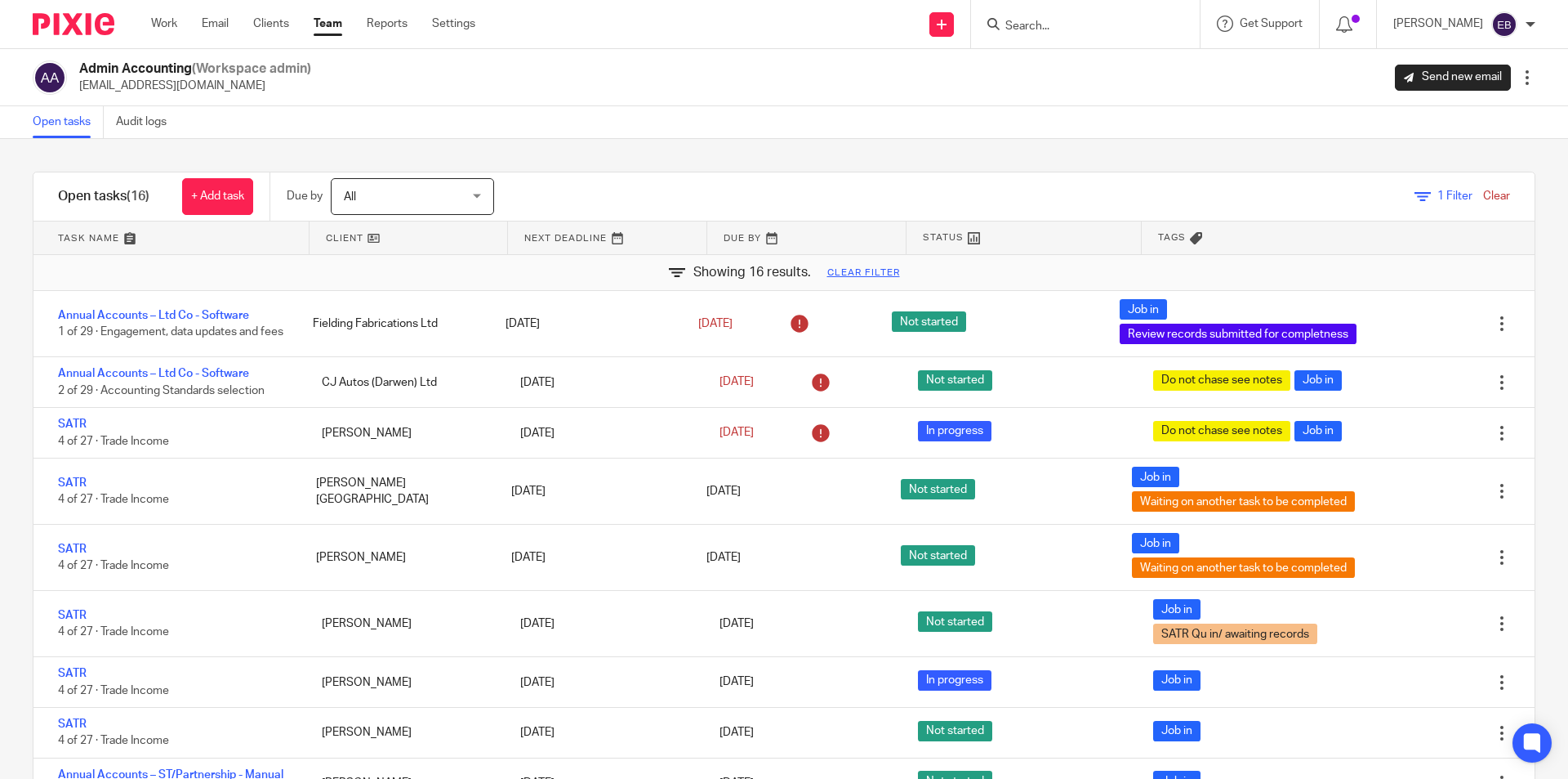
click at [751, 240] on link at bounding box center [806, 238] width 199 height 33
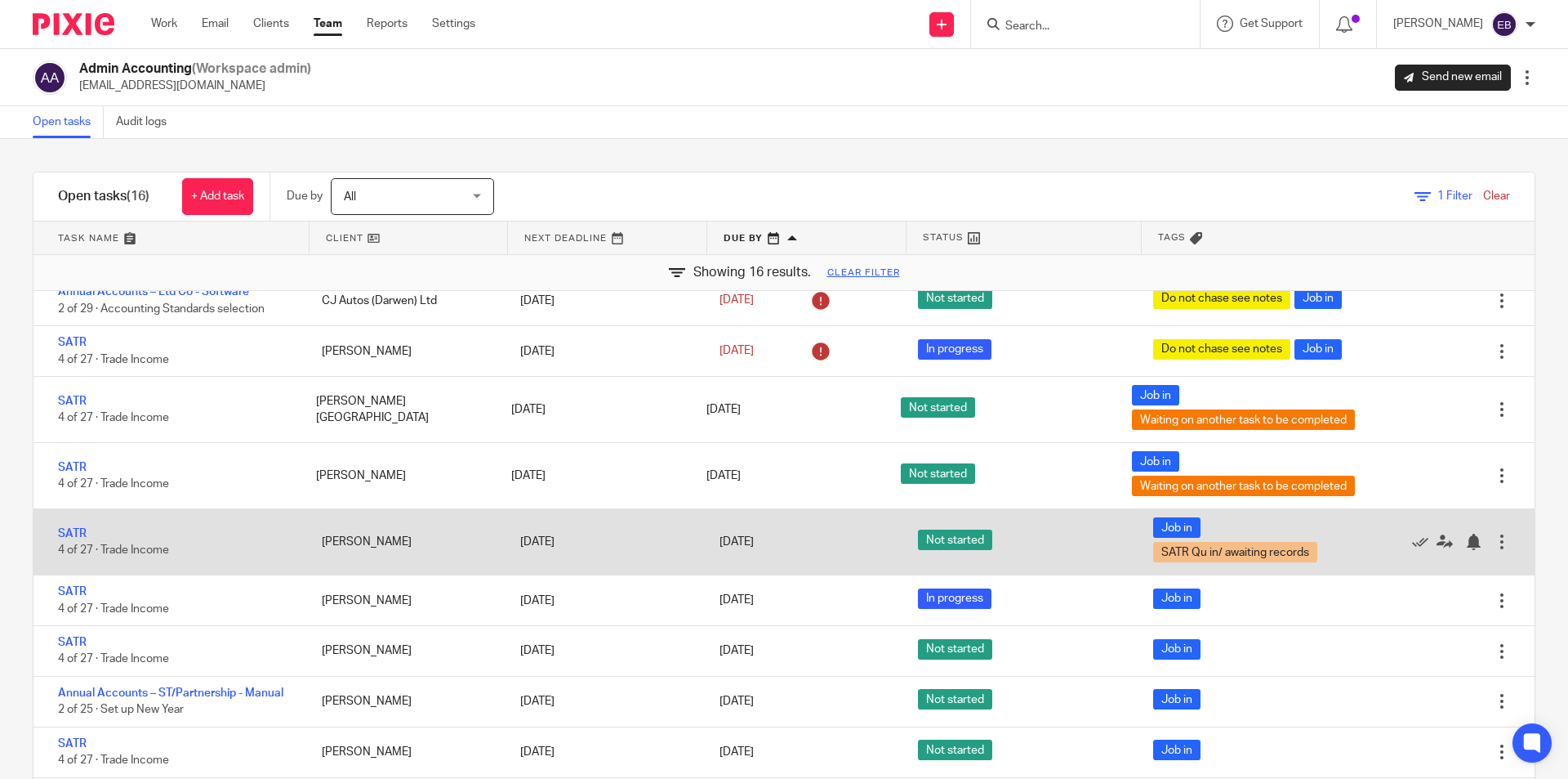
scroll to position [164, 0]
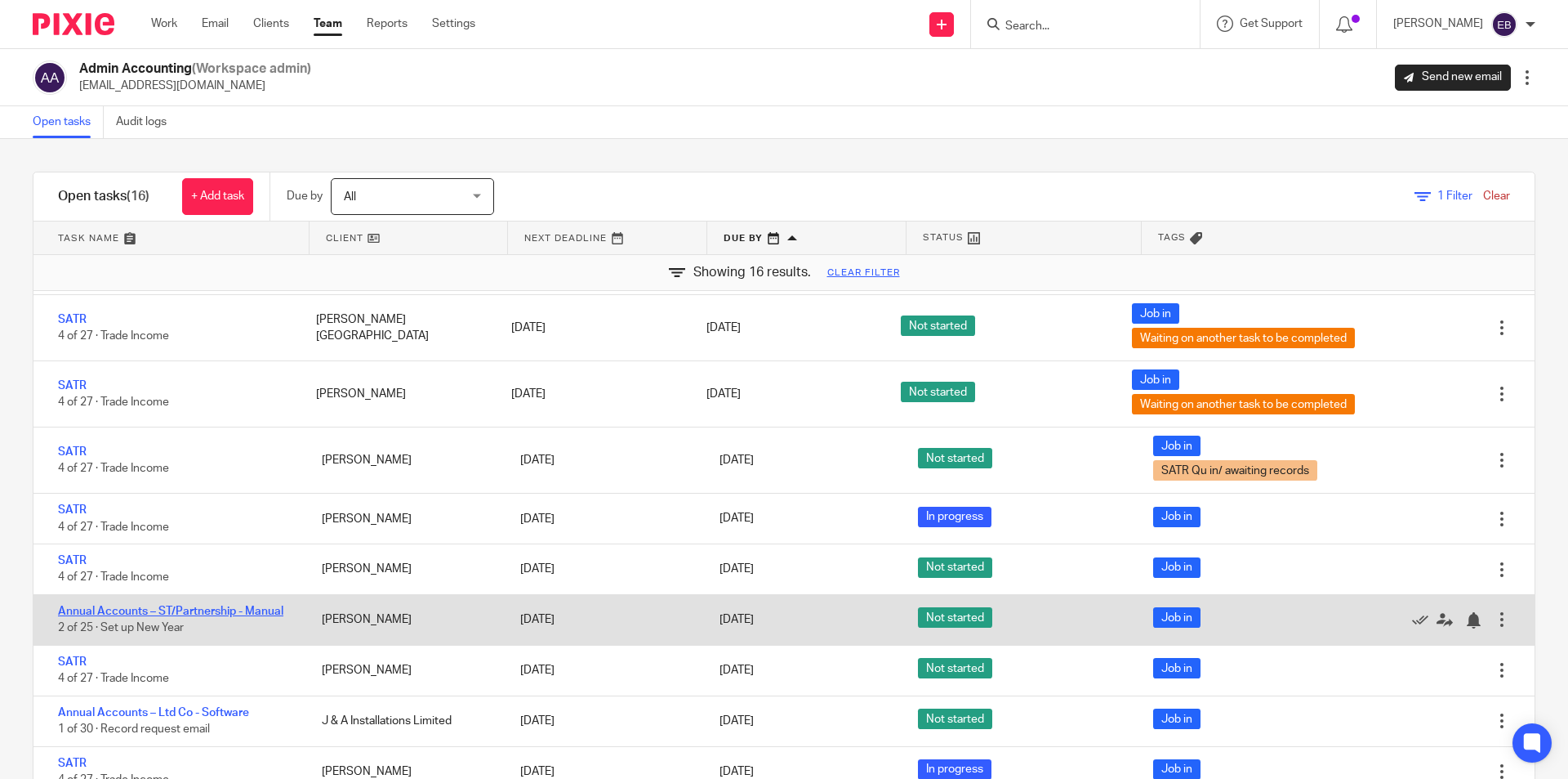
click at [137, 606] on link "Annual Accounts – ST/Partnership - Manual" at bounding box center [171, 611] width 226 height 11
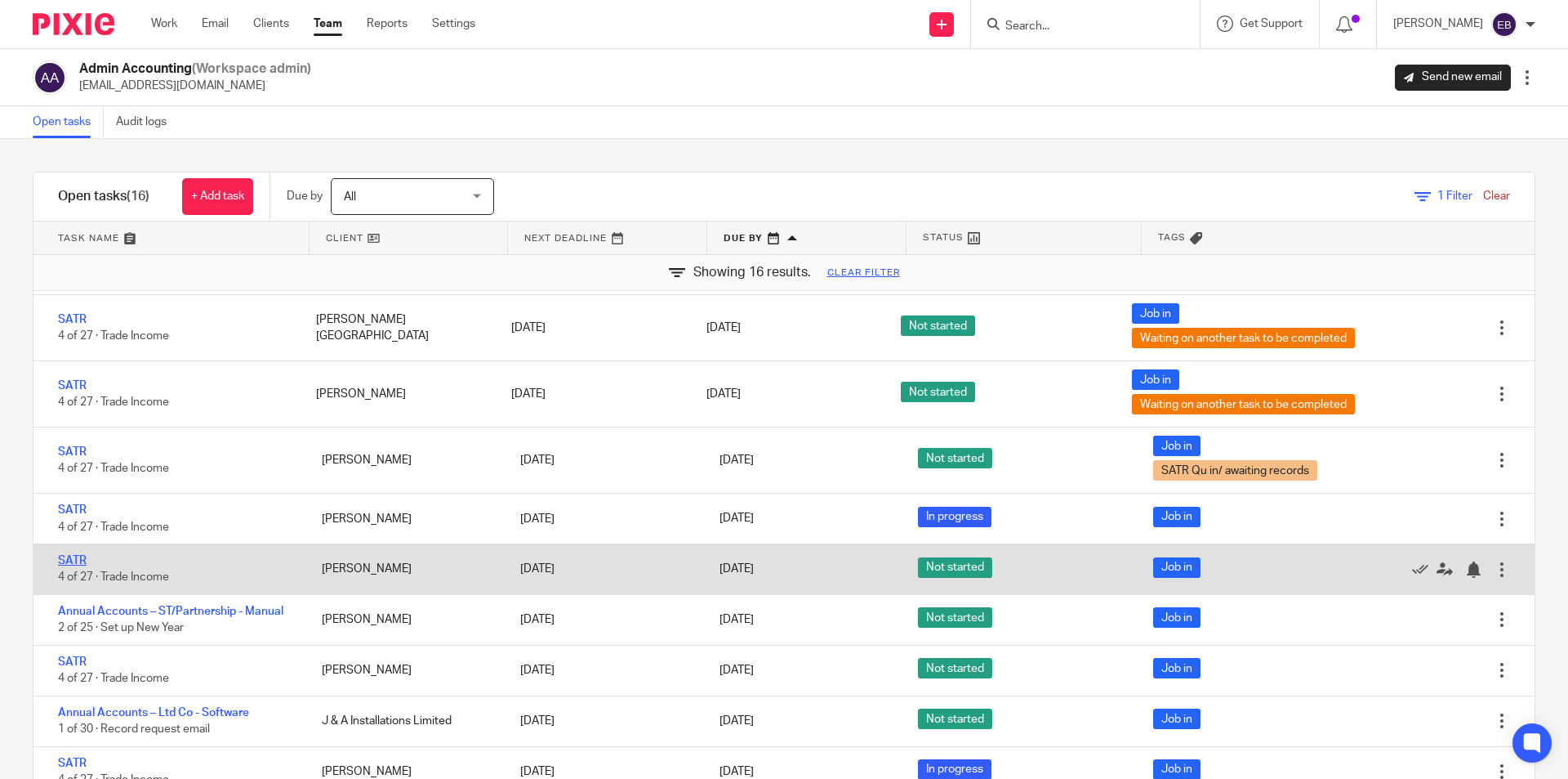
click at [79, 562] on link "SATR" at bounding box center [72, 561] width 29 height 11
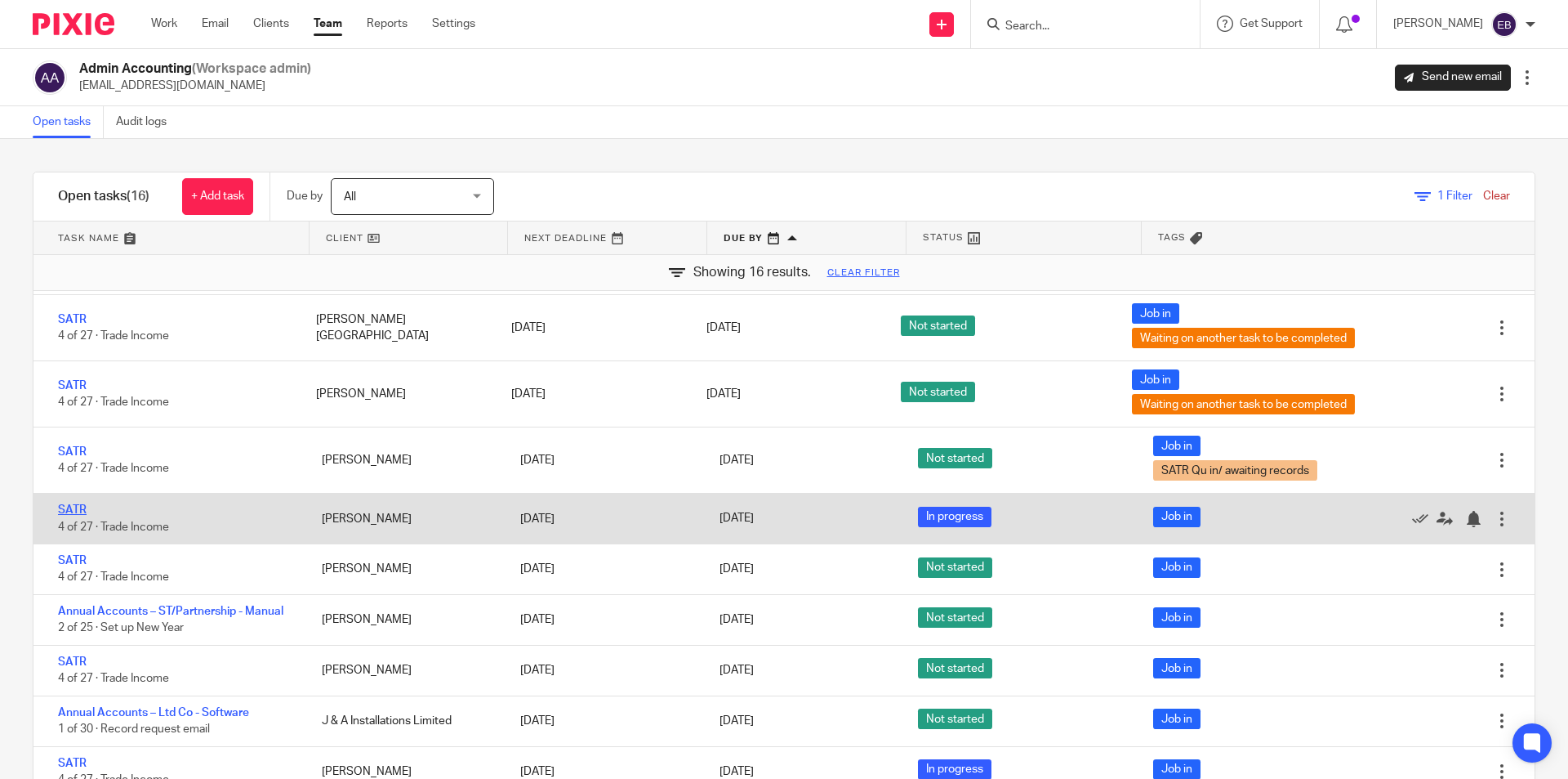
click at [74, 511] on link "SATR" at bounding box center [72, 510] width 29 height 11
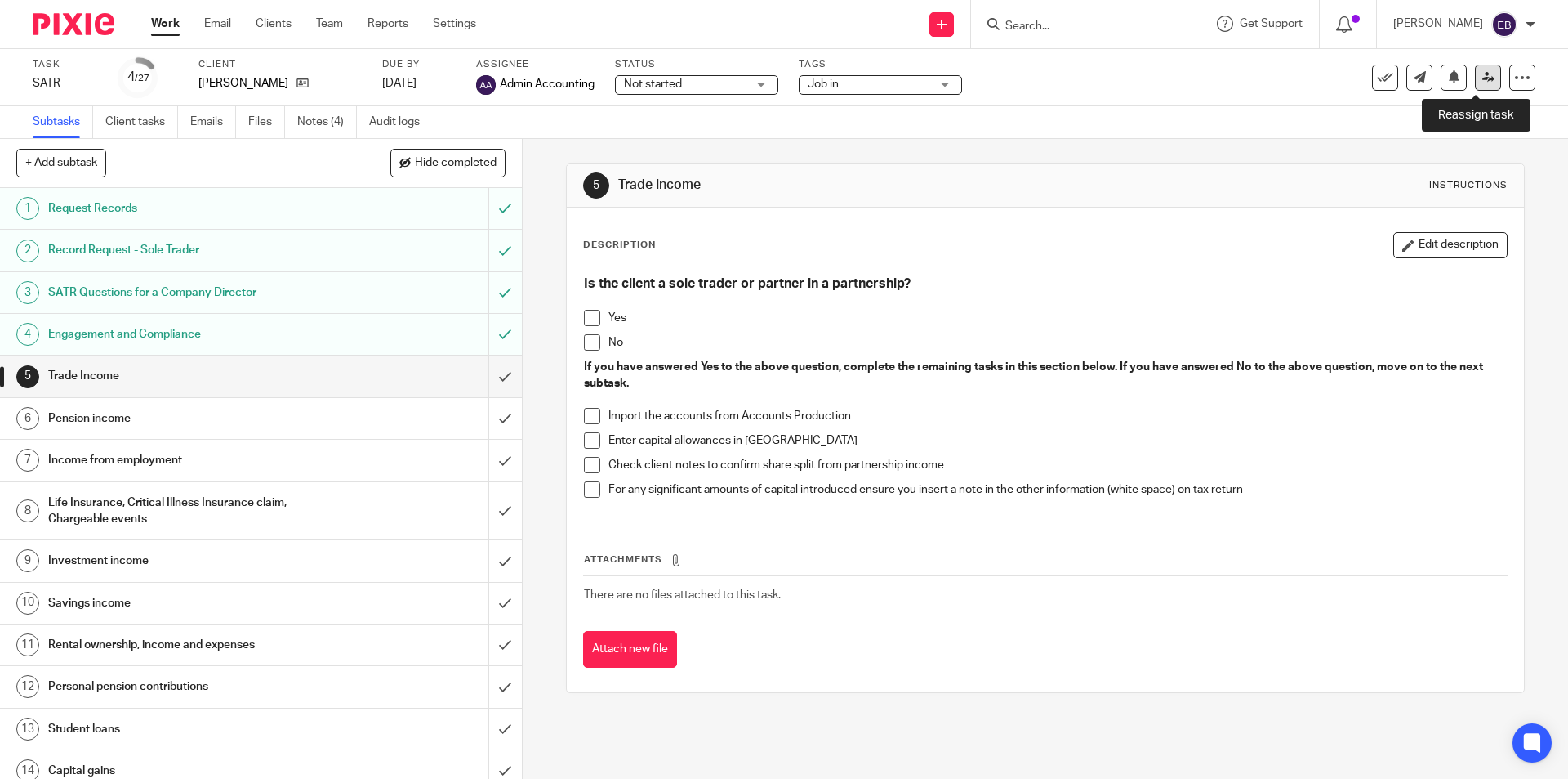
click at [1482, 72] on icon at bounding box center [1488, 77] width 12 height 12
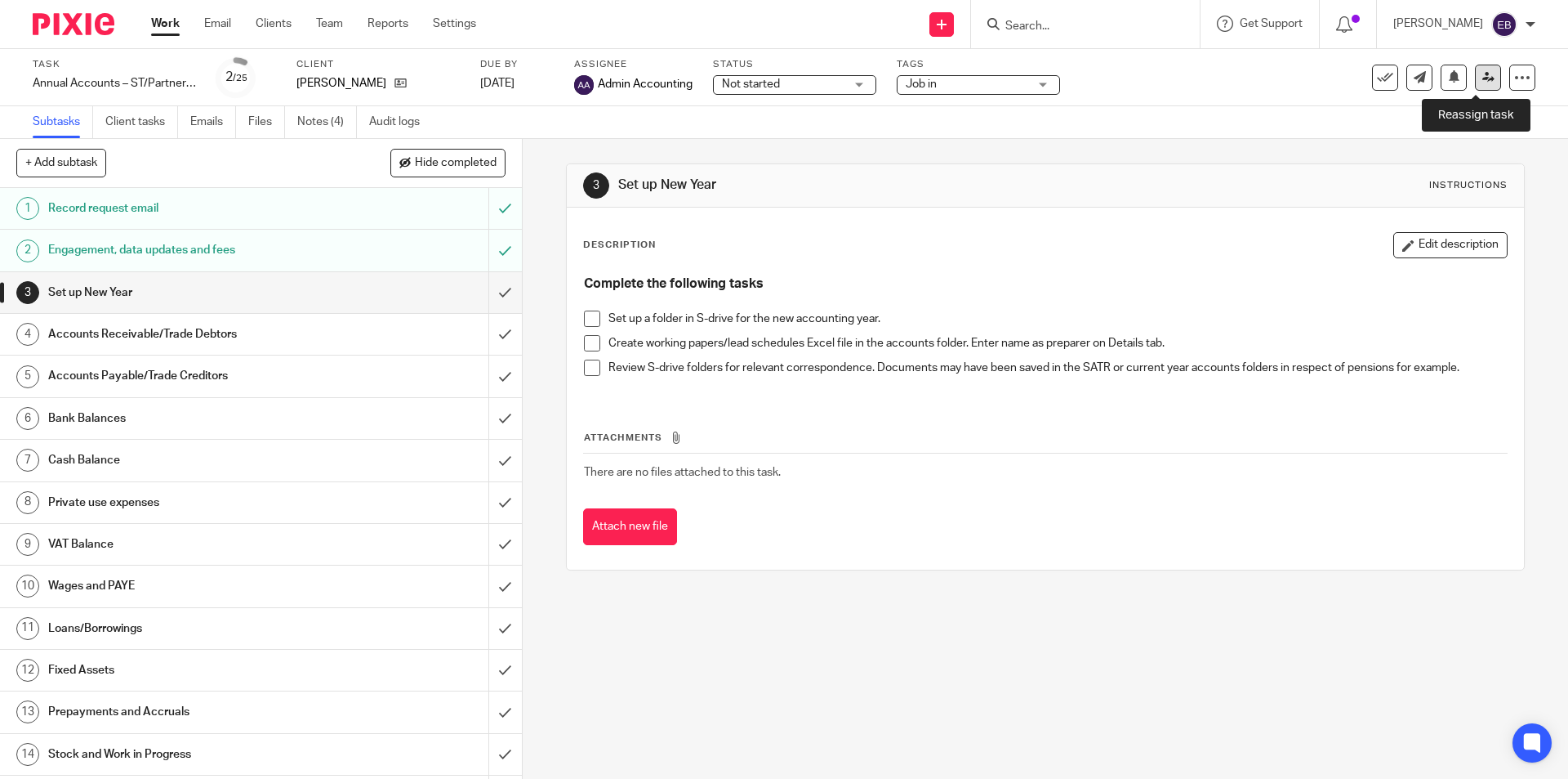
click at [1482, 76] on icon at bounding box center [1488, 77] width 12 height 12
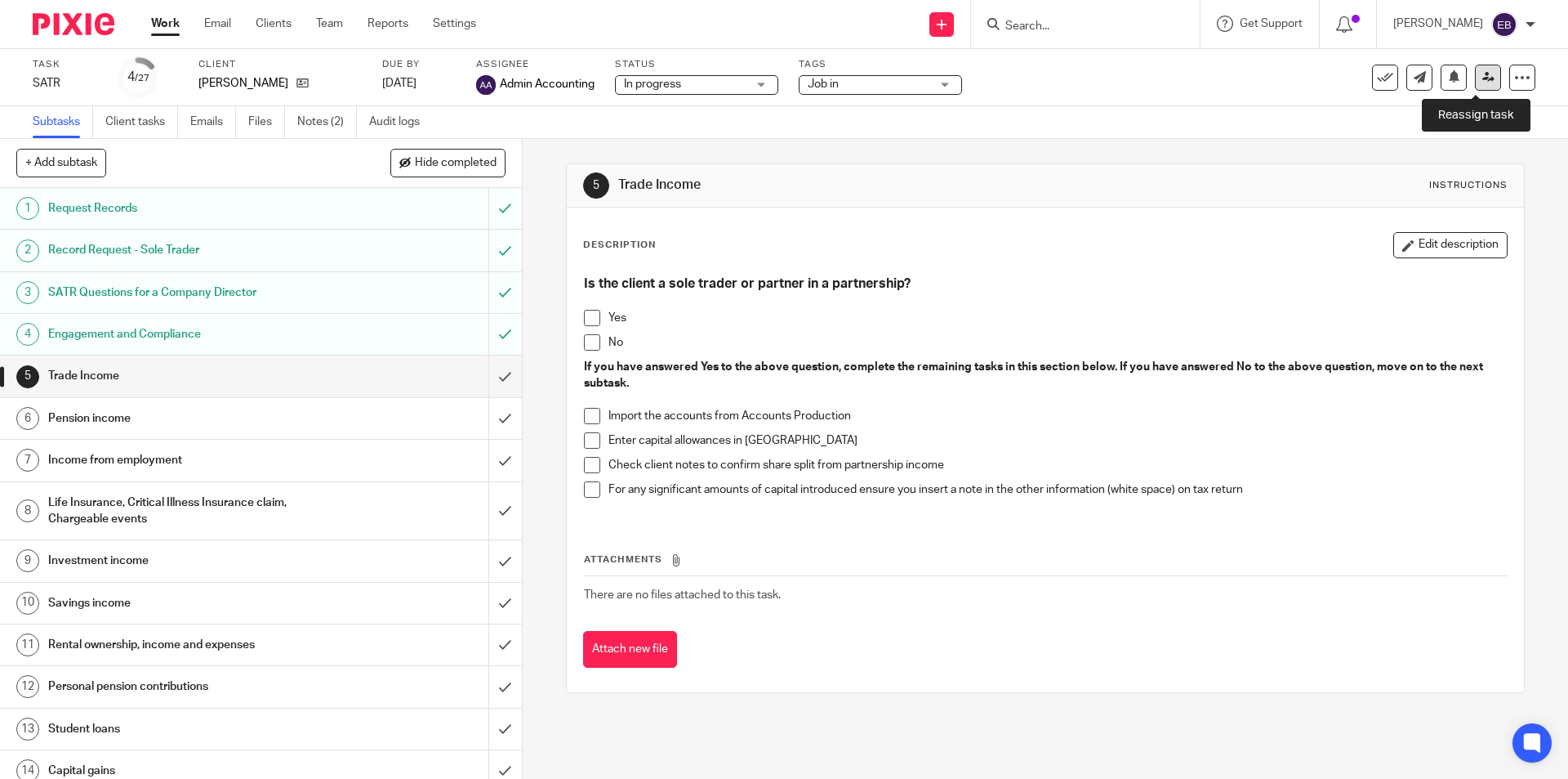
click at [1487, 78] on link at bounding box center [1488, 78] width 26 height 26
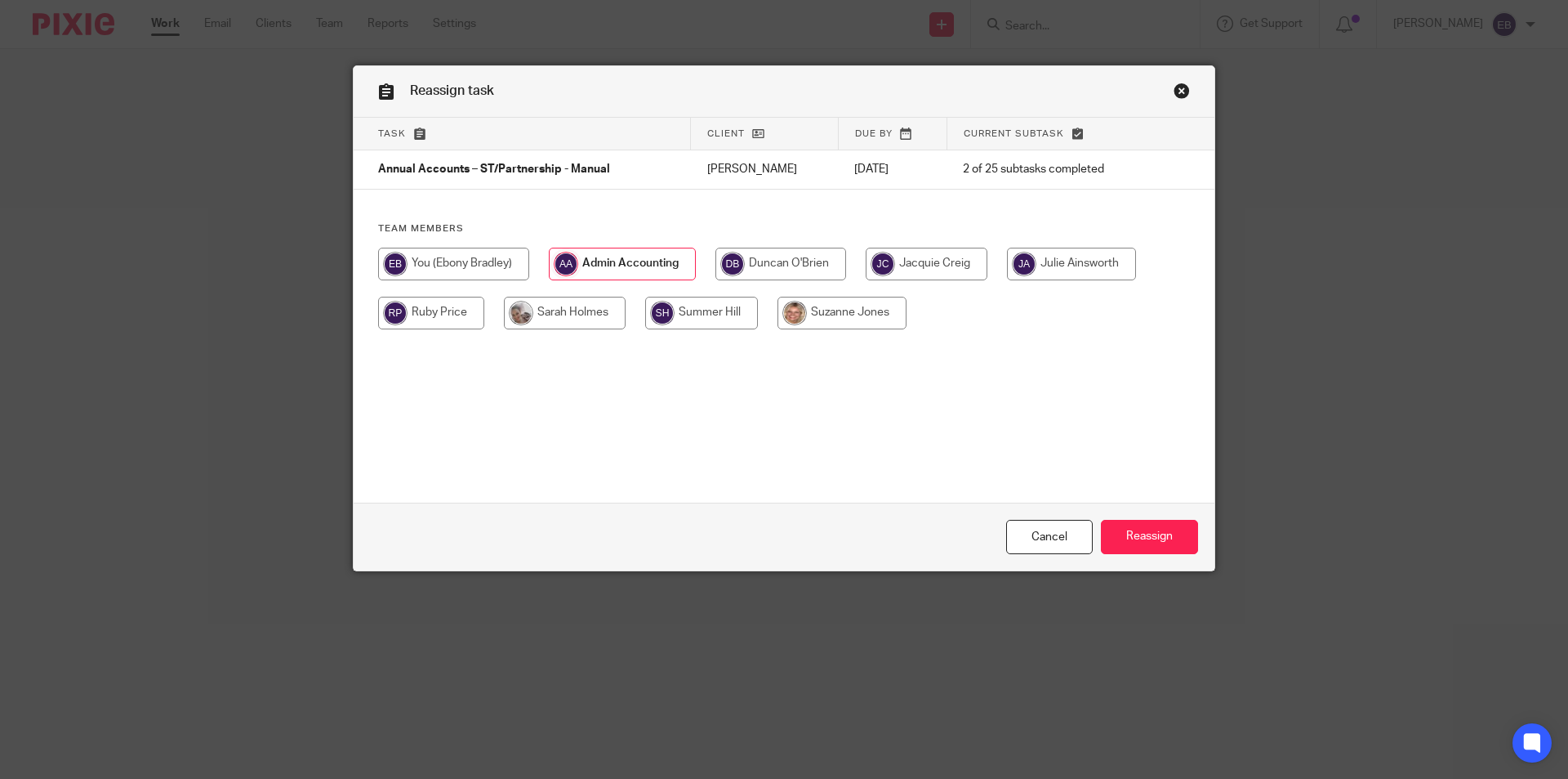
click at [461, 264] on input "radio" at bounding box center [453, 264] width 151 height 33
radio input "true"
click at [1161, 530] on input "Reassign" at bounding box center [1149, 537] width 97 height 35
click at [489, 259] on input "radio" at bounding box center [453, 264] width 151 height 33
radio input "true"
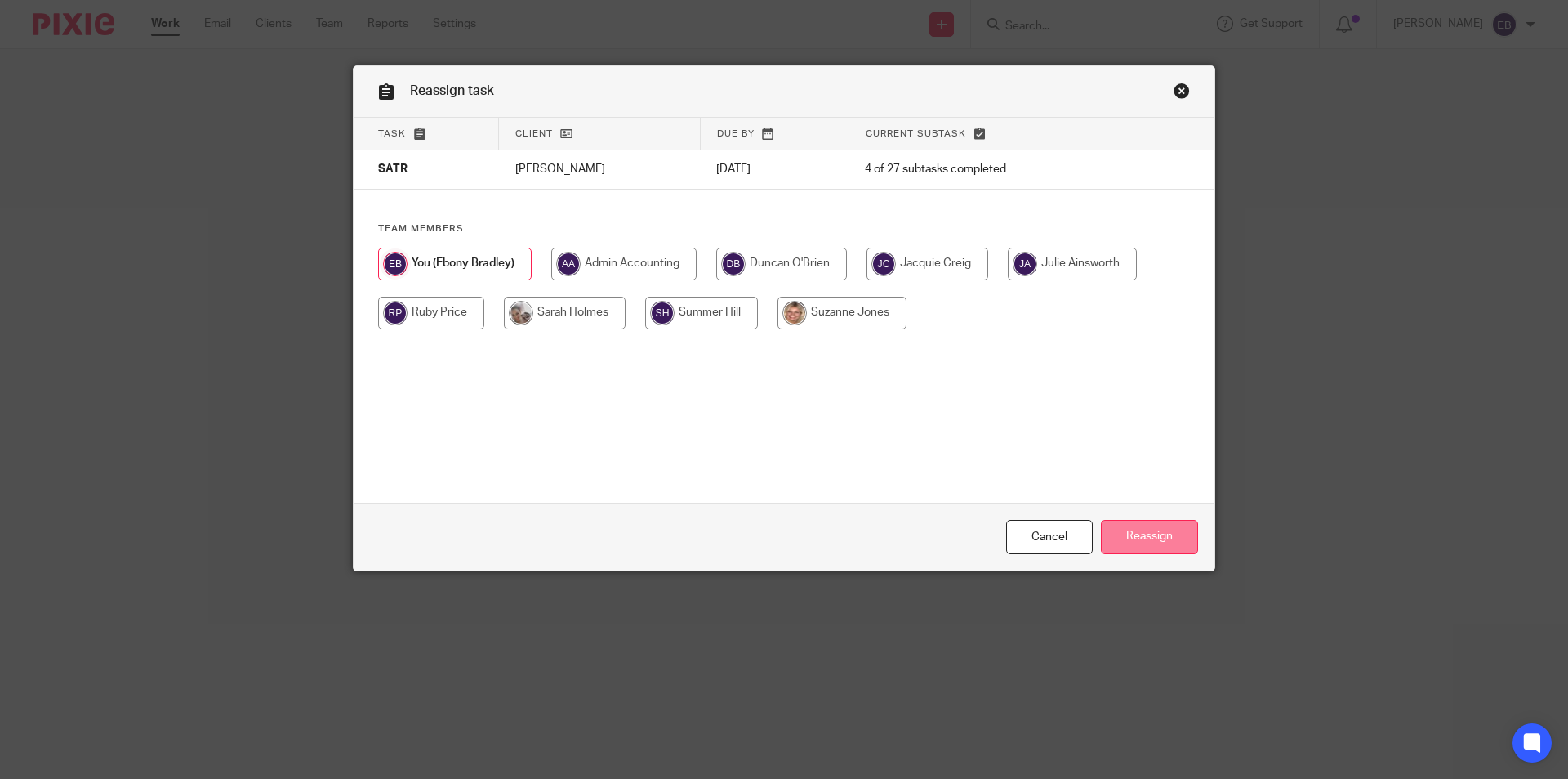
drag, startPoint x: 1148, startPoint y: 551, endPoint x: 1144, endPoint y: 543, distance: 8.9
click at [1148, 550] on input "Reassign" at bounding box center [1149, 537] width 97 height 35
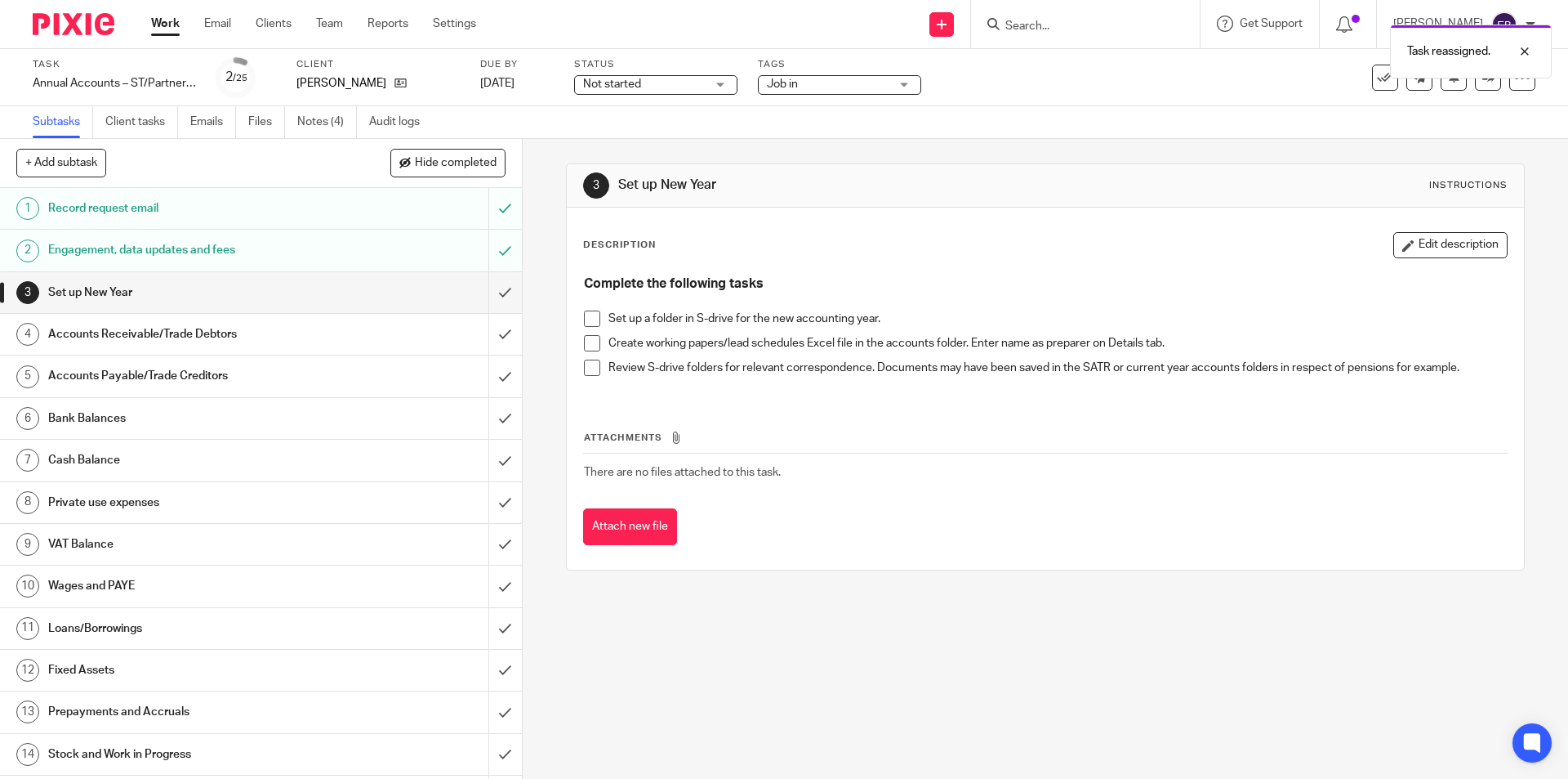
click at [156, 25] on link "Work" at bounding box center [165, 24] width 29 height 16
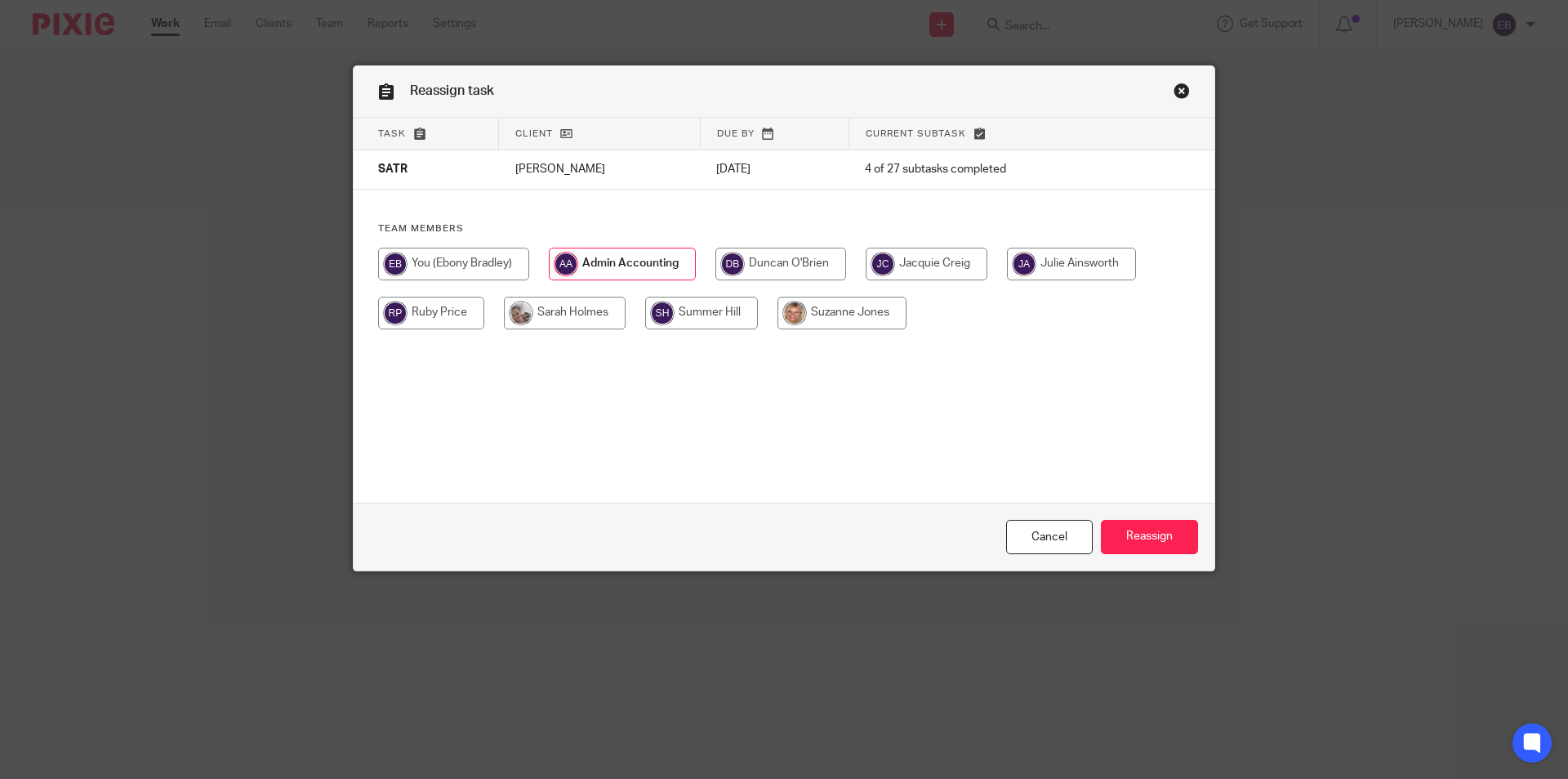
drag, startPoint x: 424, startPoint y: 270, endPoint x: 436, endPoint y: 263, distance: 13.9
click at [425, 269] on input "radio" at bounding box center [453, 264] width 151 height 33
radio input "true"
click at [1112, 538] on input "Reassign" at bounding box center [1149, 537] width 97 height 35
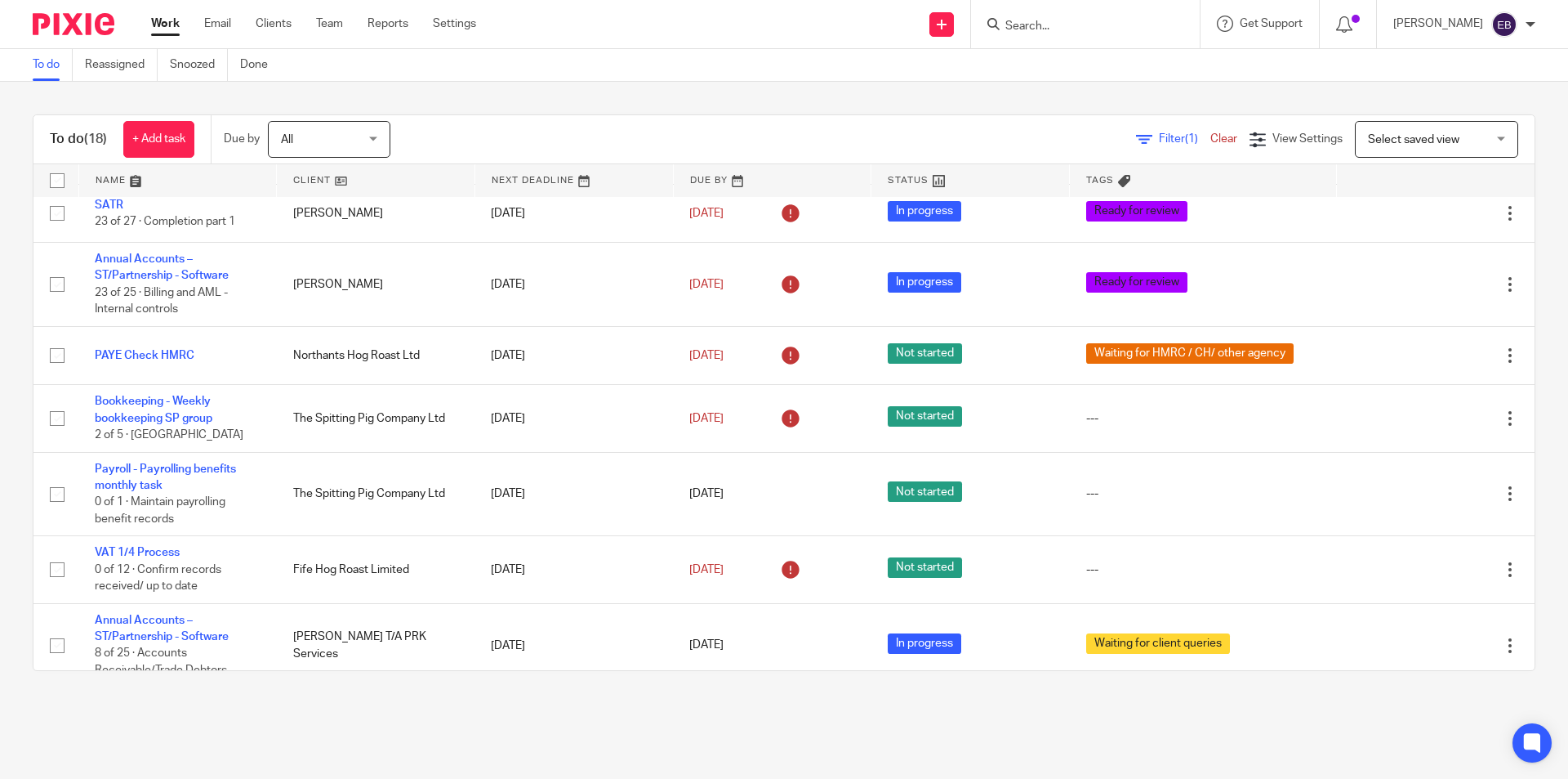
scroll to position [750, 0]
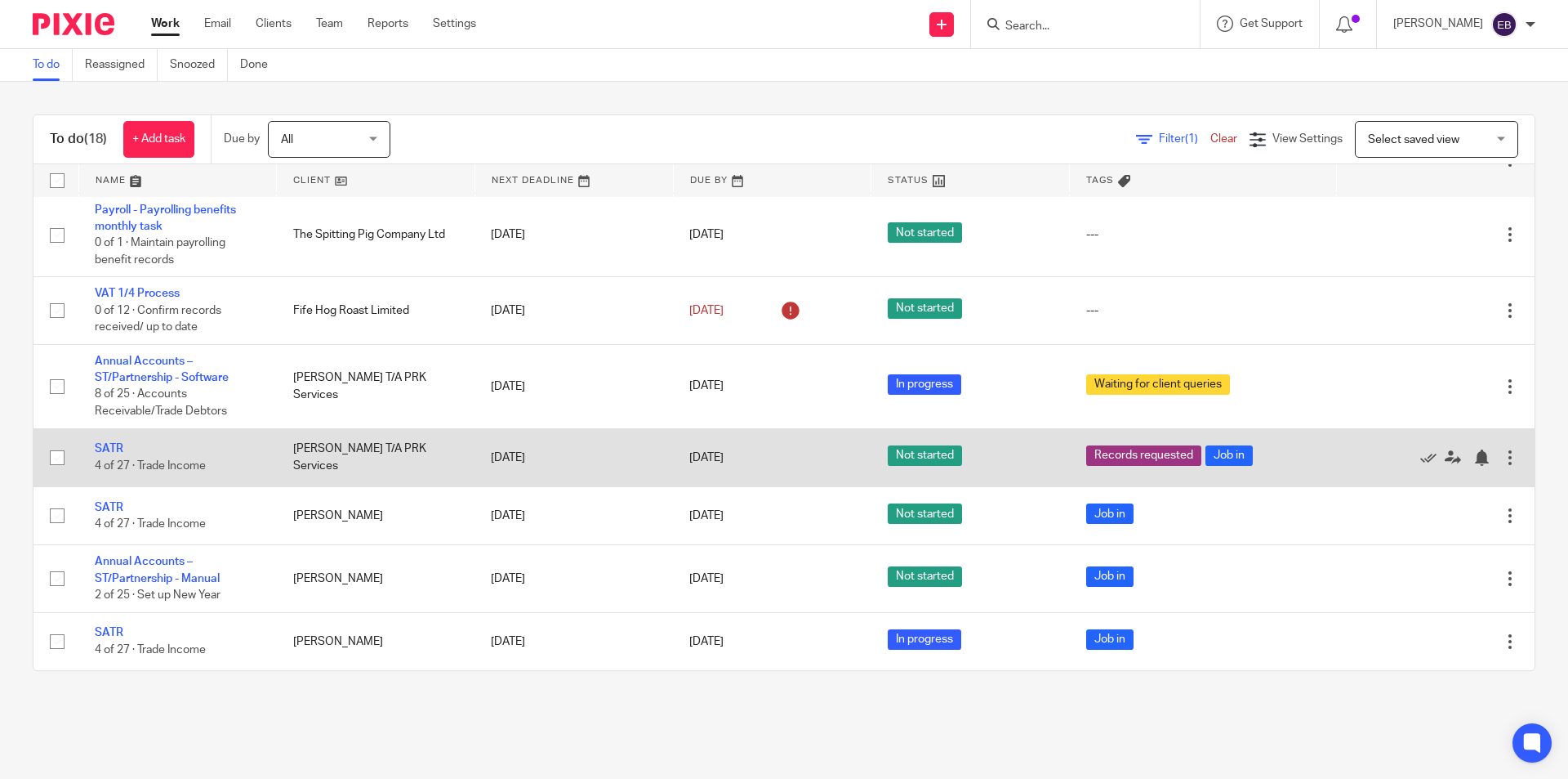
click at [104, 442] on td "SATR 4 of 27 · Trade Income" at bounding box center [177, 457] width 199 height 58
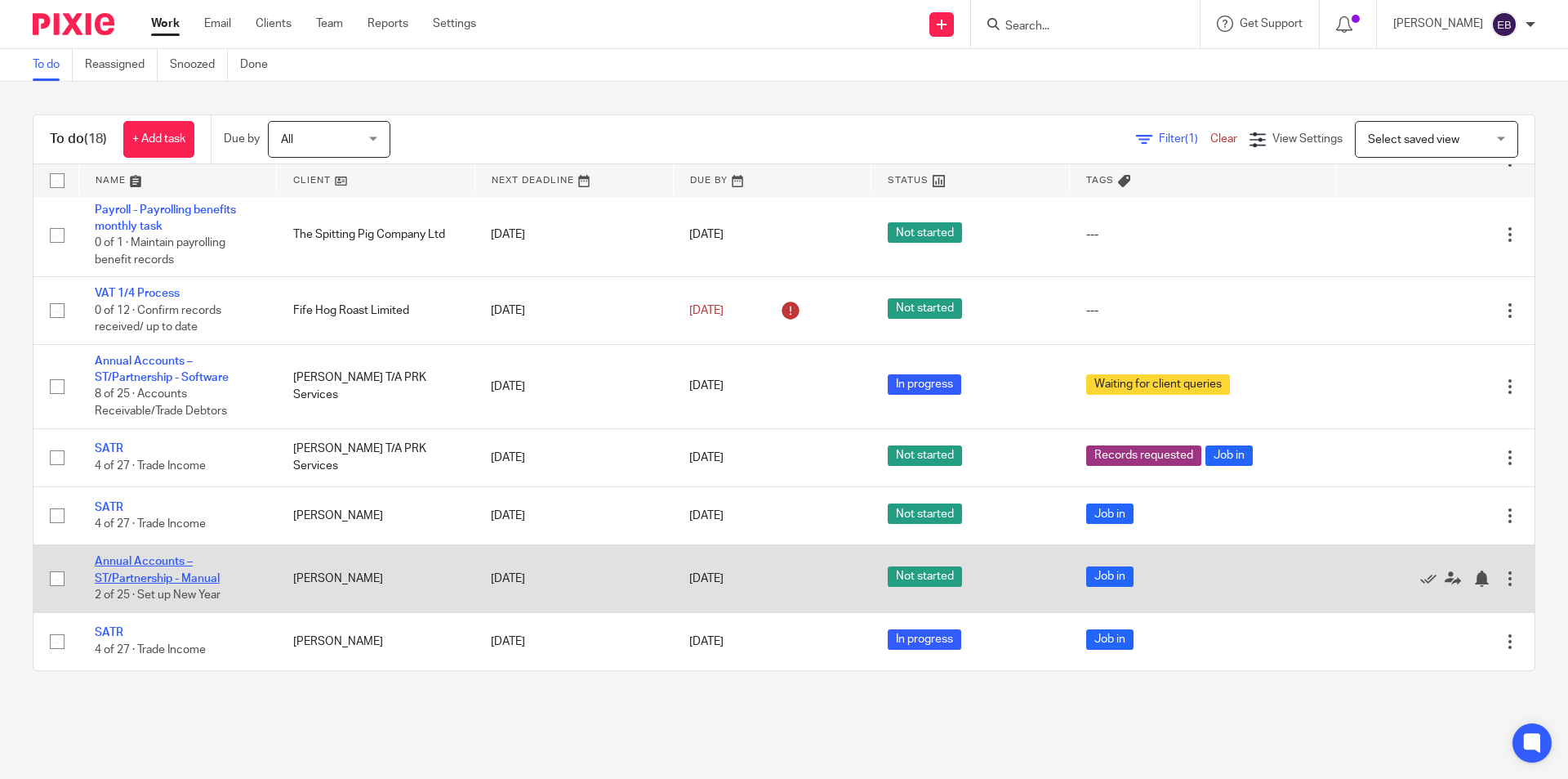
click at [151, 567] on td "Annual Accounts – ST/Partnership - Manual 2 of 25 · Set up New Year" at bounding box center [177, 579] width 199 height 67
click at [148, 564] on link "Annual Accounts – ST/Partnership - Manual" at bounding box center [157, 570] width 125 height 28
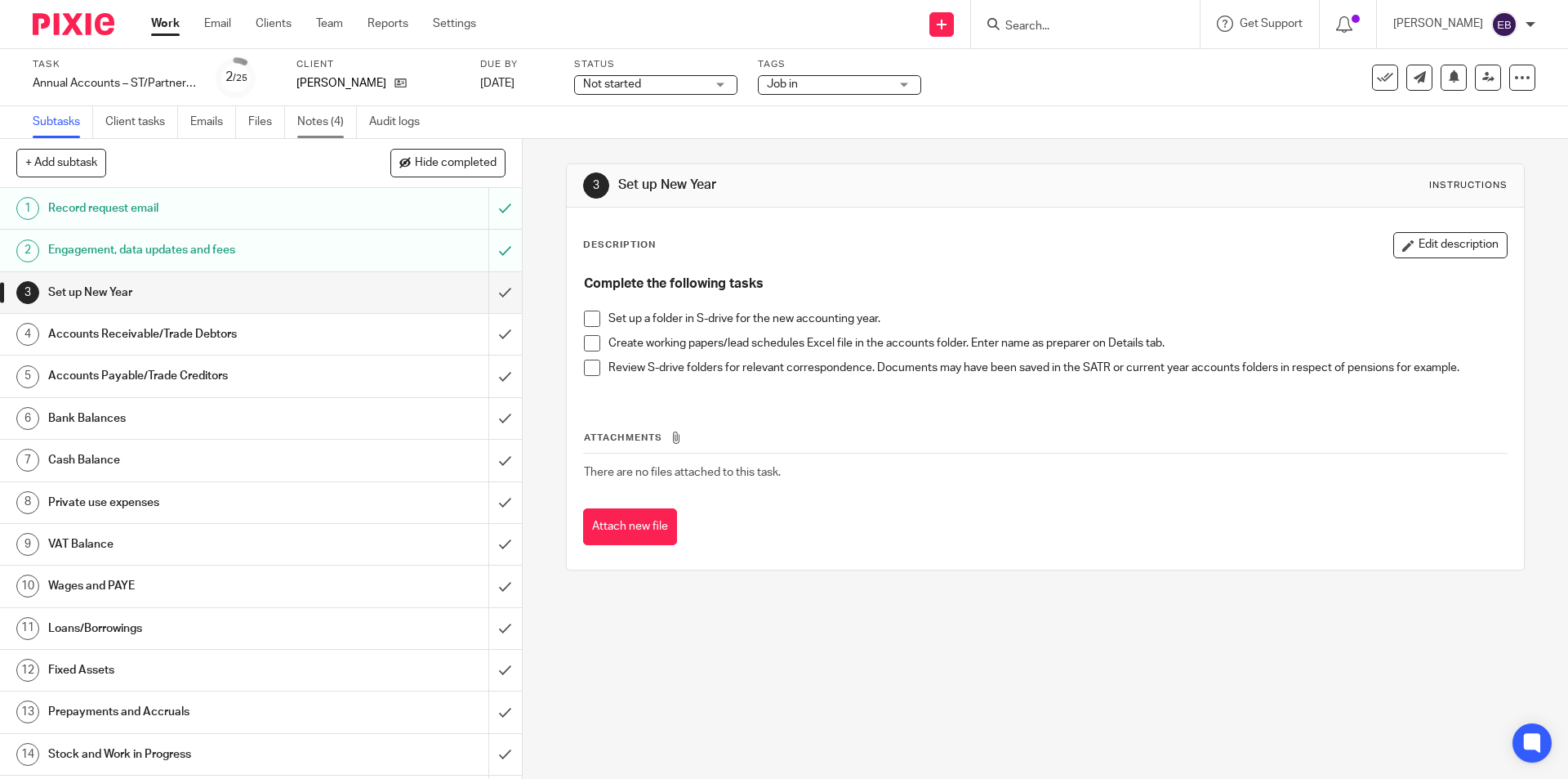
click at [338, 113] on link "Notes (4)" at bounding box center [326, 122] width 60 height 32
